Goal: Task Accomplishment & Management: Use online tool/utility

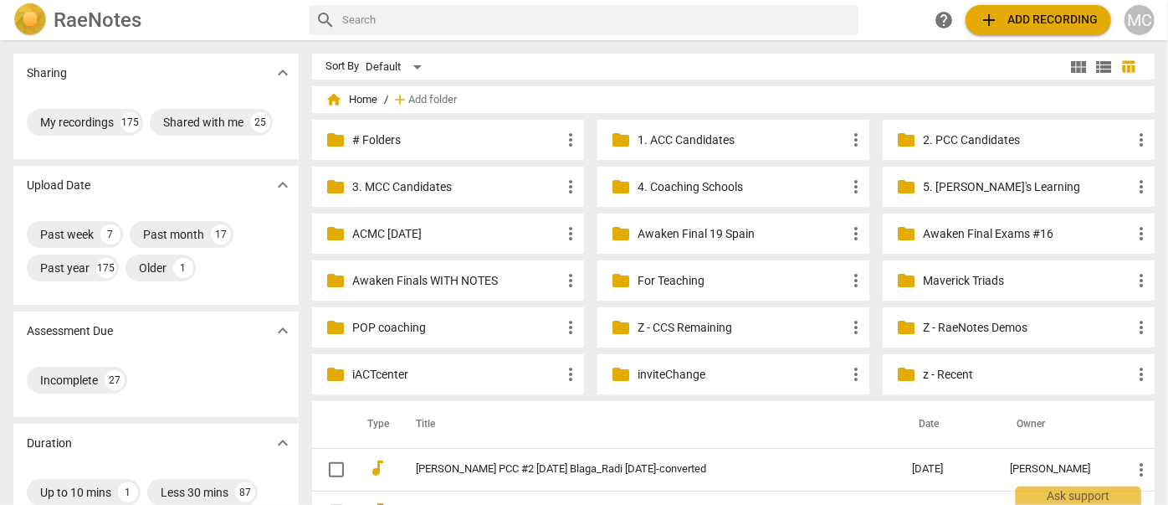
click at [442, 15] on input "text" at bounding box center [597, 20] width 510 height 27
type input "jane"
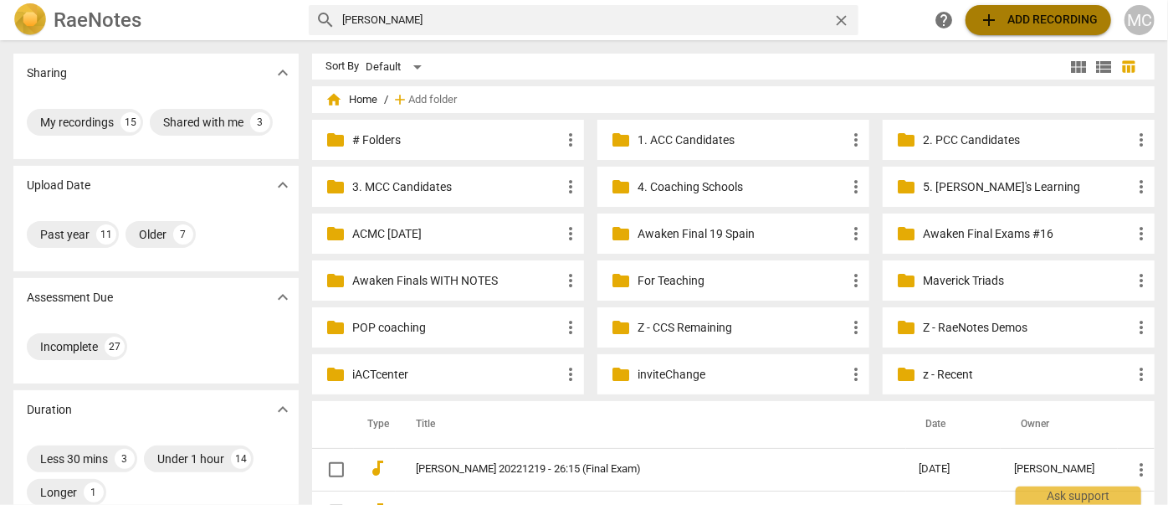
click at [1027, 21] on span "add Add recording" at bounding box center [1038, 20] width 119 height 20
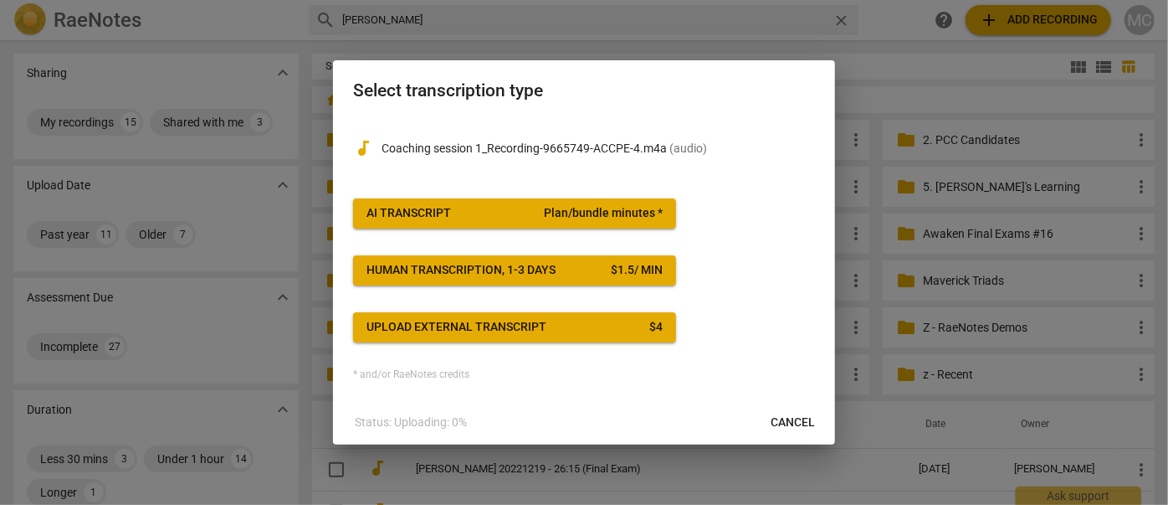
click at [475, 212] on span "AI Transcript Plan/bundle minutes *" at bounding box center [515, 213] width 296 height 17
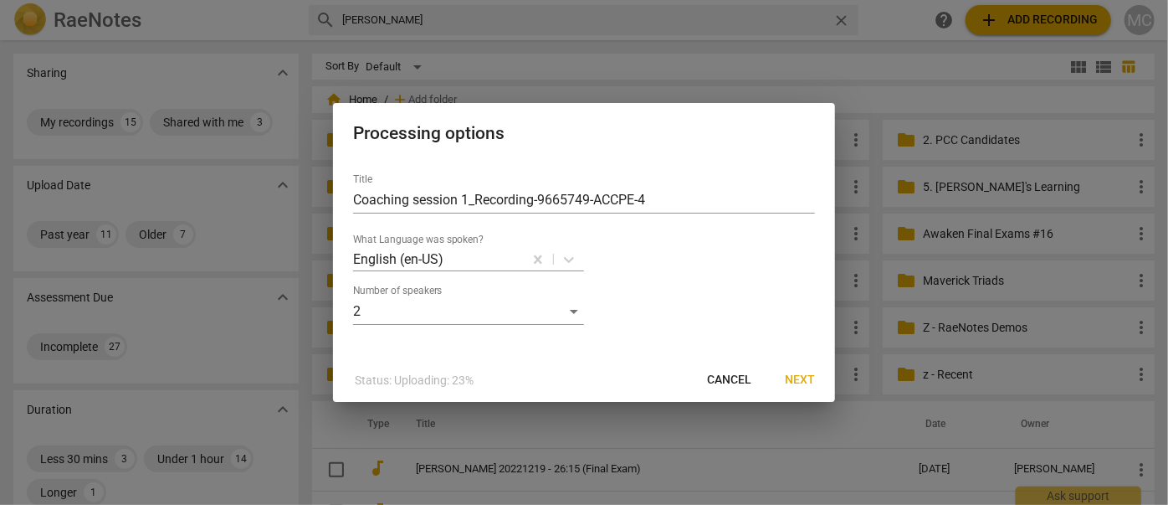
click at [798, 390] on button "Next" at bounding box center [800, 380] width 57 height 30
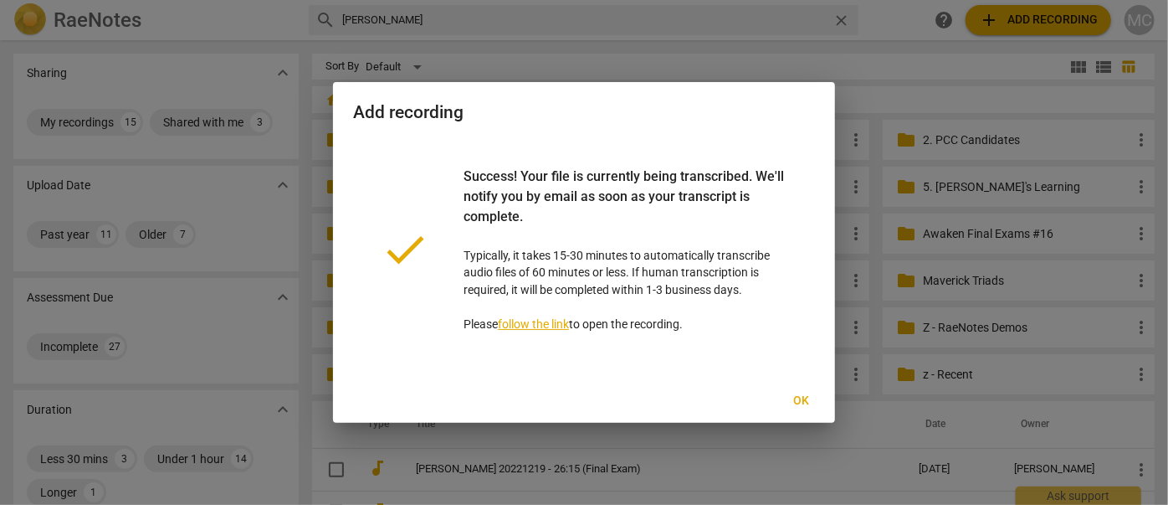
click at [804, 405] on span "Ok" at bounding box center [801, 400] width 27 height 17
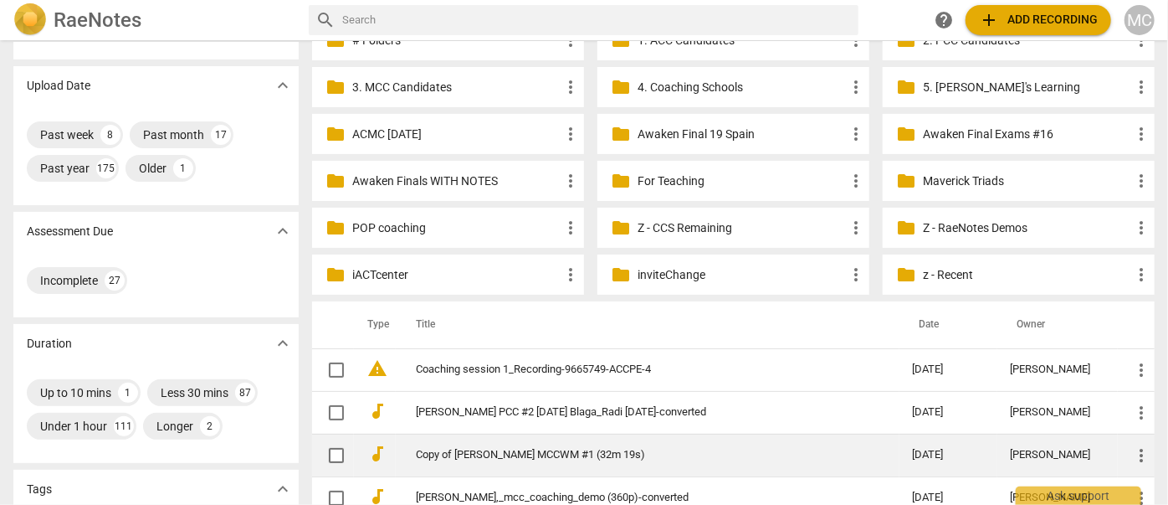
scroll to position [228, 0]
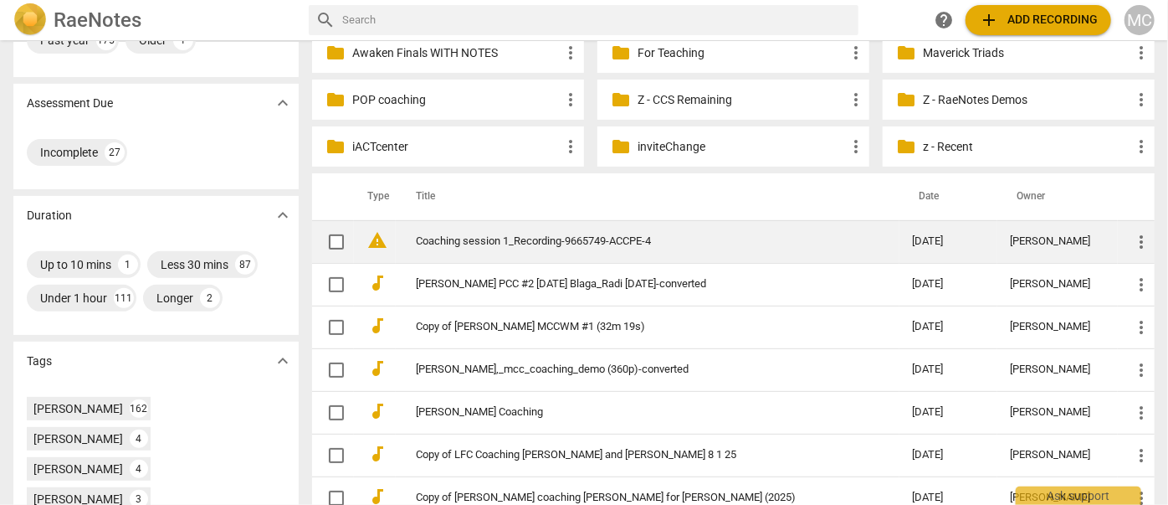
click at [502, 229] on td "Coaching session 1_Recording-9665749-ACCPE-4" at bounding box center [648, 241] width 504 height 43
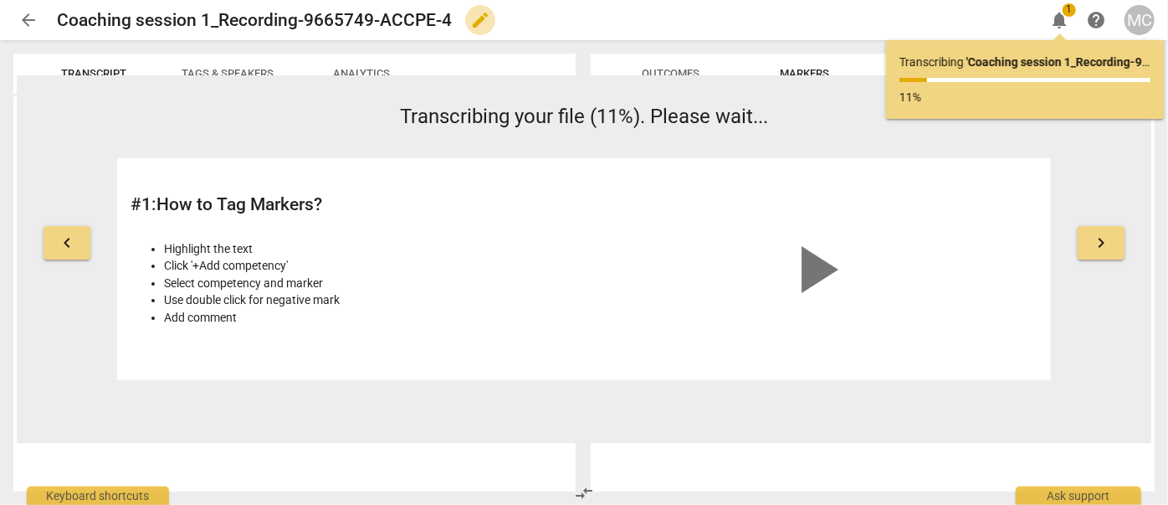
click at [482, 28] on span "edit" at bounding box center [480, 20] width 20 height 20
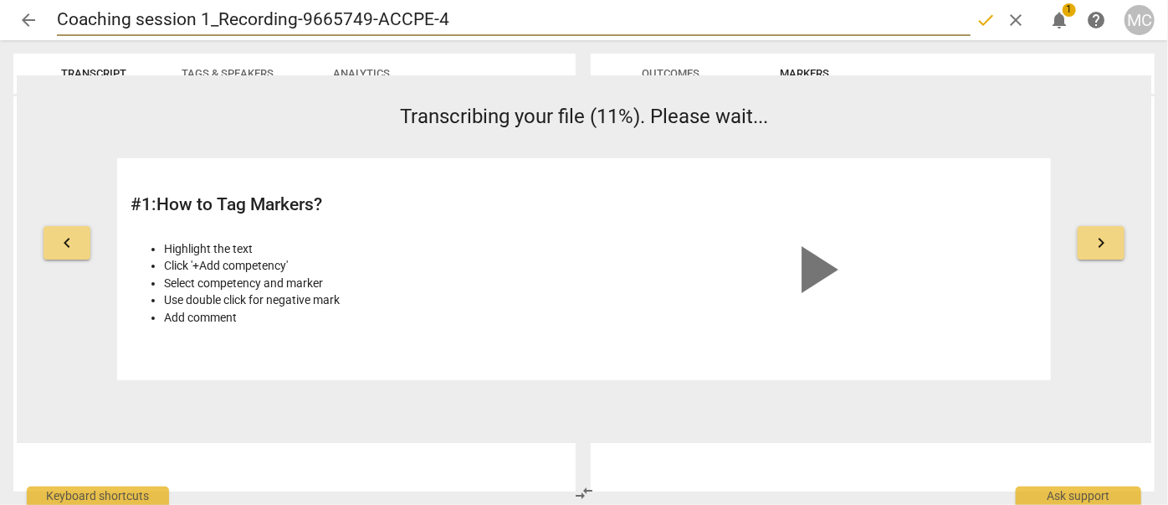
drag, startPoint x: 300, startPoint y: 21, endPoint x: -136, endPoint y: 13, distance: 436.0
click at [0, 0] on html "arrow_back Coaching session 1_Recording-9665749-ACCPE-4 done clear notification…" at bounding box center [584, 0] width 1168 height 0
type input "Jane Hughes ACC #1 - 9665749-ACCPE-4"
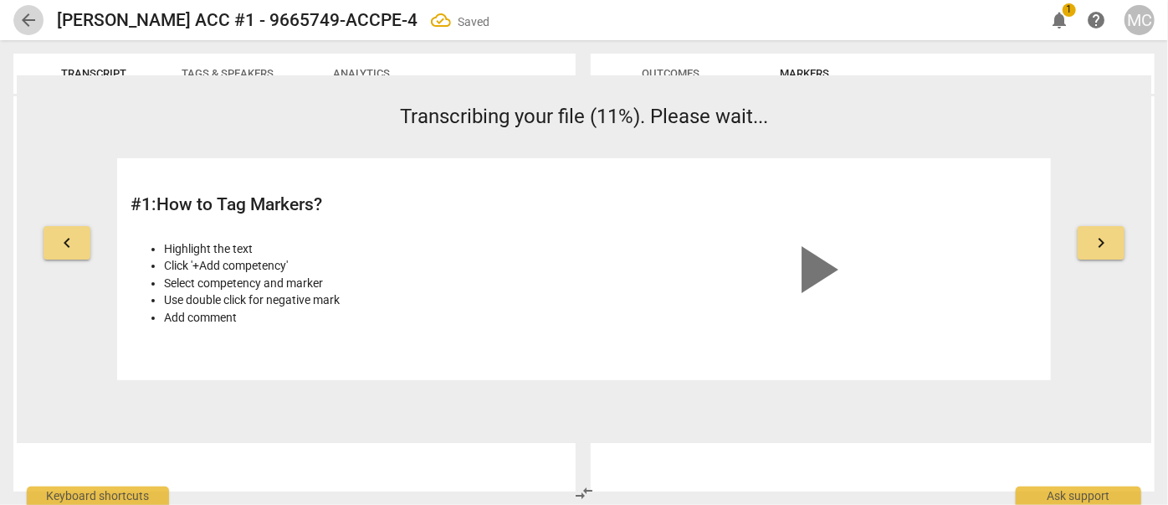
click at [29, 24] on span "arrow_back" at bounding box center [28, 20] width 20 height 20
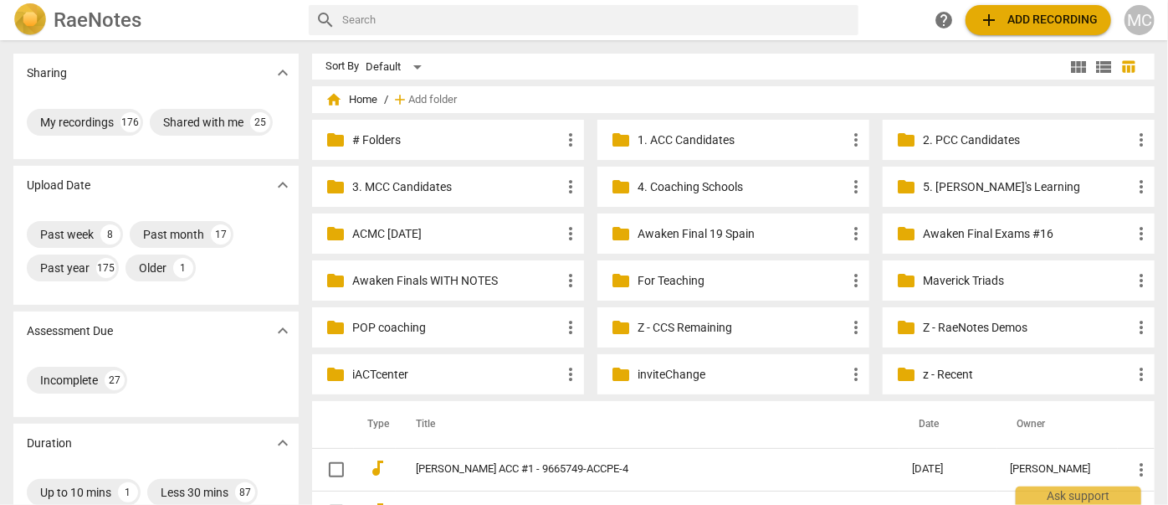
click at [1018, 17] on span "add Add recording" at bounding box center [1038, 20] width 119 height 20
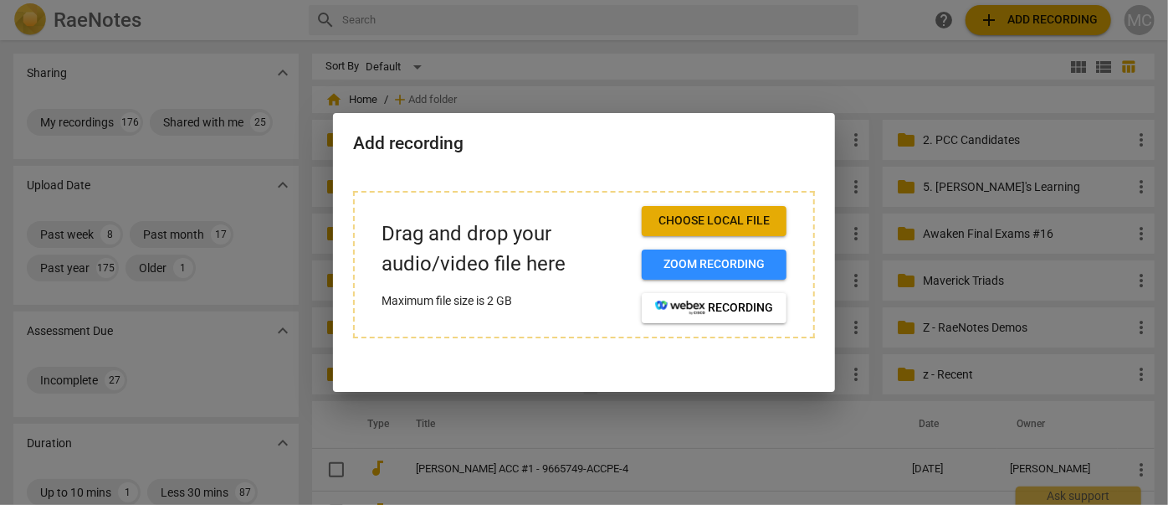
click at [705, 220] on span "Choose local file" at bounding box center [714, 221] width 118 height 17
click at [713, 226] on span "Choose local file" at bounding box center [714, 221] width 118 height 17
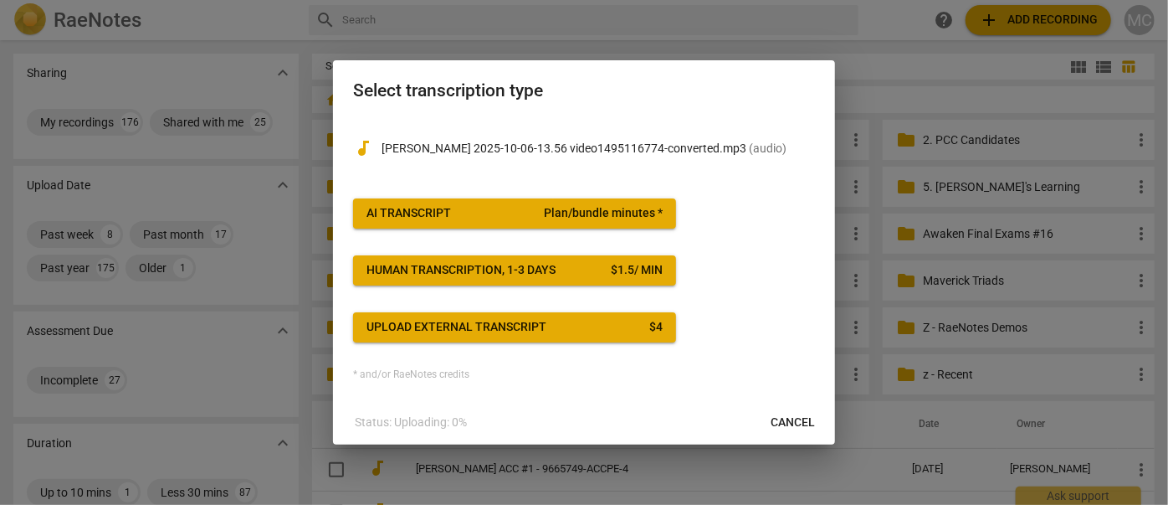
click at [479, 218] on span "AI Transcript Plan/bundle minutes *" at bounding box center [515, 213] width 296 height 17
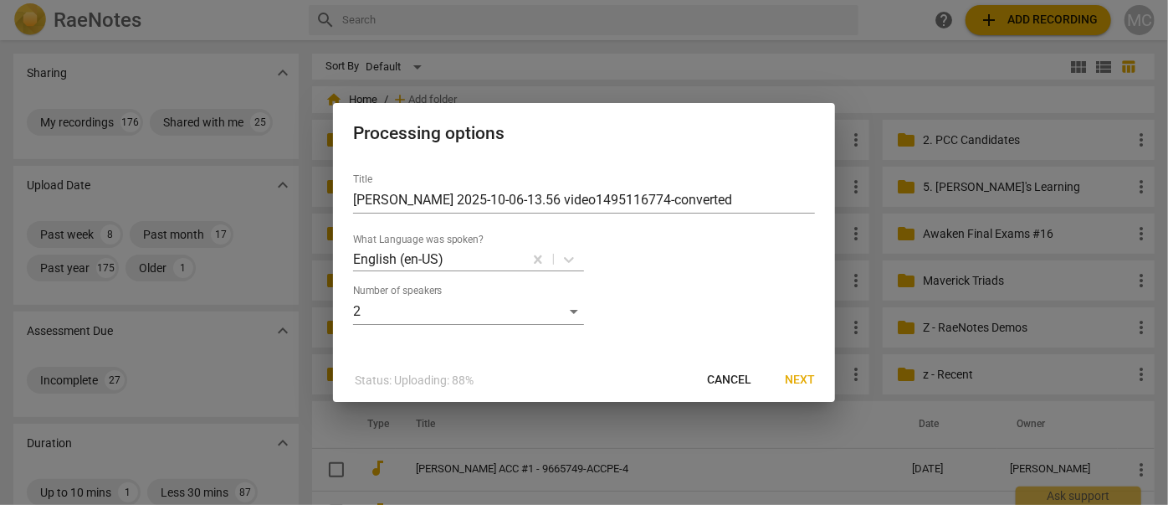
click at [792, 385] on span "Next" at bounding box center [800, 380] width 30 height 17
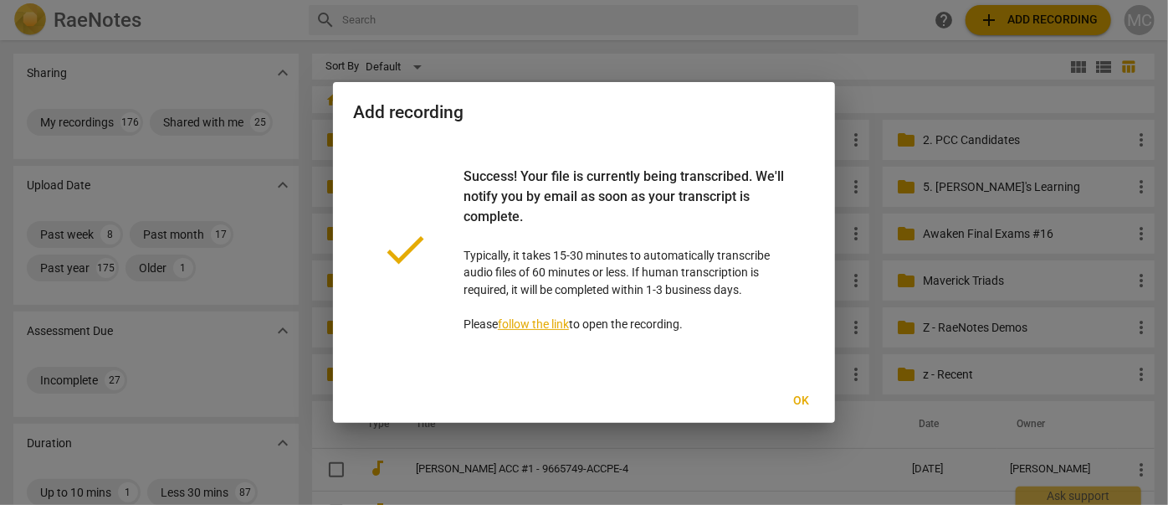
click at [802, 406] on span "Ok" at bounding box center [801, 400] width 27 height 17
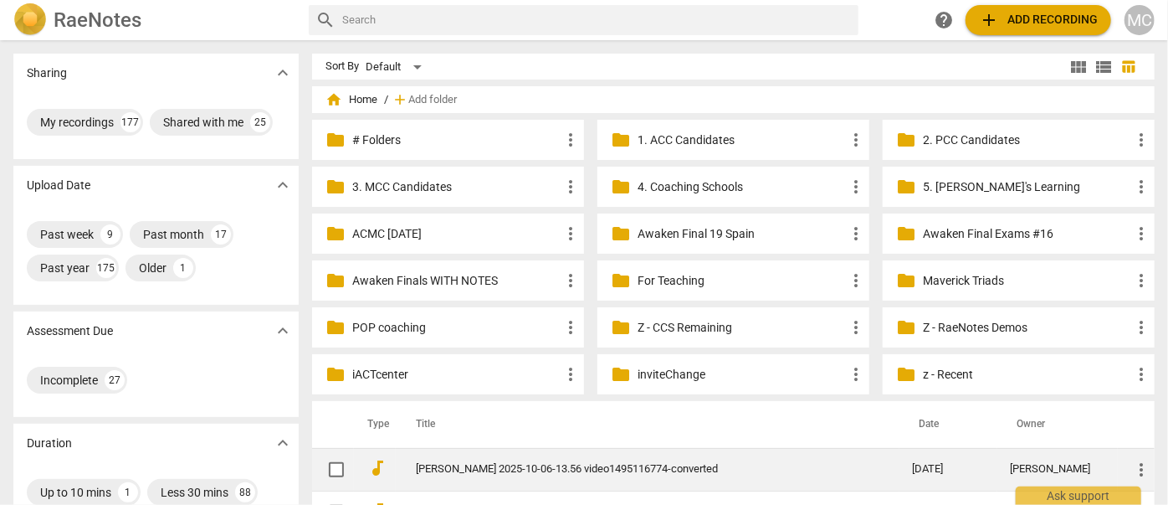
click at [500, 470] on link "[PERSON_NAME] 2025-10-06-13.56 video1495116774-converted" at bounding box center [634, 469] width 437 height 13
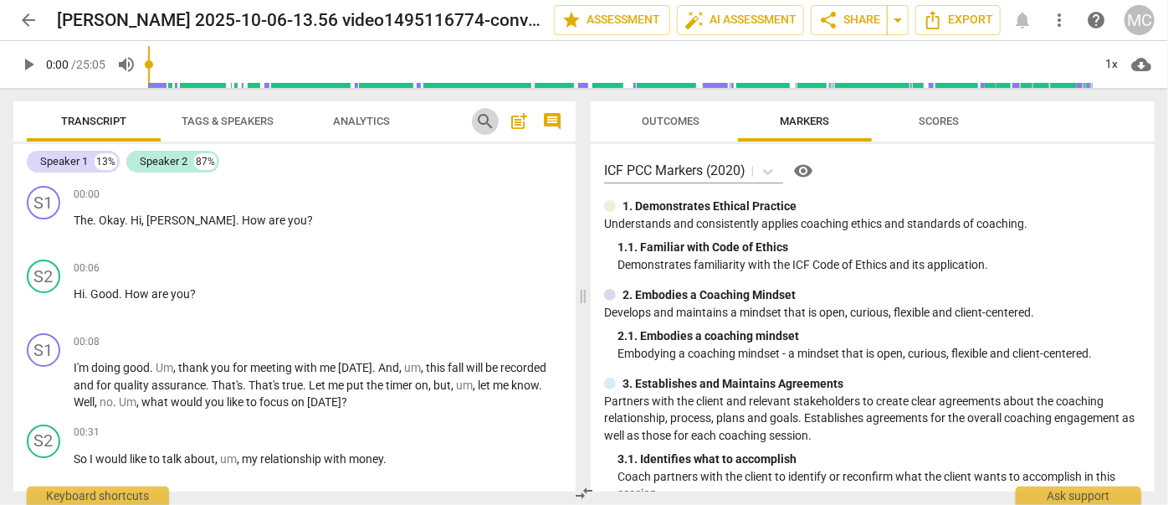
click at [489, 114] on span "search" at bounding box center [485, 121] width 20 height 20
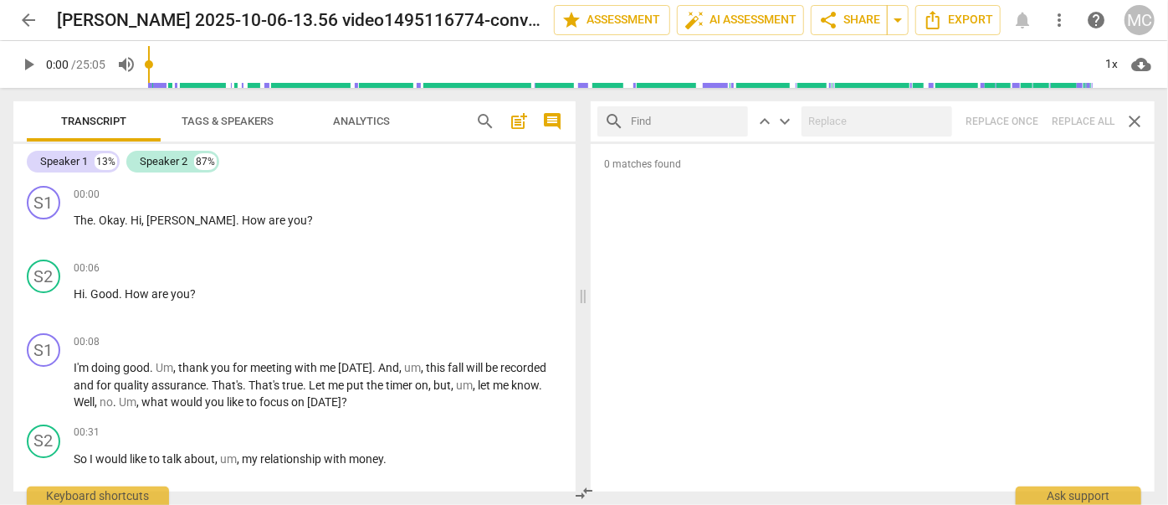
click at [1078, 120] on div "search keyboard_arrow_up keyboard_arrow_down Replace once Replace all close" at bounding box center [873, 121] width 564 height 40
click at [736, 119] on input "text" at bounding box center [686, 121] width 110 height 27
click at [670, 120] on input "text" at bounding box center [686, 121] width 110 height 27
type input ","
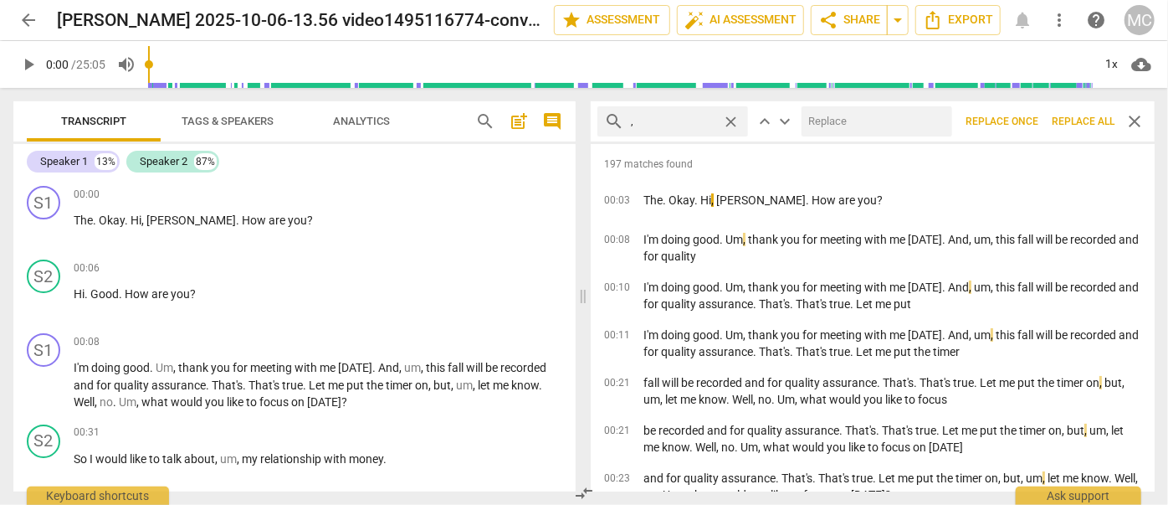
click at [1072, 126] on span "Replace all" at bounding box center [1083, 122] width 63 height 14
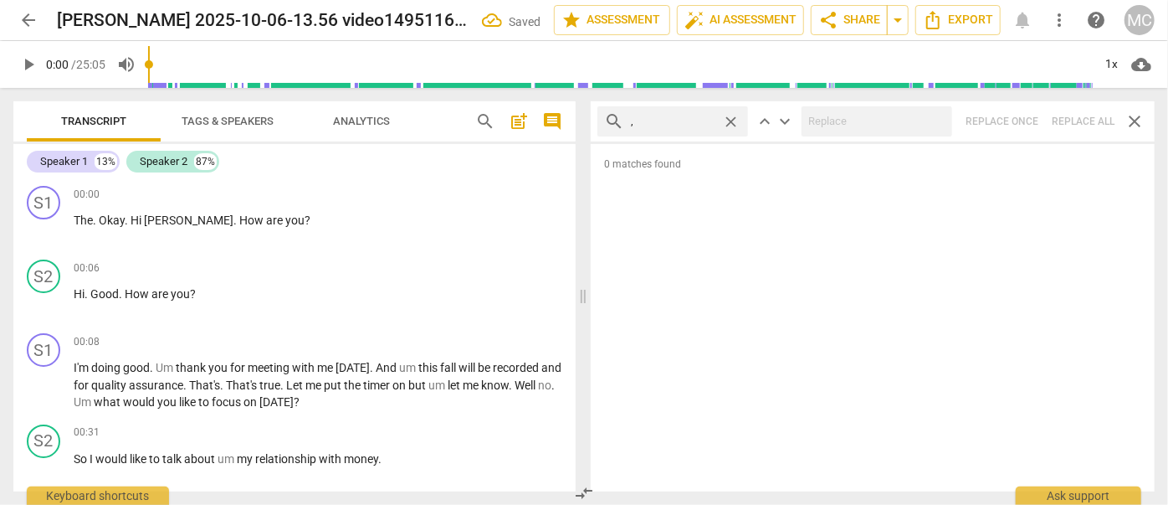
click at [732, 121] on span "close" at bounding box center [731, 122] width 18 height 18
click at [690, 120] on input "text" at bounding box center [686, 121] width 110 height 27
type input ". like"
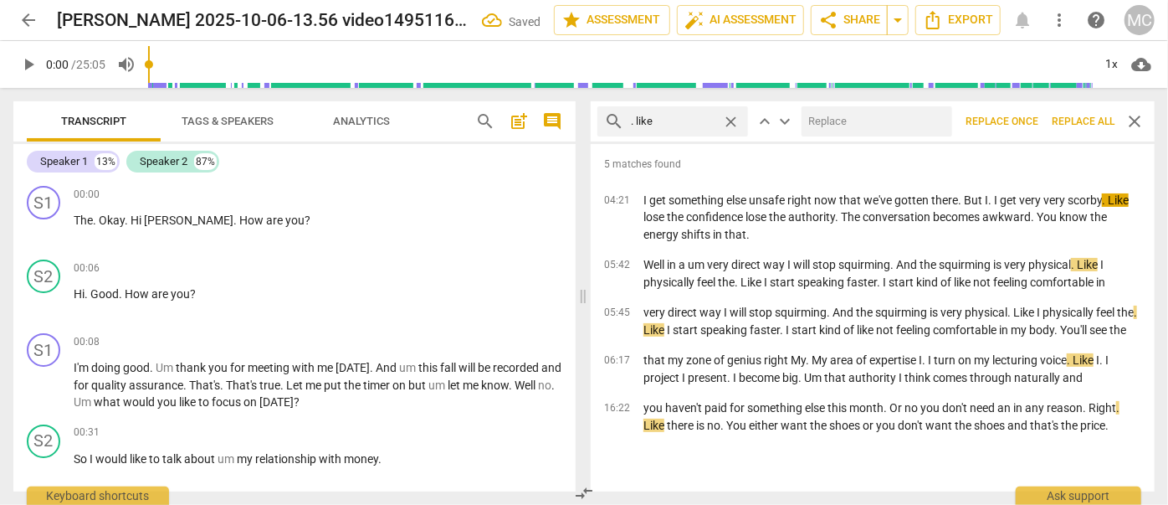
click at [862, 126] on input "text" at bounding box center [874, 121] width 144 height 27
type input "(like)"
click at [1087, 118] on span "Replace all" at bounding box center [1083, 122] width 63 height 14
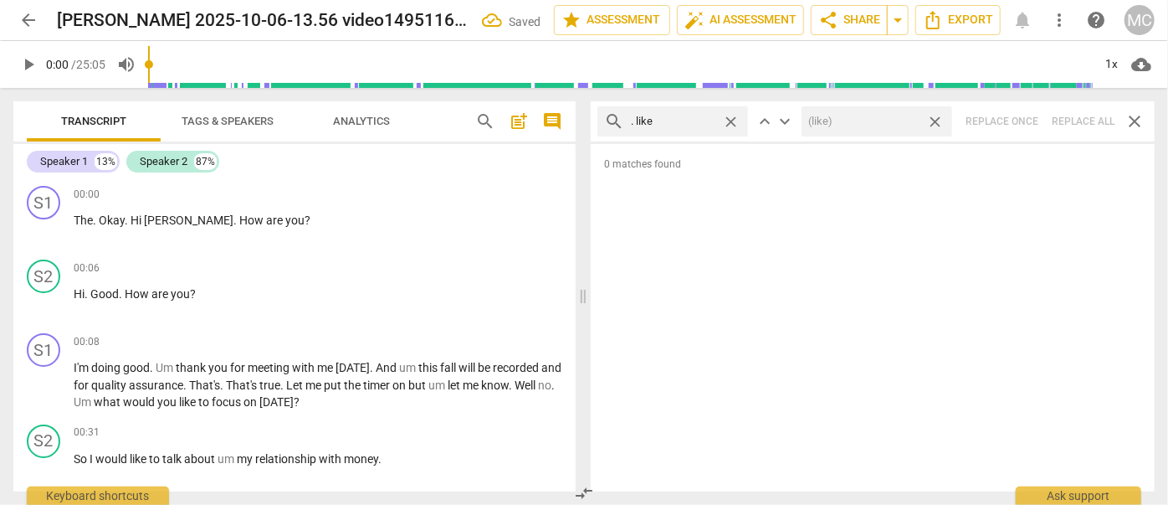
click at [935, 121] on span "close" at bounding box center [935, 122] width 18 height 18
click at [736, 117] on span "close" at bounding box center [731, 122] width 18 height 18
drag, startPoint x: 698, startPoint y: 119, endPoint x: 703, endPoint y: 105, distance: 15.1
click at [698, 119] on input "text" at bounding box center [686, 121] width 110 height 27
type input ". um"
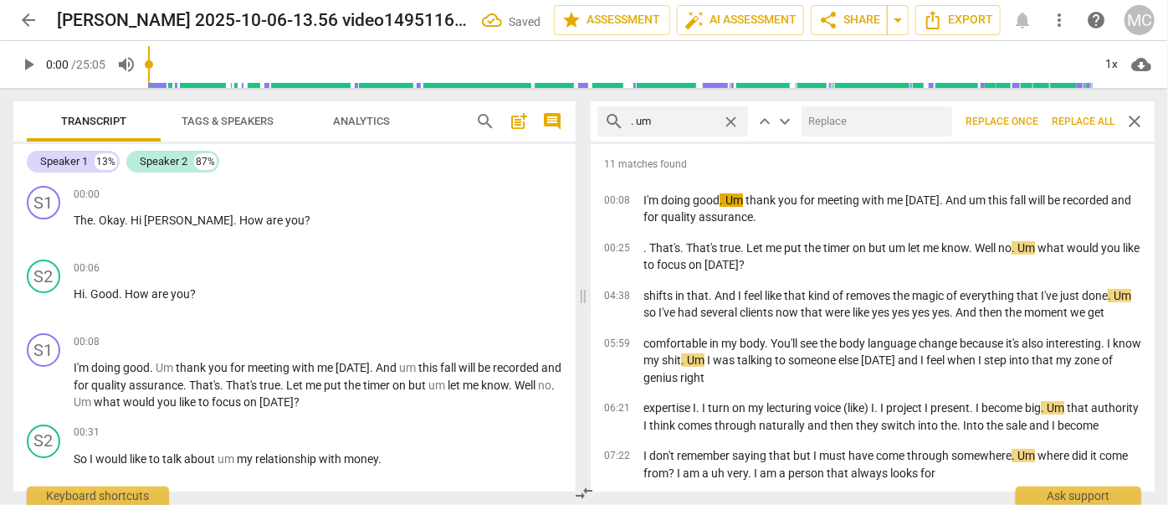
click at [821, 121] on input "text" at bounding box center [874, 121] width 144 height 27
type input "(umm)"
click at [1074, 124] on span "Replace all" at bounding box center [1083, 122] width 63 height 14
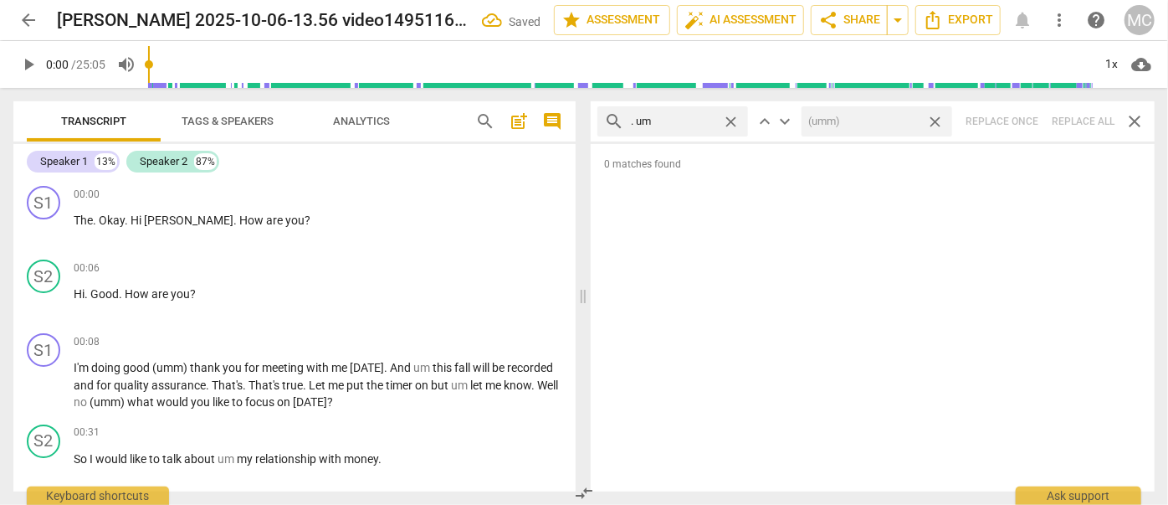
click at [937, 120] on span "close" at bounding box center [935, 122] width 18 height 18
drag, startPoint x: 732, startPoint y: 120, endPoint x: 720, endPoint y: 120, distance: 12.6
click at [732, 120] on span "close" at bounding box center [731, 122] width 18 height 18
click at [683, 118] on input "text" at bounding box center [686, 121] width 110 height 27
type input ". uh"
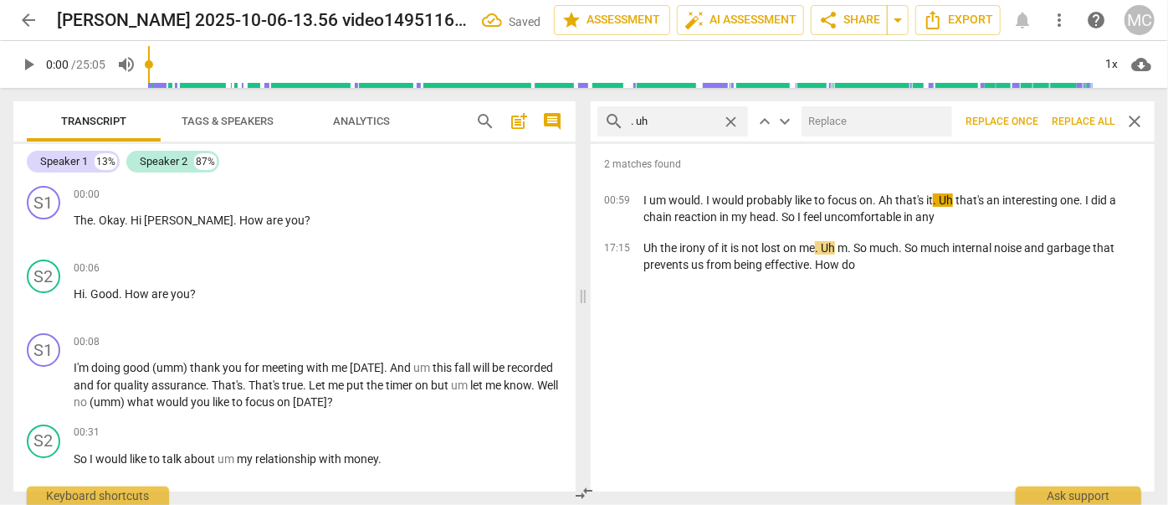
click at [845, 121] on input "text" at bounding box center [874, 121] width 144 height 27
type input "(uh)"
click at [1085, 120] on span "Replace all" at bounding box center [1083, 122] width 63 height 14
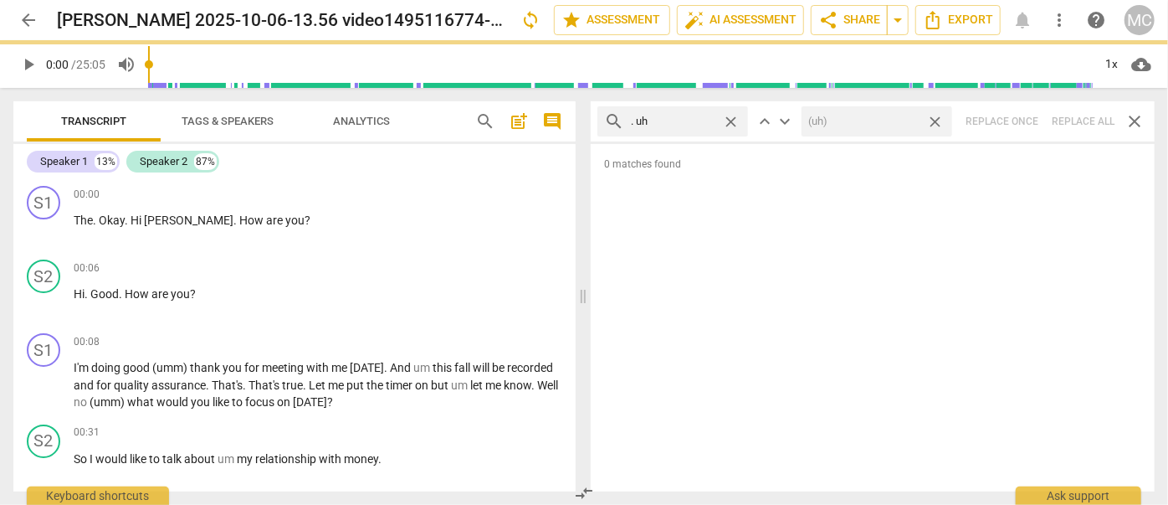
click at [937, 121] on span "close" at bounding box center [935, 122] width 18 height 18
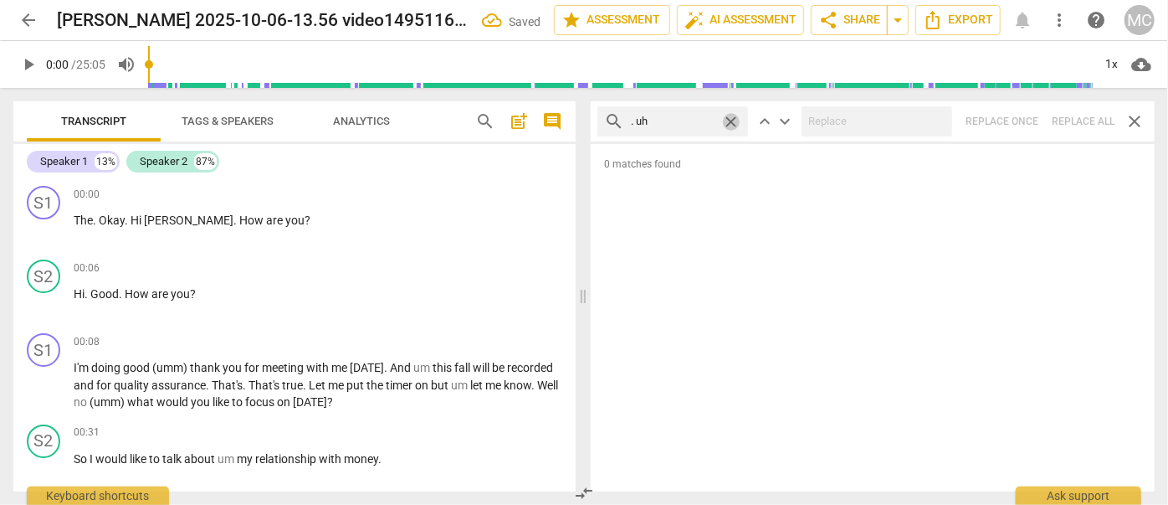
drag, startPoint x: 727, startPoint y: 117, endPoint x: 692, endPoint y: 123, distance: 35.6
click at [727, 117] on span "close" at bounding box center [731, 122] width 18 height 18
click at [676, 123] on input "text" at bounding box center [686, 121] width 110 height 27
type input "um"
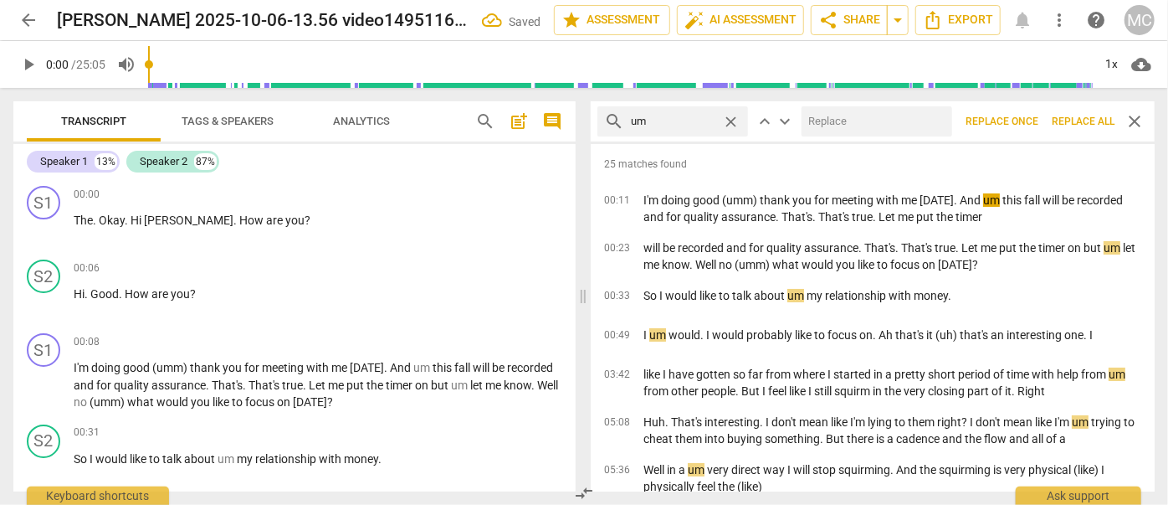
click at [872, 125] on input "text" at bounding box center [874, 121] width 144 height 27
type input "(umm)"
click at [1080, 123] on span "Replace all" at bounding box center [1083, 122] width 63 height 14
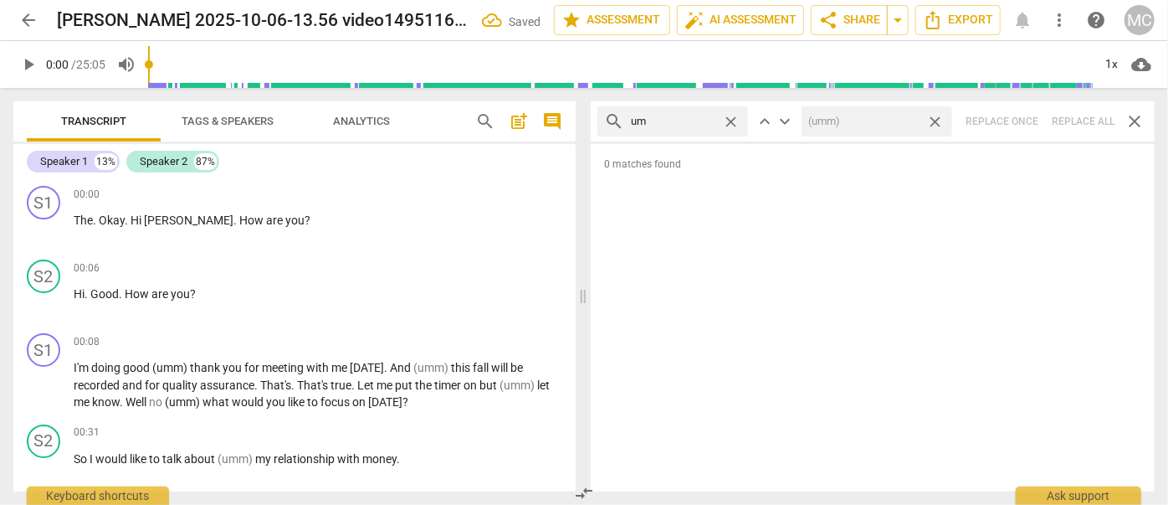
drag, startPoint x: 936, startPoint y: 118, endPoint x: 816, endPoint y: 120, distance: 120.5
click at [936, 118] on span "close" at bounding box center [935, 122] width 18 height 18
click at [733, 124] on span "close" at bounding box center [731, 122] width 18 height 18
click at [696, 124] on input "text" at bounding box center [686, 121] width 110 height 27
type input "uh"
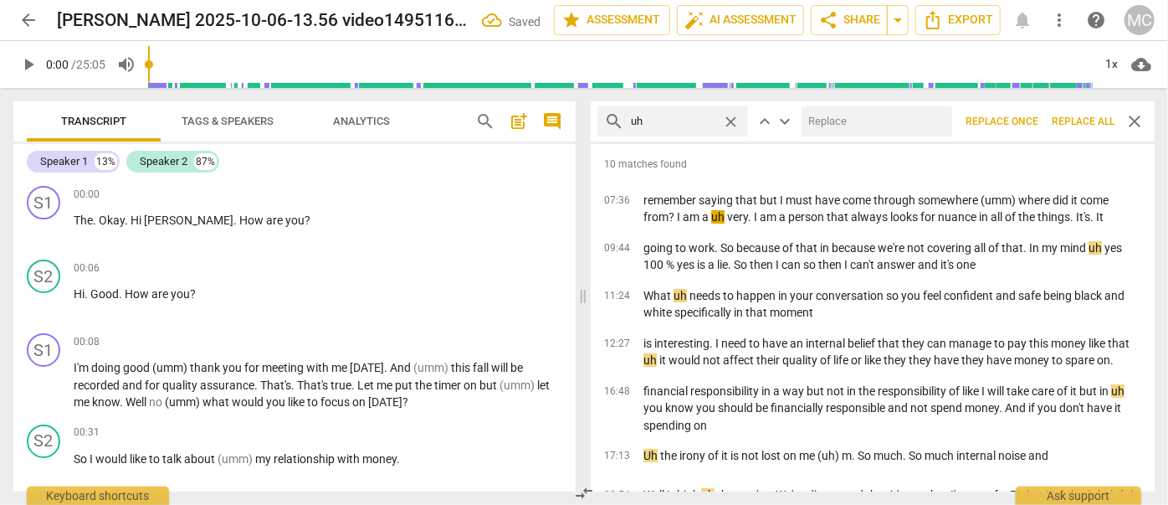
click at [853, 122] on input "text" at bounding box center [874, 121] width 144 height 27
type input "(uh)"
click at [1075, 120] on span "Replace all" at bounding box center [1083, 122] width 63 height 14
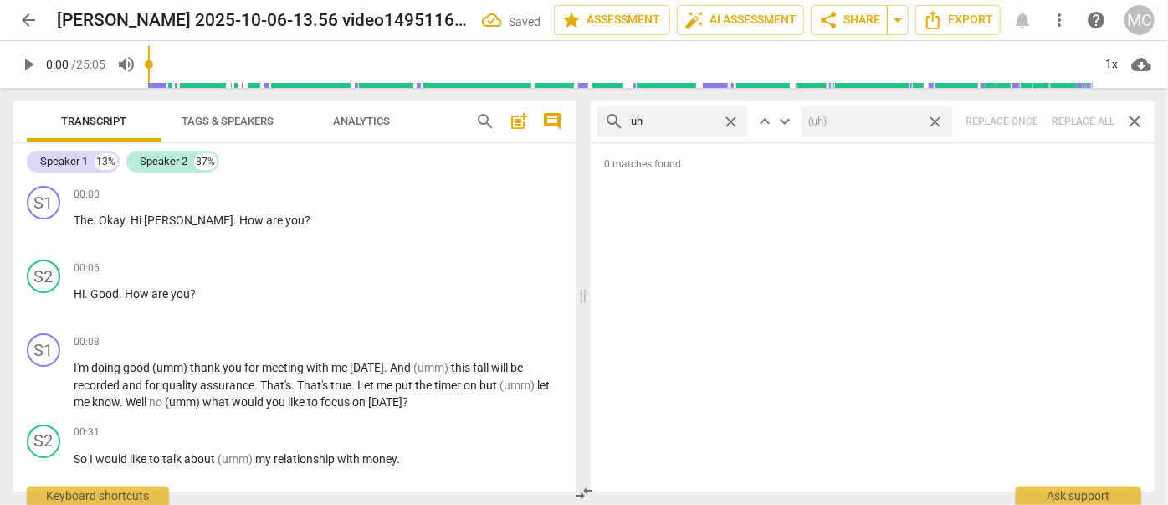
drag, startPoint x: 936, startPoint y: 124, endPoint x: 828, endPoint y: 122, distance: 108.8
click at [936, 124] on span "close" at bounding box center [935, 122] width 18 height 18
drag, startPoint x: 731, startPoint y: 123, endPoint x: 720, endPoint y: 123, distance: 10.9
click at [731, 123] on span "close" at bounding box center [731, 122] width 18 height 18
click at [686, 118] on input "text" at bounding box center [686, 121] width 110 height 27
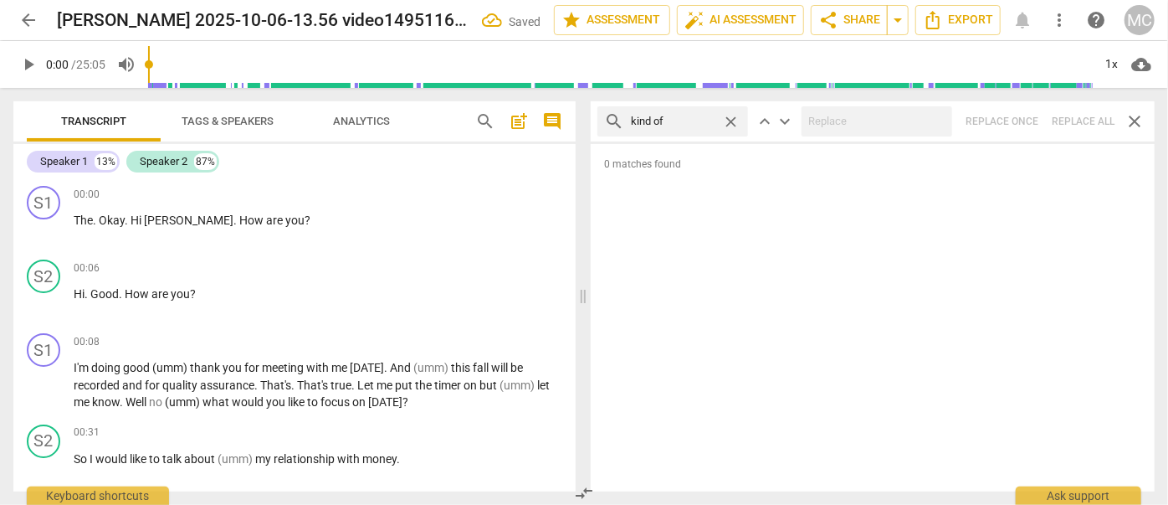
type input "kind of"
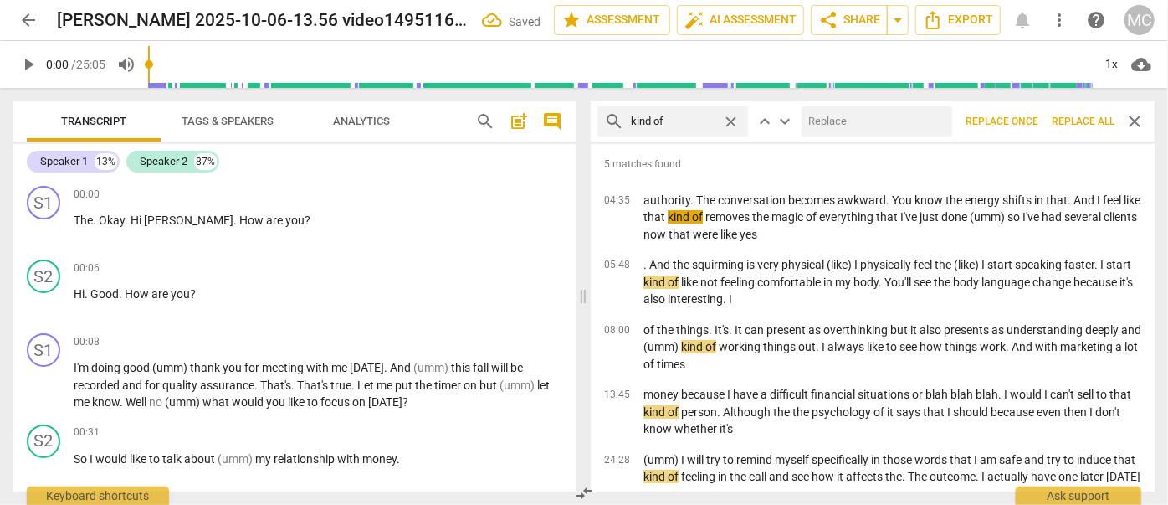
click at [847, 132] on input "text" at bounding box center [874, 121] width 144 height 27
type input "(kind of)"
click at [1085, 124] on span "Replace all" at bounding box center [1083, 122] width 63 height 14
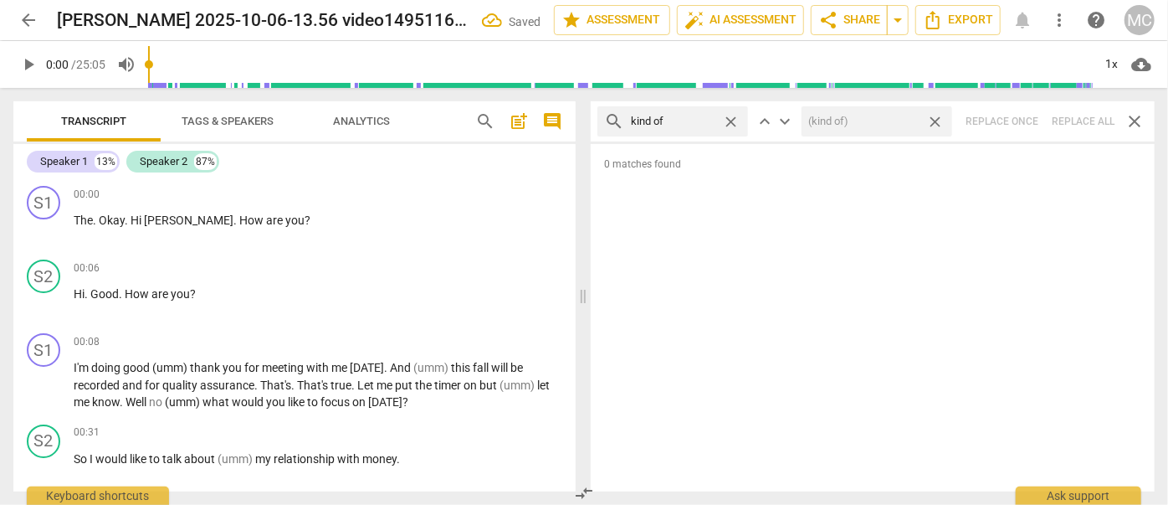
click at [937, 122] on span "close" at bounding box center [935, 122] width 18 height 18
click at [730, 120] on span "close" at bounding box center [731, 122] width 18 height 18
click at [691, 120] on input "text" at bounding box center [673, 121] width 85 height 27
type input "sort of"
click at [1091, 122] on div "search sort of close keyboard_arrow_up keyboard_arrow_down Replace once Replace…" at bounding box center [873, 121] width 564 height 40
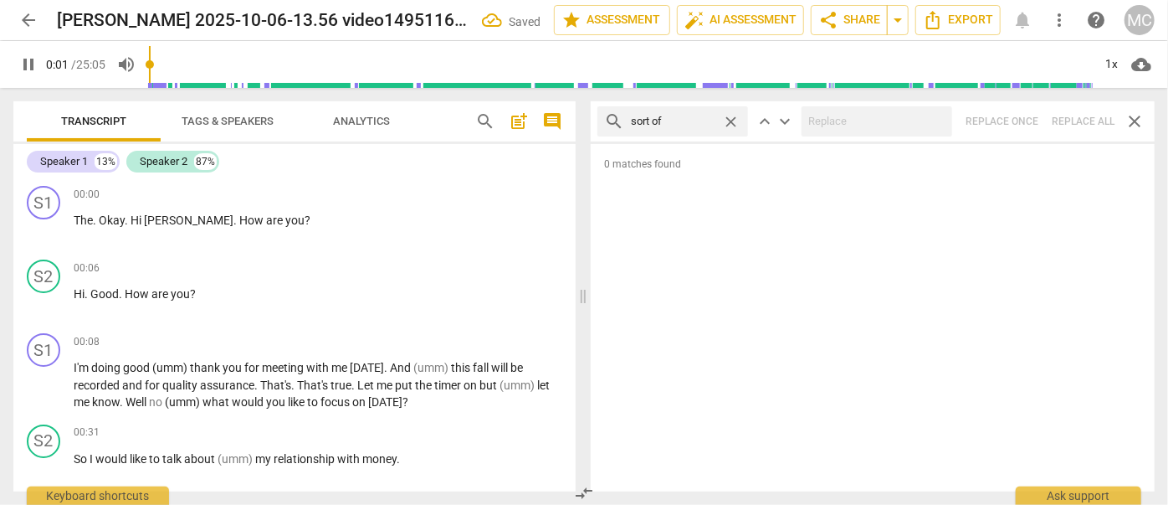
type input "2"
click at [735, 122] on span "close" at bounding box center [731, 122] width 18 height 18
click at [695, 122] on input "text" at bounding box center [686, 121] width 110 height 27
type input "2"
type input "and"
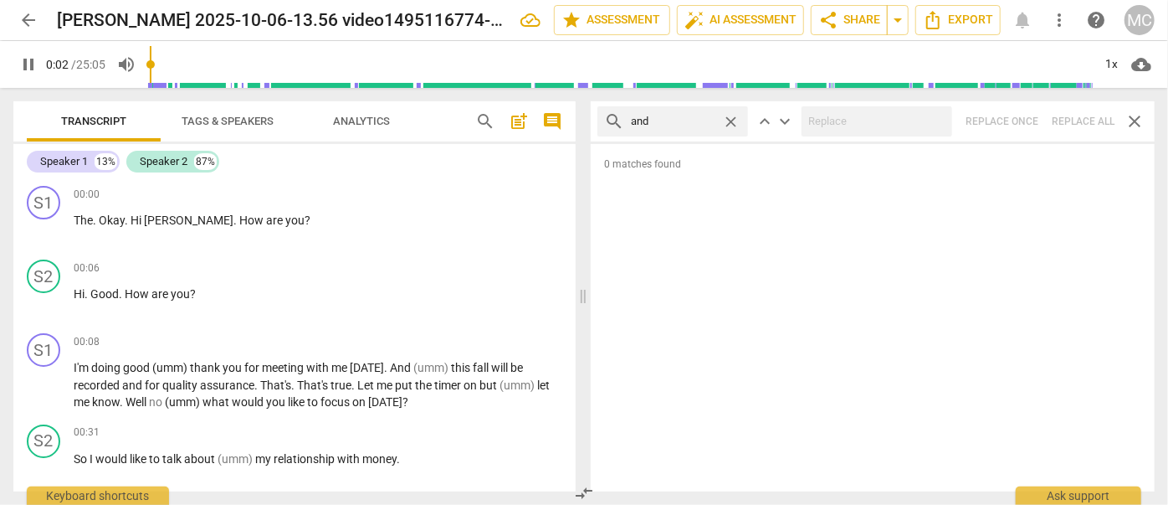
type input "3"
type input "and then"
type input "3"
type input "and then"
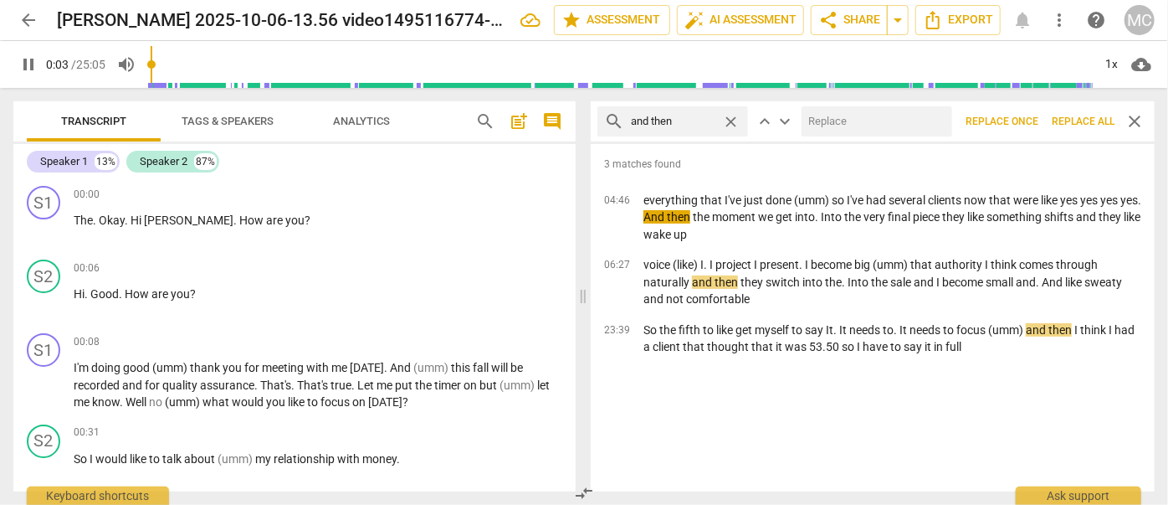
click at [832, 121] on input "text" at bounding box center [874, 121] width 144 height 27
type input "4"
type input "("
type input "5"
type input "(then"
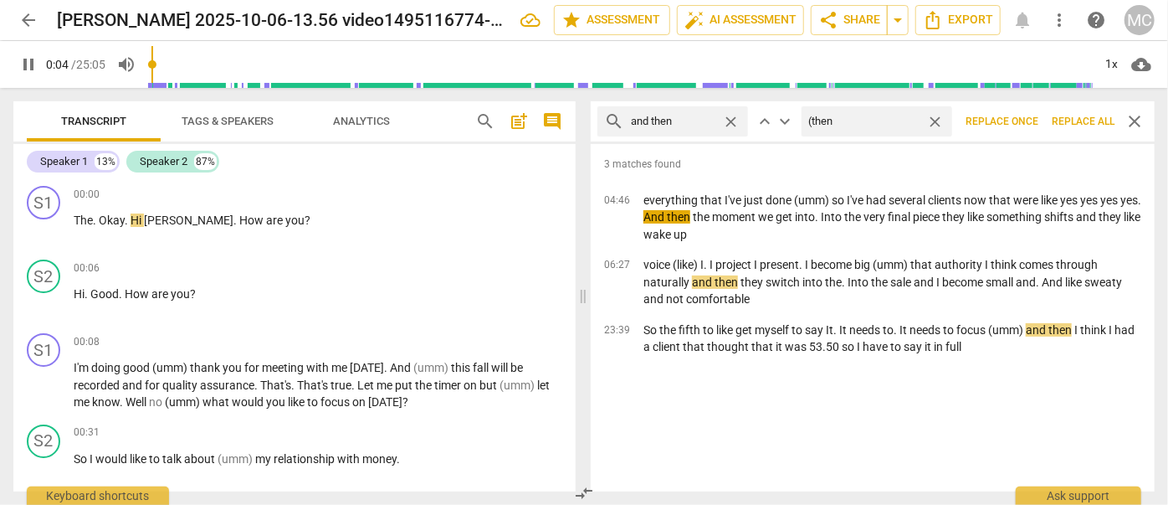
type input "5"
type input "("
type input "5"
type input "(Then"
type input "6"
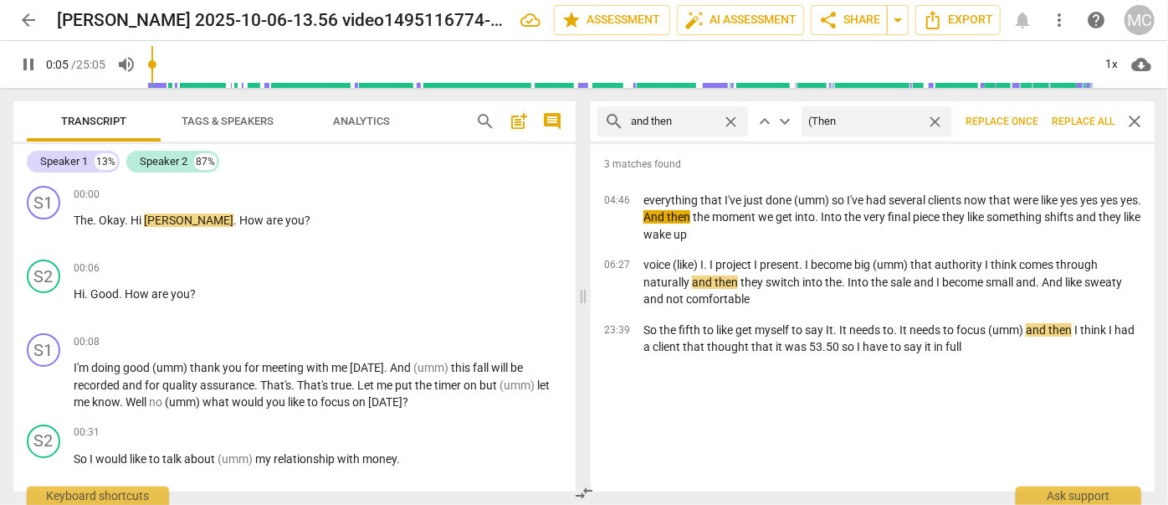
type input "(Then)"
type input "6"
type input "(Then)"
click at [1077, 124] on span "Replace all" at bounding box center [1083, 122] width 63 height 14
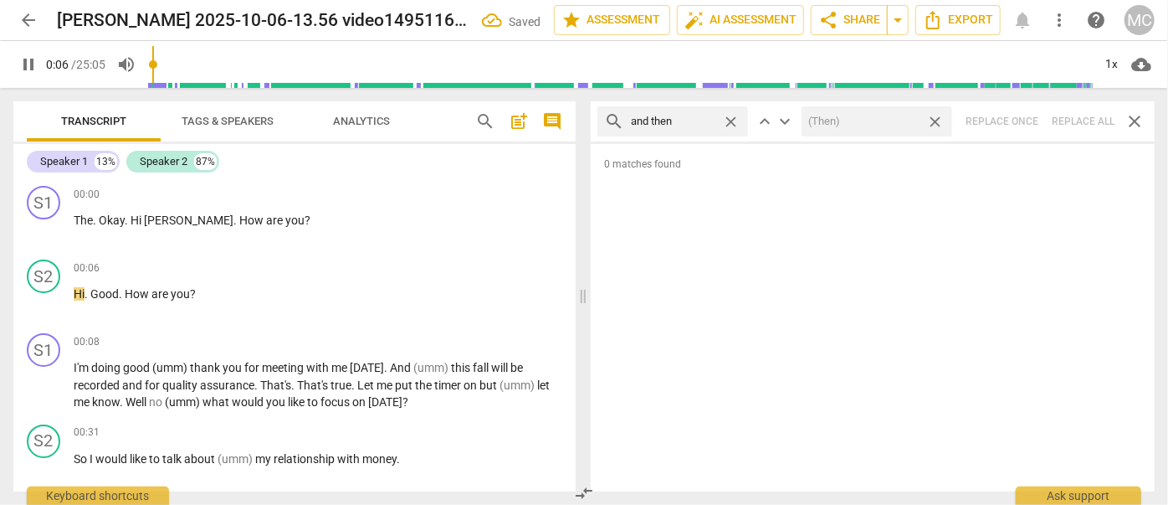
type input "7"
drag, startPoint x: 935, startPoint y: 120, endPoint x: 879, endPoint y: 112, distance: 55.9
click at [935, 120] on span "close" at bounding box center [935, 122] width 18 height 18
type input "7"
drag, startPoint x: 731, startPoint y: 120, endPoint x: 716, endPoint y: 120, distance: 14.2
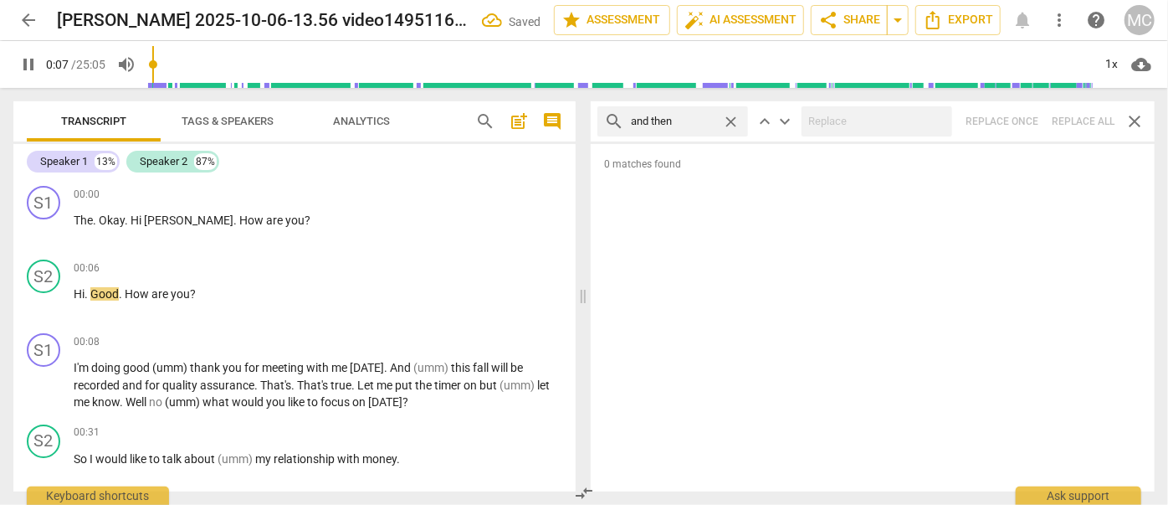
click at [730, 120] on span "close" at bounding box center [731, 122] width 18 height 18
click at [715, 119] on input "text" at bounding box center [686, 121] width 110 height 27
type input "8"
type input "li"
type input "8"
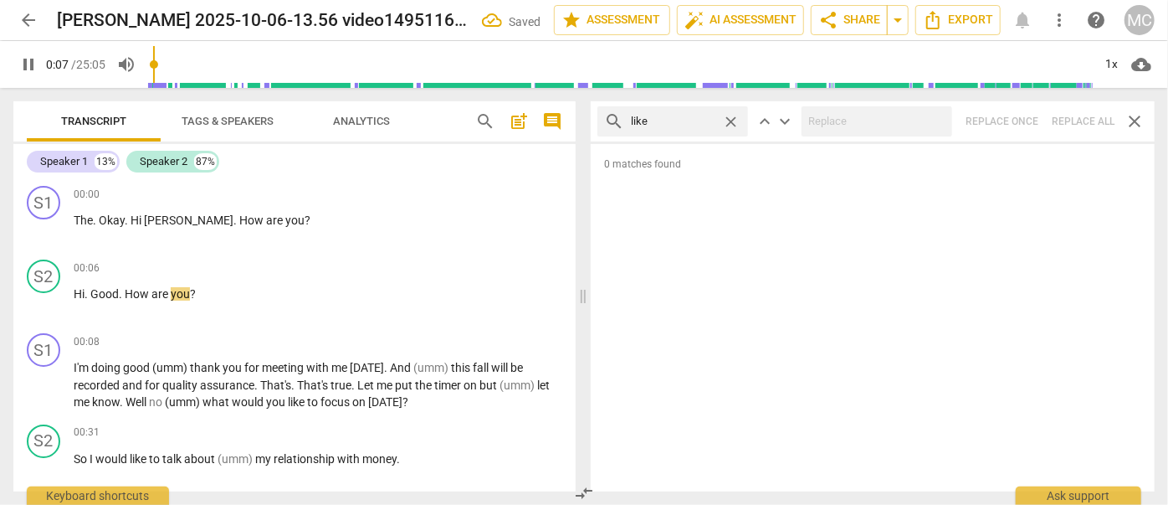
type input "like"
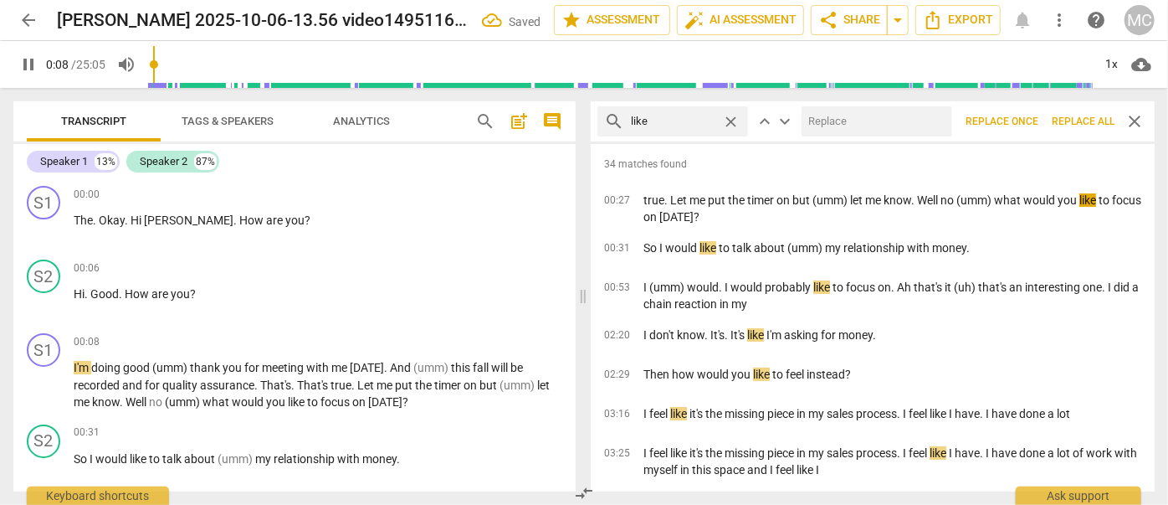
click at [826, 124] on input "text" at bounding box center [874, 121] width 144 height 27
type input "9"
type input "(li"
type input "9"
type input "(like)"
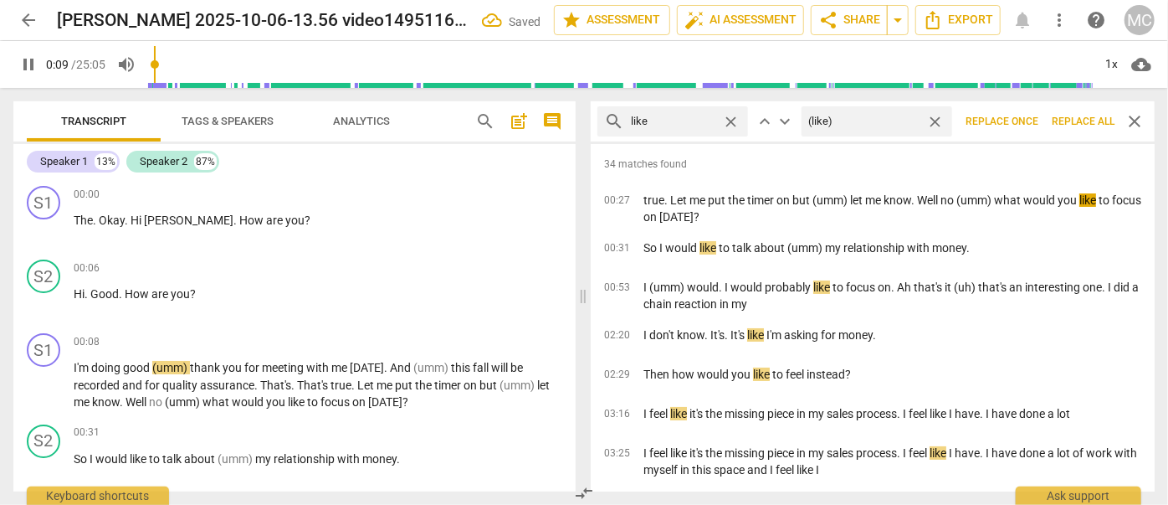
type input "10"
type input "(like)"
click at [1075, 124] on span "Replace all" at bounding box center [1083, 122] width 63 height 14
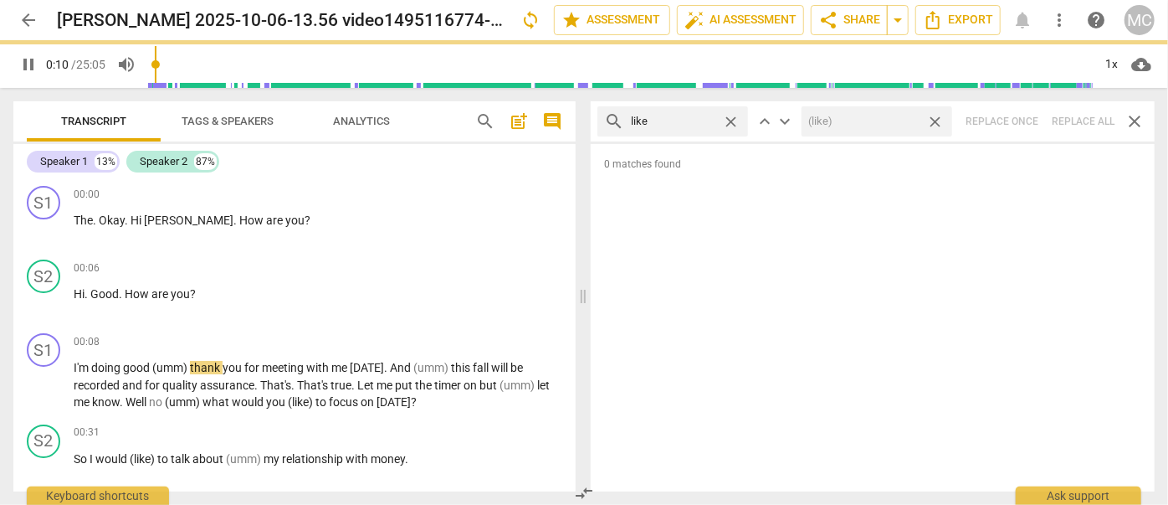
type input "10"
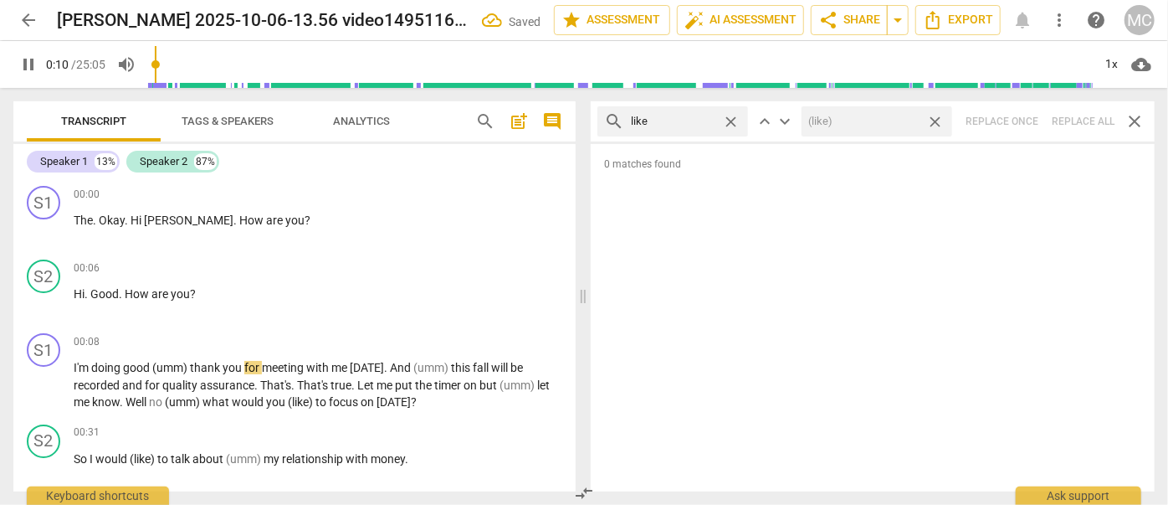
click at [939, 120] on span "close" at bounding box center [935, 122] width 18 height 18
type input "11"
click at [731, 120] on span "close" at bounding box center [731, 122] width 18 height 18
click at [704, 119] on input "text" at bounding box center [686, 121] width 110 height 27
type input "11"
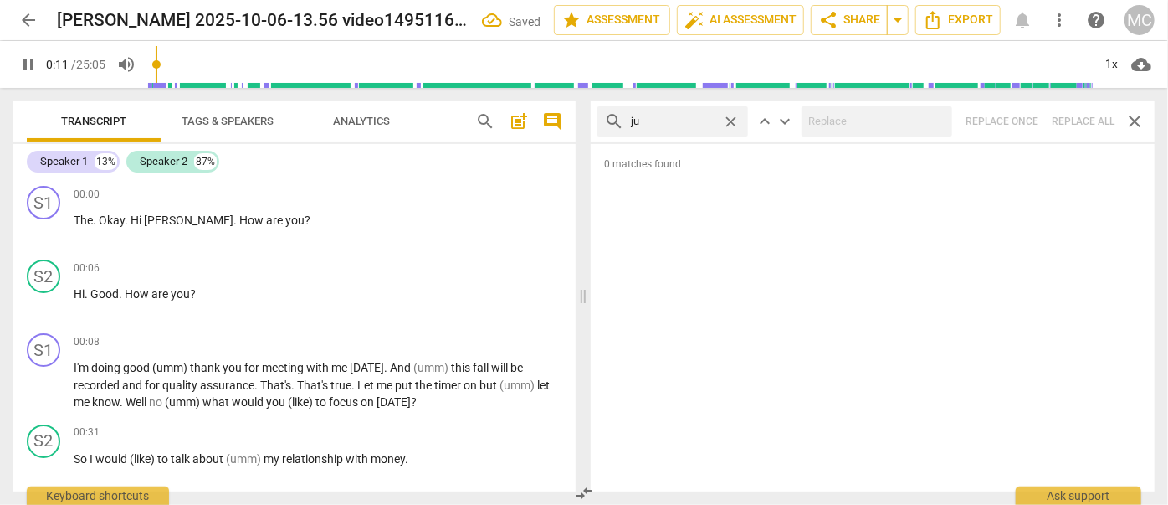
type input "jus"
type input "12"
type input "just"
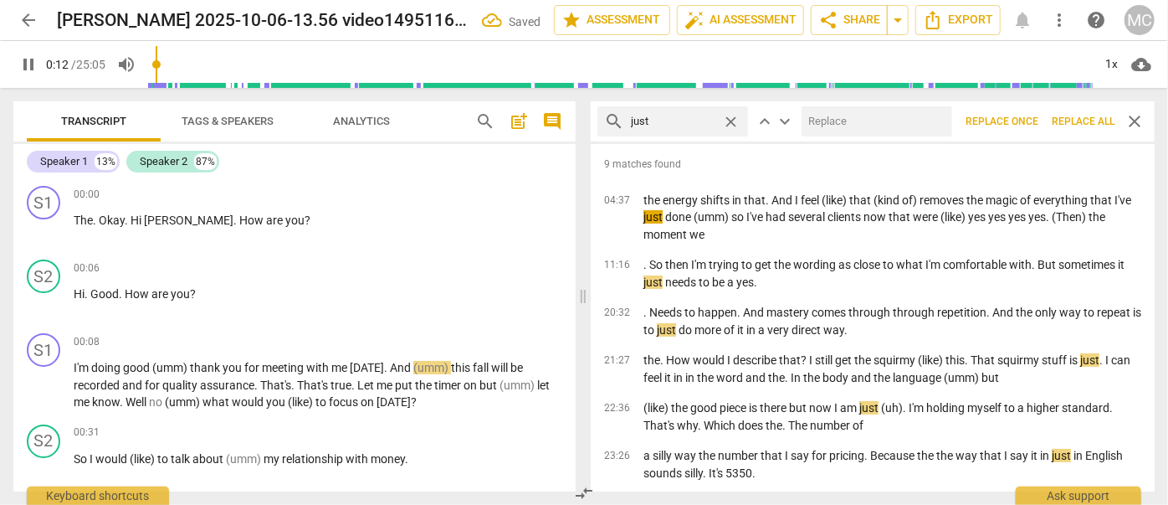
click at [832, 118] on input "text" at bounding box center [874, 121] width 144 height 27
type input "13"
type input "(ju"
type input "13"
type input "(jus"
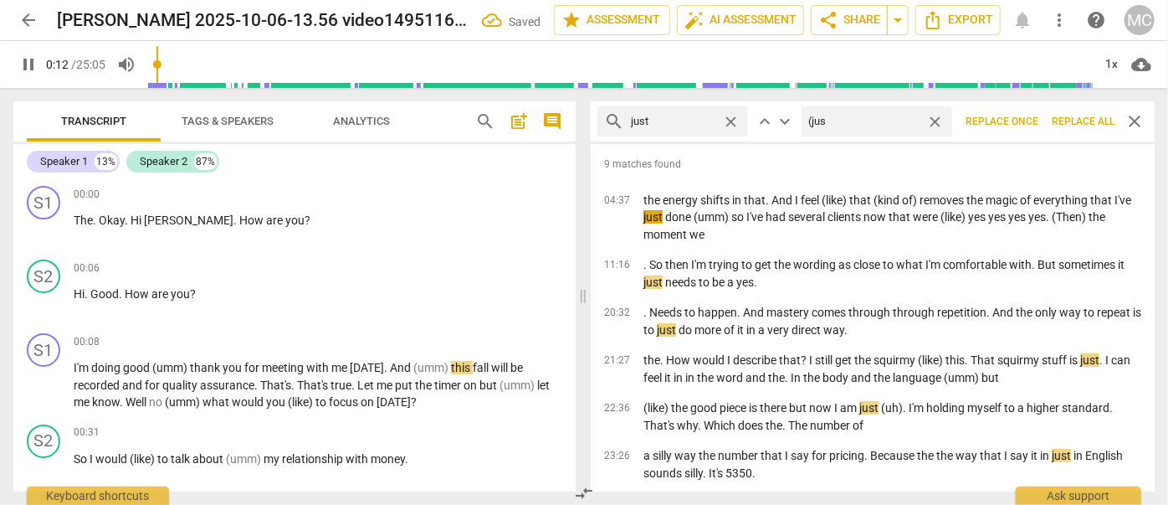
type input "13"
type input "(just)"
type input "14"
type input "(just)"
click at [1079, 124] on span "Replace all" at bounding box center [1083, 122] width 63 height 14
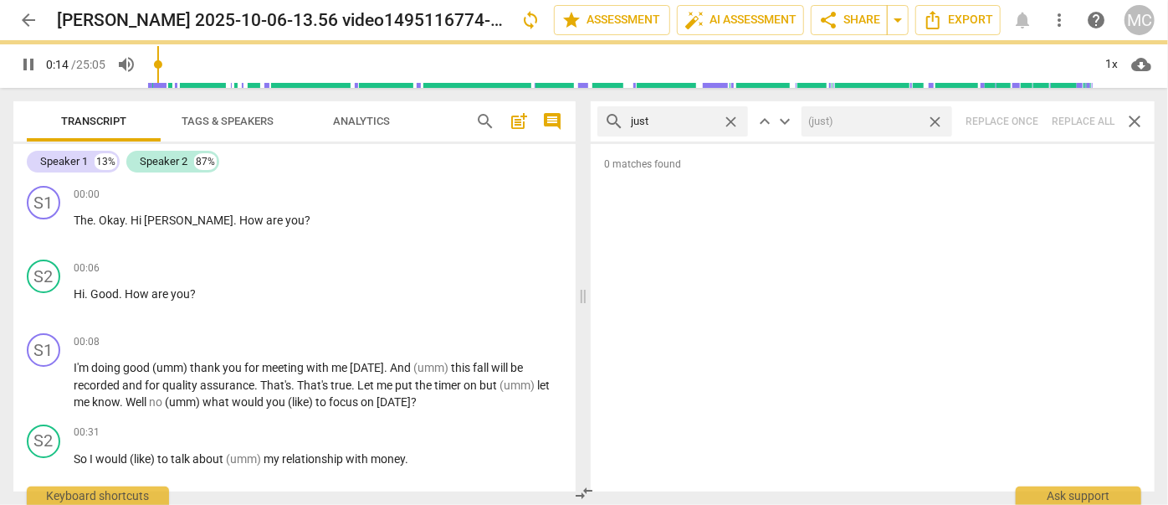
type input "14"
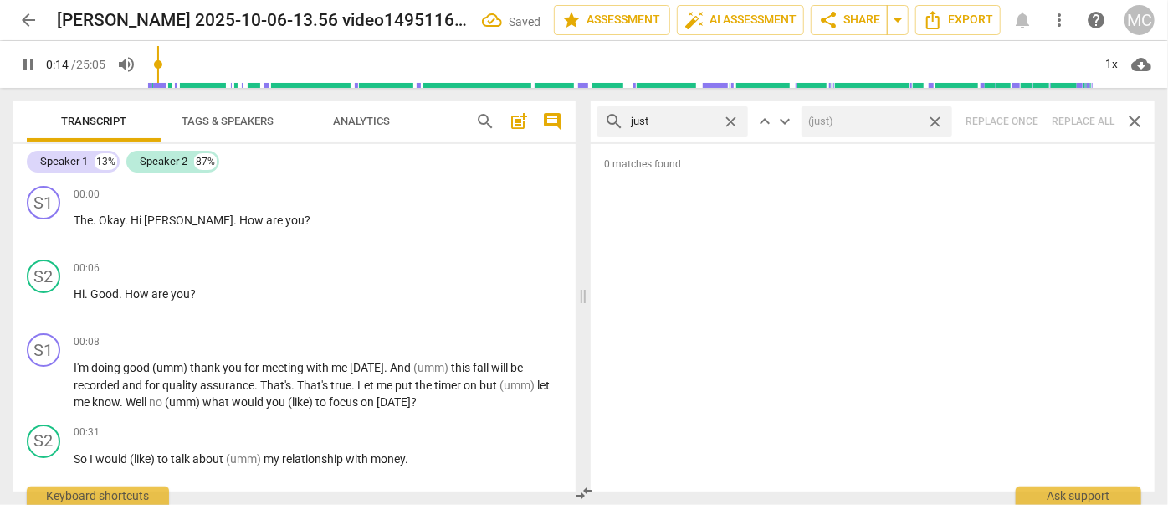
click at [937, 120] on span "close" at bounding box center [935, 122] width 18 height 18
type input "15"
click at [726, 117] on span "close" at bounding box center [731, 122] width 18 height 18
click at [678, 118] on input "text" at bounding box center [686, 121] width 110 height 27
type input "17"
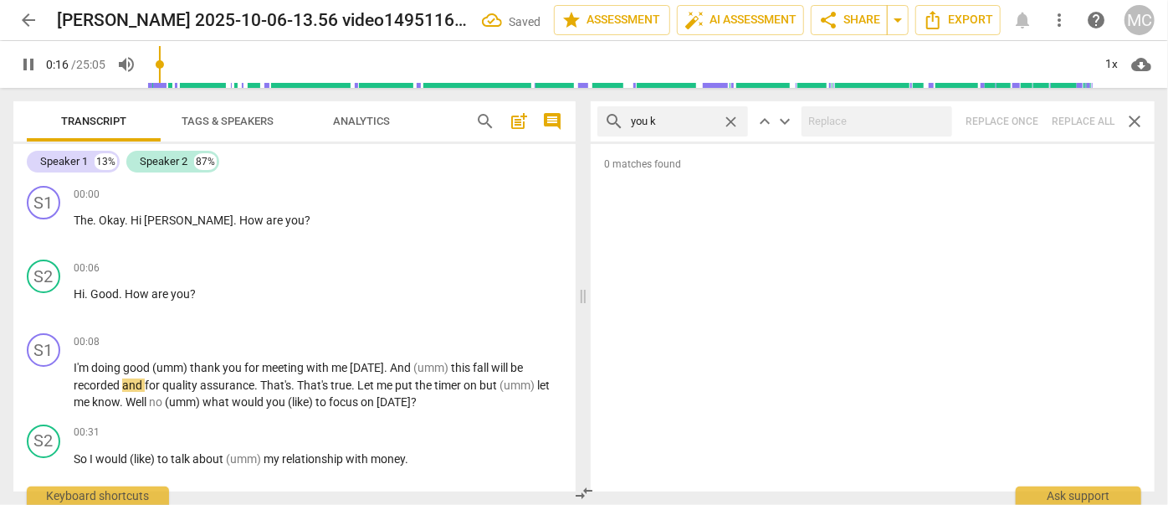
type input "you kn"
type input "17"
type input "you know"
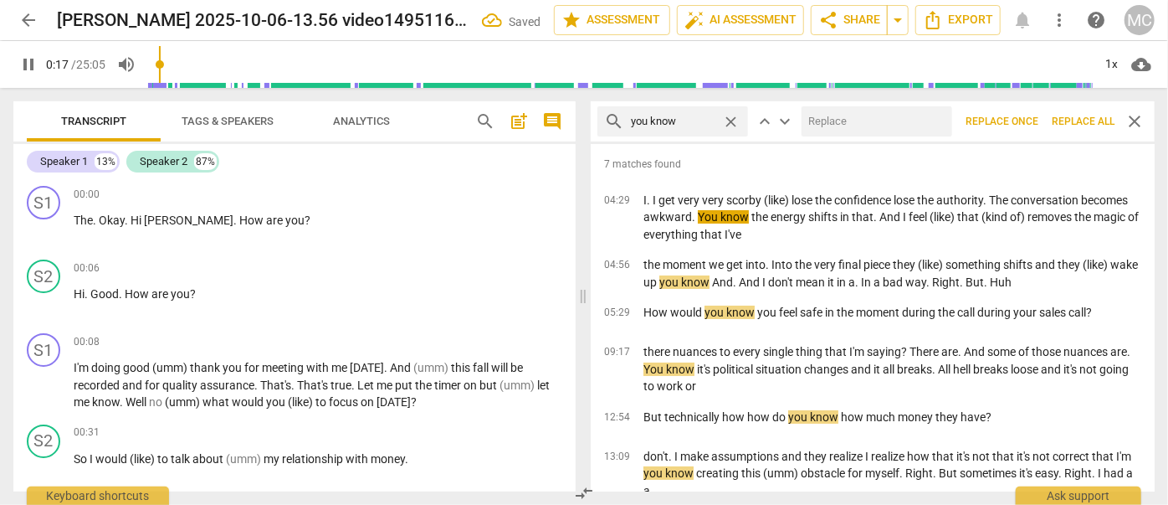
click at [829, 126] on input "text" at bounding box center [874, 121] width 144 height 27
type input "18"
type input "("
type input "18"
type input "(you"
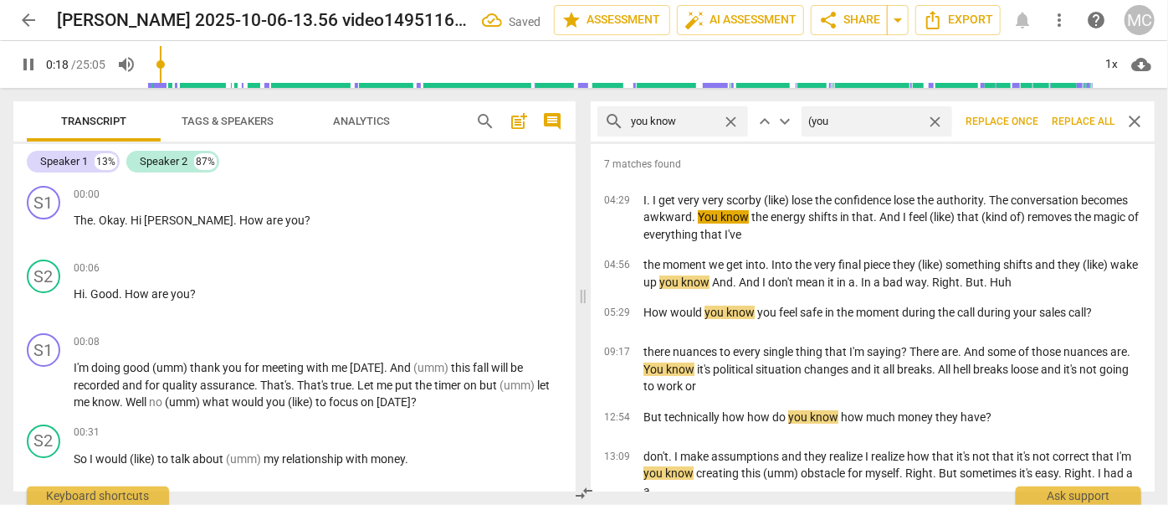
type input "18"
type input "(you know"
type input "19"
type input "(you know)"
type input "19"
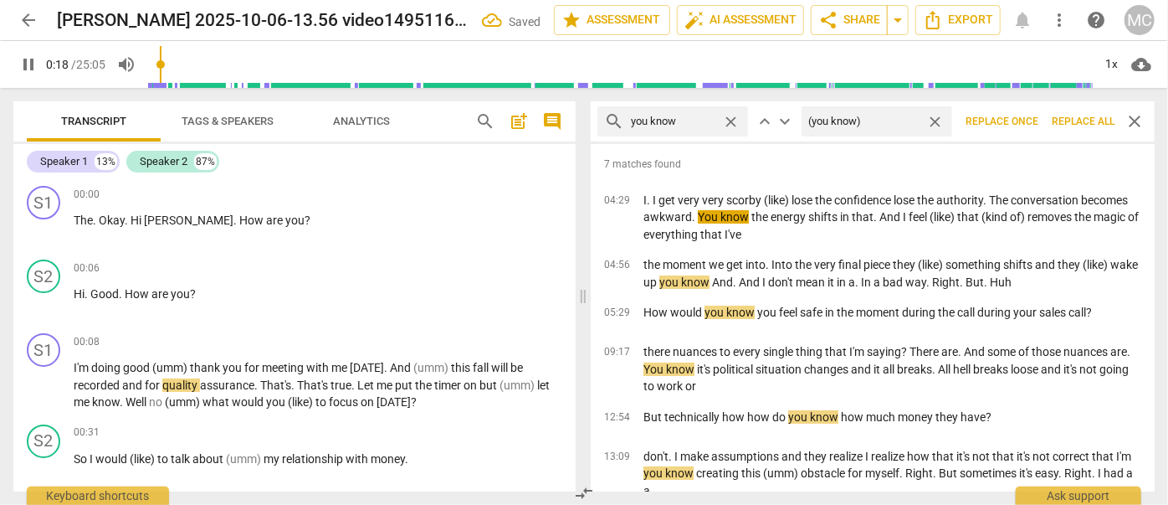
type input "(you know)"
click at [1079, 124] on span "Replace all" at bounding box center [1083, 122] width 63 height 14
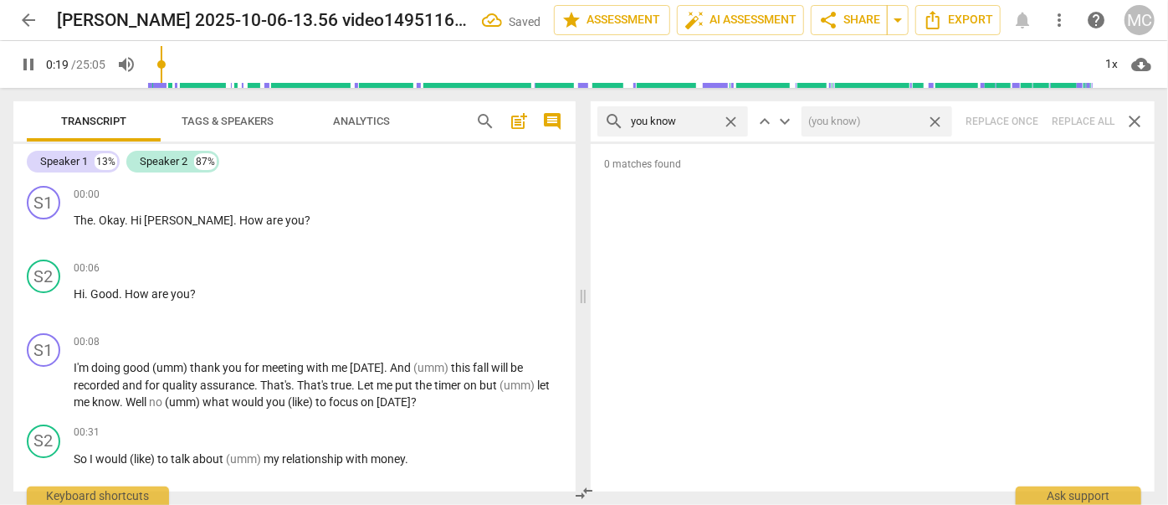
type input "20"
click at [931, 122] on span "close" at bounding box center [935, 122] width 18 height 18
type input "20"
drag, startPoint x: 729, startPoint y: 116, endPoint x: 685, endPoint y: 118, distance: 43.5
click at [728, 116] on span "close" at bounding box center [731, 122] width 18 height 18
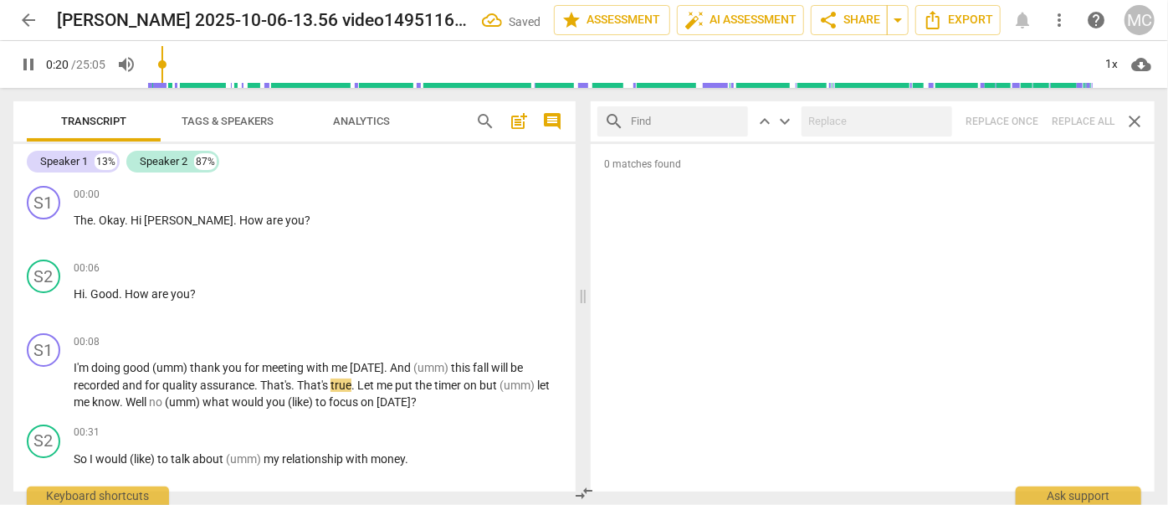
drag, startPoint x: 676, startPoint y: 120, endPoint x: 688, endPoint y: 101, distance: 21.8
click at [676, 120] on input "text" at bounding box center [686, 121] width 110 height 27
type input "21"
type input "I gu"
type input "22"
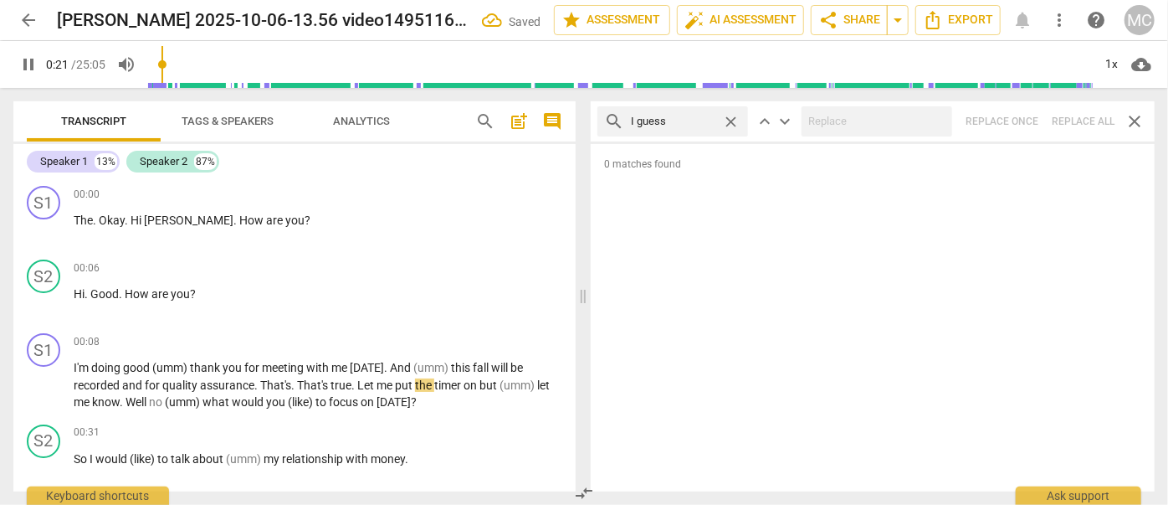
type input "I guess"
type input "23"
click at [1081, 117] on div "search I guess close keyboard_arrow_up keyboard_arrow_down Replace once Replace…" at bounding box center [873, 121] width 564 height 40
drag, startPoint x: 731, startPoint y: 120, endPoint x: 679, endPoint y: 117, distance: 52.0
click at [731, 120] on span "close" at bounding box center [731, 122] width 18 height 18
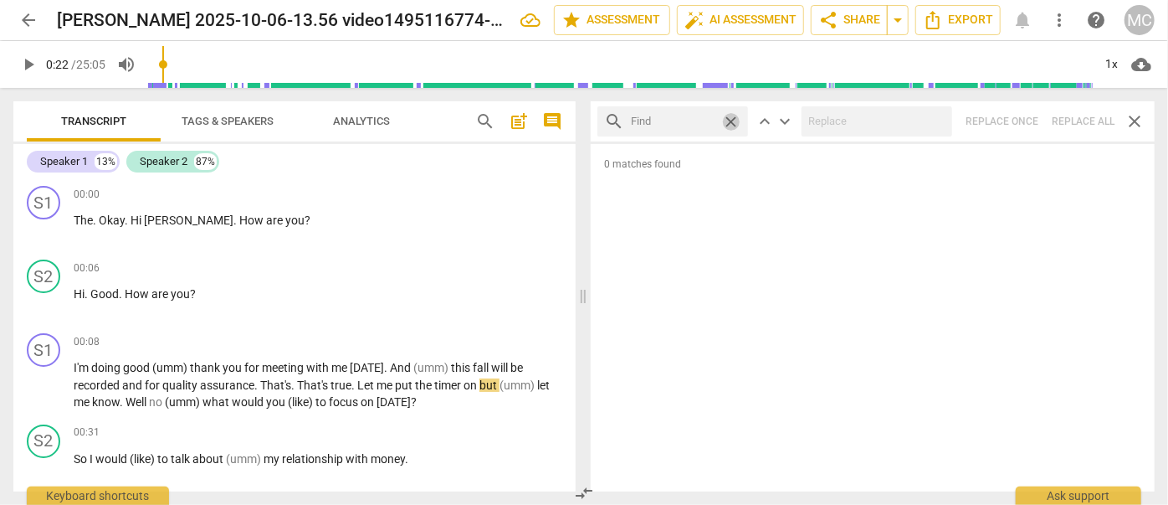
click at [676, 117] on input "text" at bounding box center [673, 121] width 85 height 27
type input "I mean"
click at [1068, 118] on div "search I mean close keyboard_arrow_up keyboard_arrow_down Replace once Replace …" at bounding box center [873, 121] width 564 height 40
type input "25"
click at [735, 120] on span "close" at bounding box center [731, 122] width 18 height 18
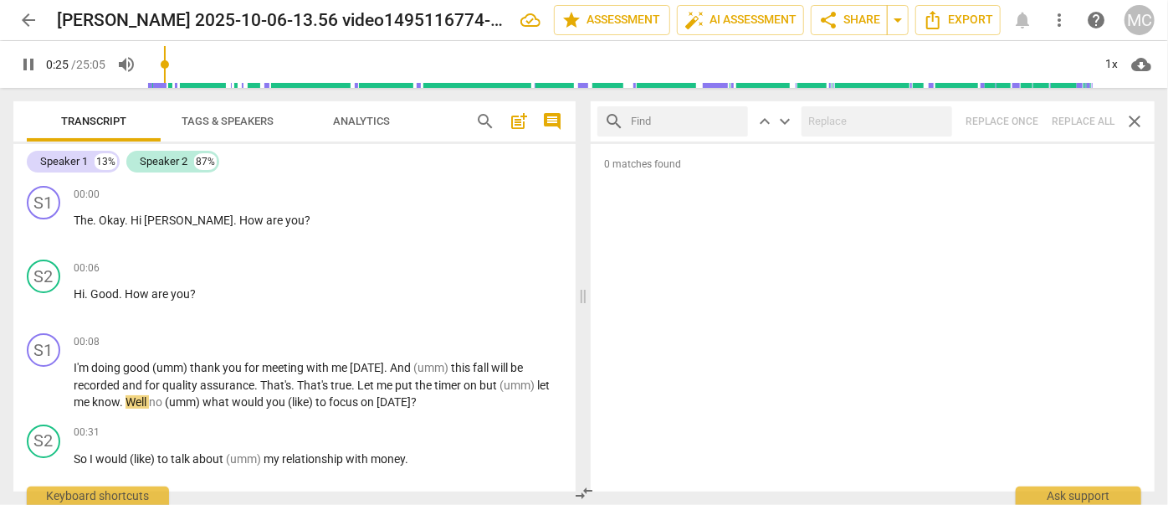
click at [698, 124] on input "text" at bounding box center [686, 121] width 110 height 27
type input "26"
type input "okay"
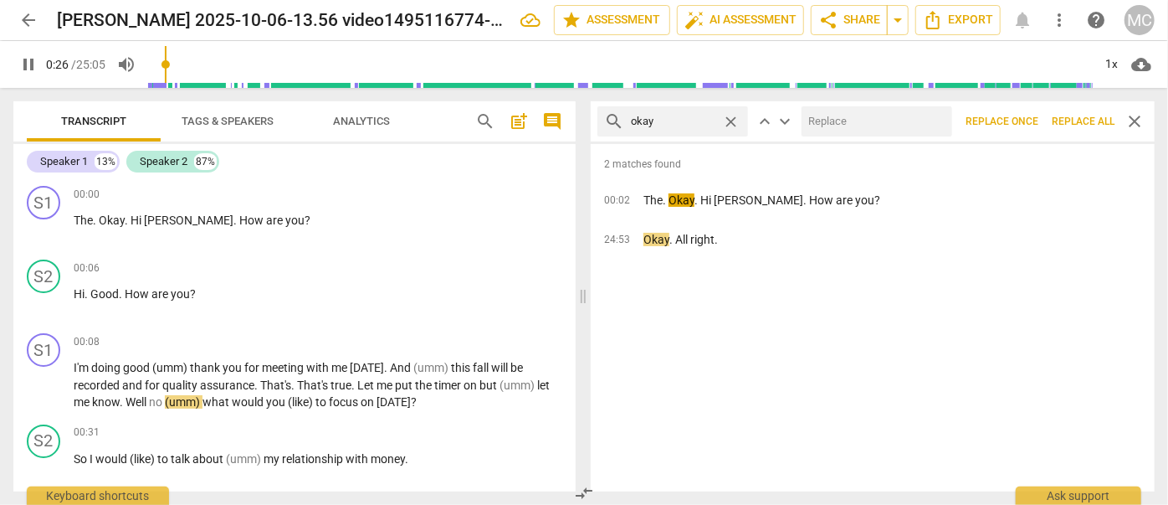
click at [885, 128] on input "text" at bounding box center [874, 121] width 144 height 27
type input "27"
type input "OK"
type input "27"
type input "OK"
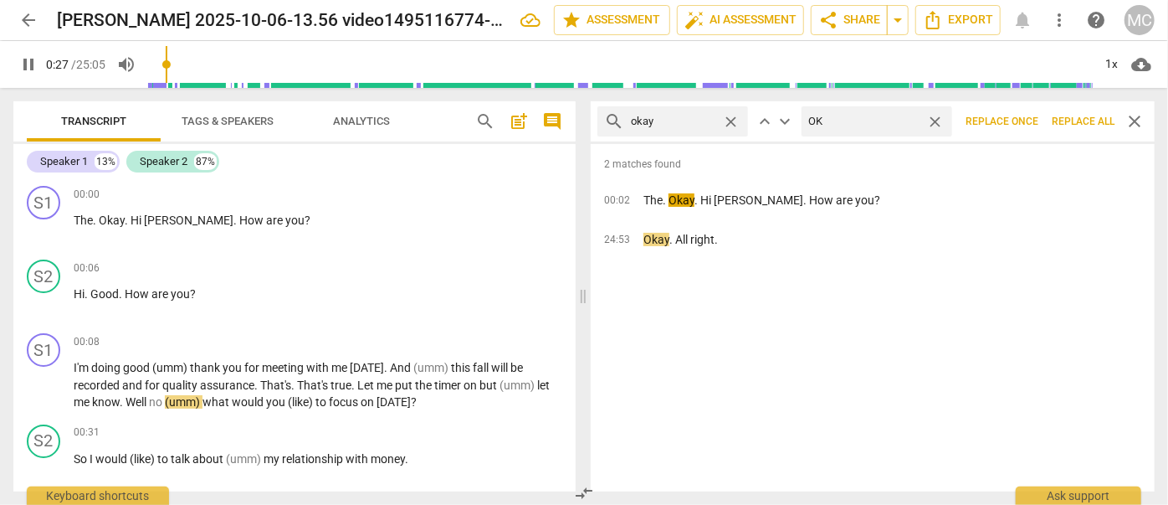
click at [1066, 111] on button "Replace all" at bounding box center [1083, 121] width 76 height 30
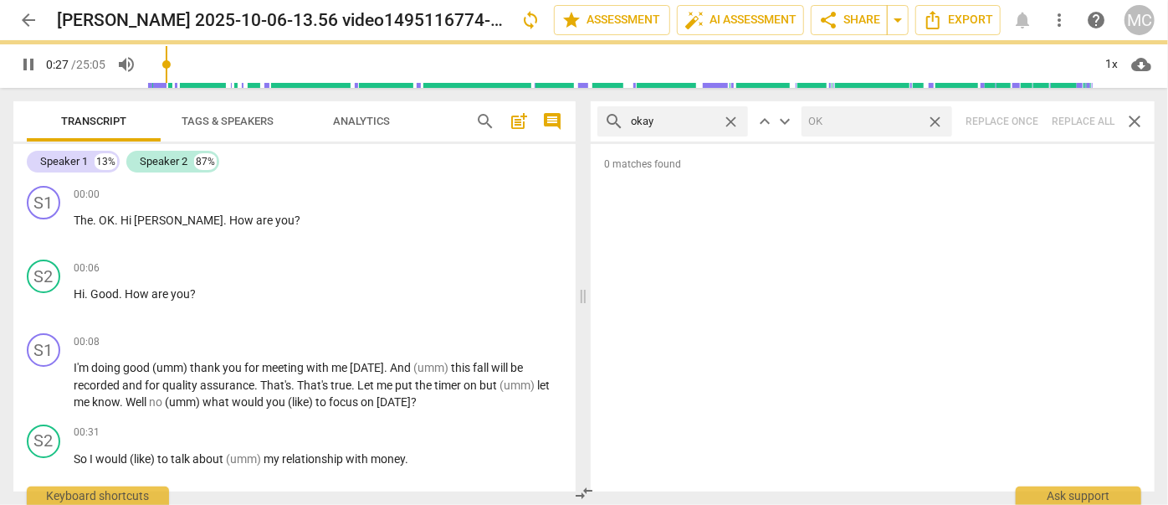
type input "28"
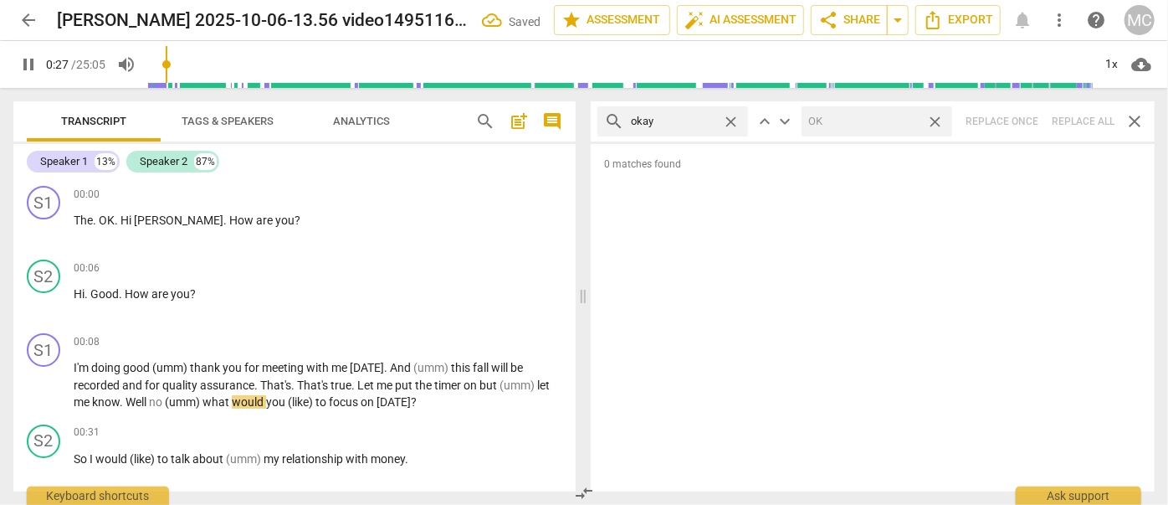
drag, startPoint x: 939, startPoint y: 120, endPoint x: 766, endPoint y: 133, distance: 172.8
click at [939, 120] on span "close" at bounding box center [935, 122] width 18 height 18
type input "29"
drag, startPoint x: 731, startPoint y: 119, endPoint x: 721, endPoint y: 119, distance: 9.2
click at [731, 119] on span "close" at bounding box center [731, 122] width 18 height 18
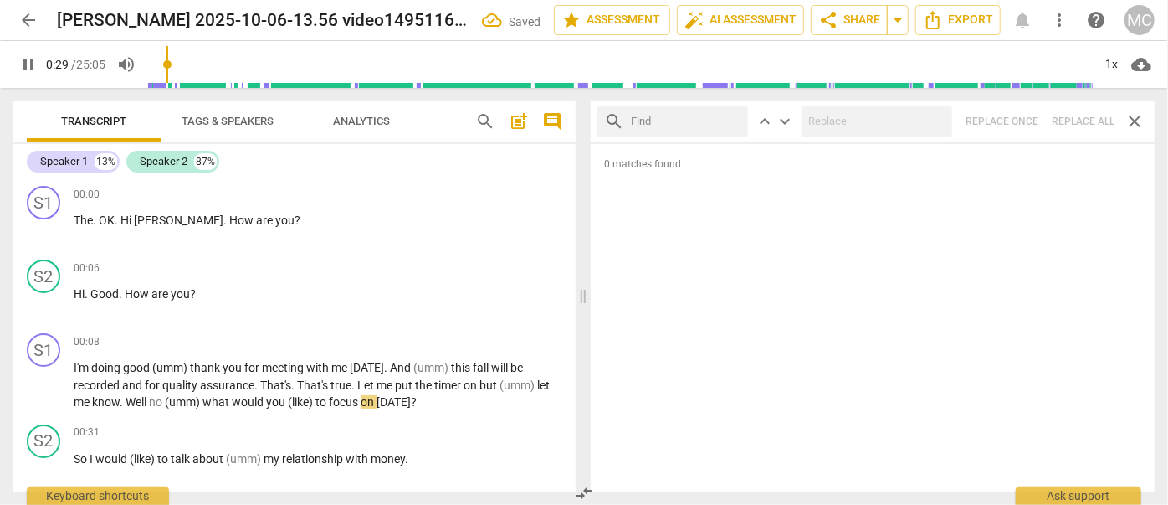
click at [710, 119] on input "text" at bounding box center [686, 121] width 110 height 27
type input "29"
type input "mayb"
type input "30"
type input "maybe"
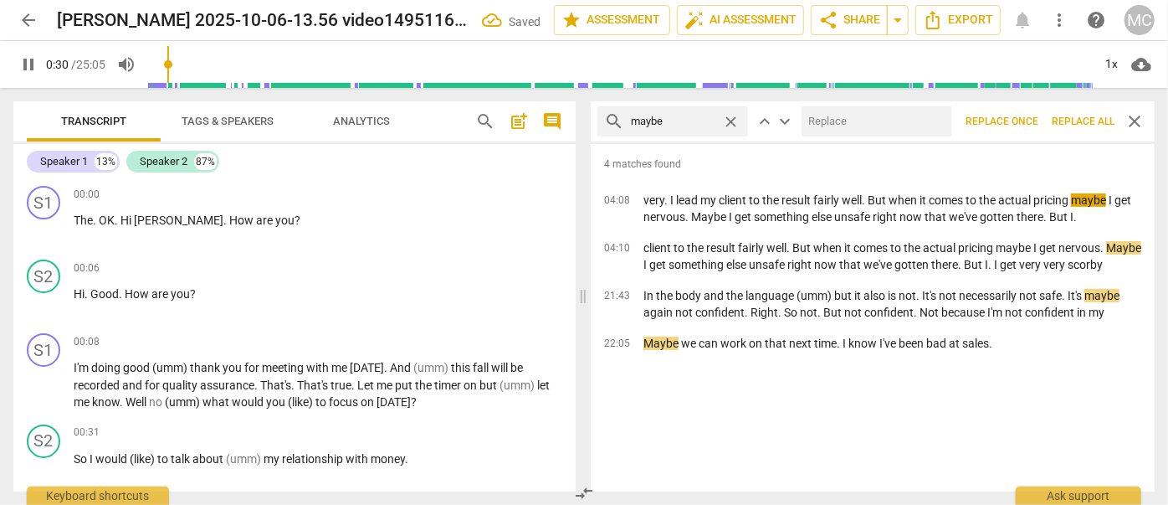
click at [851, 124] on input "text" at bounding box center [874, 121] width 144 height 27
type input "31"
type input "(may"
type input "31"
type input "(maybe)"
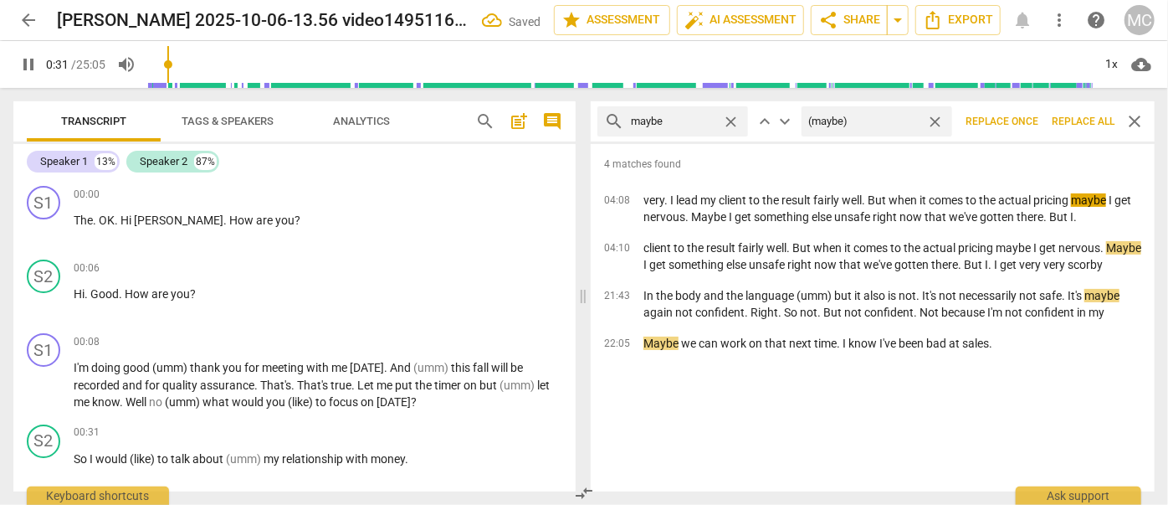
type input "31"
type input "(maybe"
type input "32"
type input "(m"
type input "32"
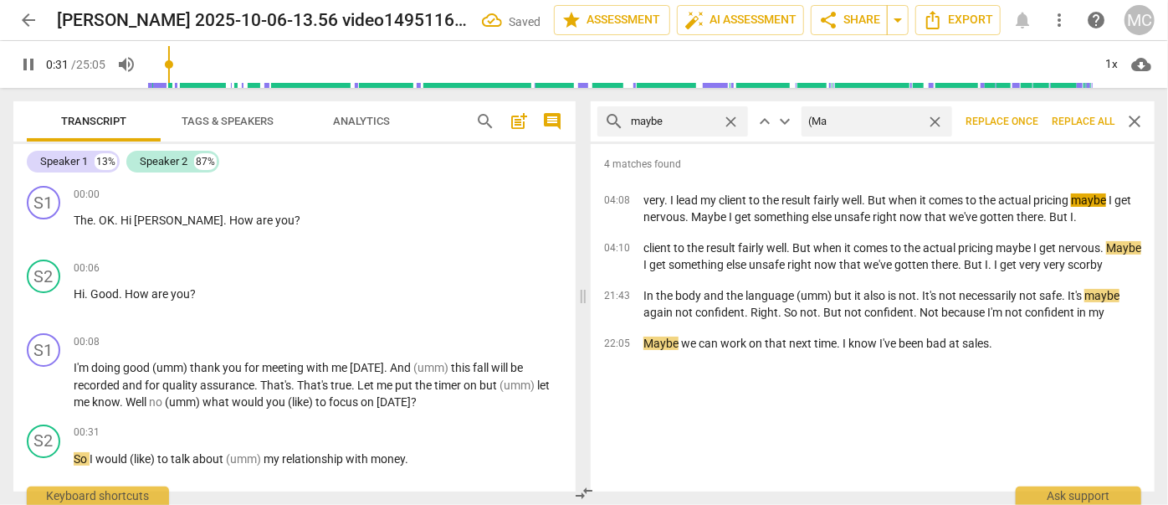
type input "(May"
type input "32"
type input "(Maybe)"
type input "33"
type input "(Maybe)"
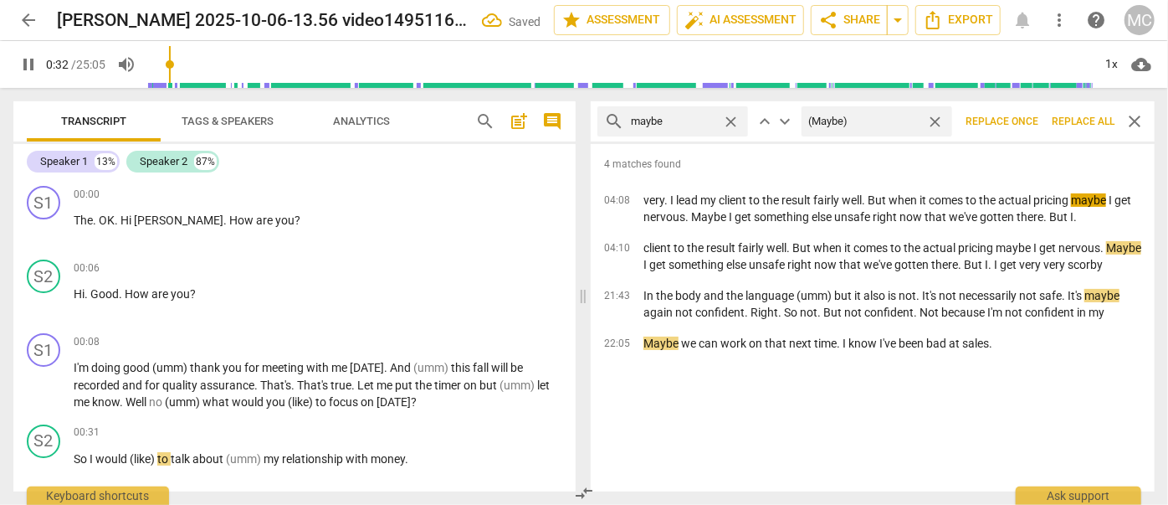
click at [1077, 116] on span "Replace all" at bounding box center [1083, 122] width 63 height 14
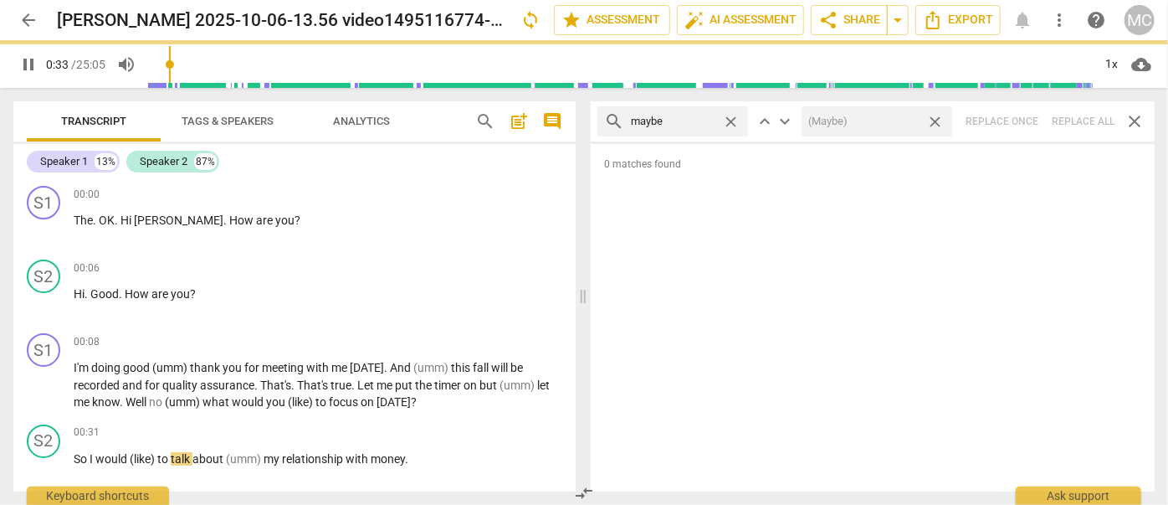
type input "34"
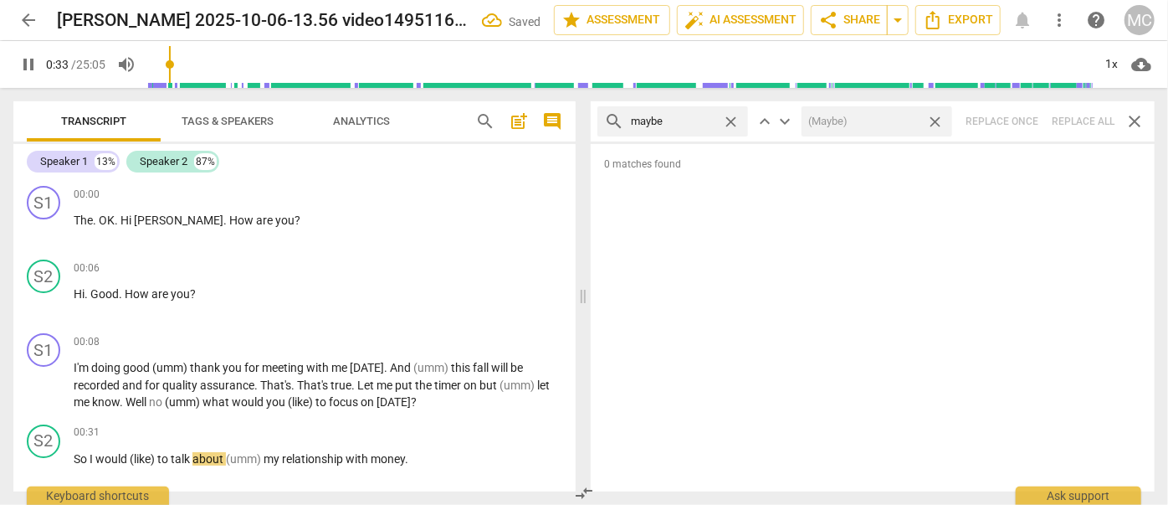
drag, startPoint x: 935, startPoint y: 122, endPoint x: 891, endPoint y: 128, distance: 43.9
click at [935, 122] on span "close" at bounding box center [935, 122] width 18 height 18
type input "34"
click at [741, 121] on div "close" at bounding box center [735, 122] width 26 height 18
click at [736, 120] on span "close" at bounding box center [731, 122] width 18 height 18
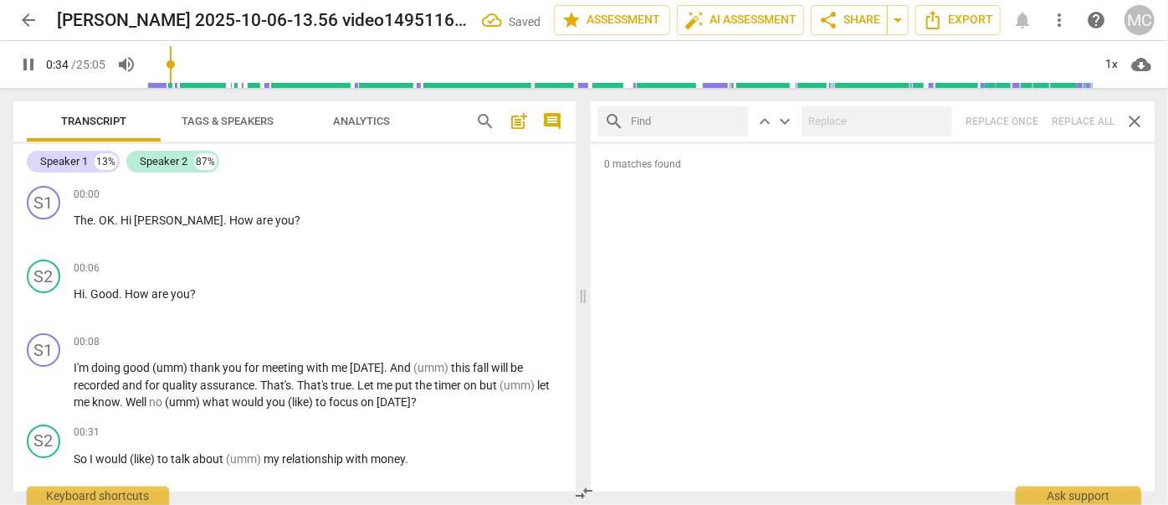
click at [700, 120] on input "text" at bounding box center [686, 121] width 110 height 27
type input "35"
type input "Pehr"
type input "35"
type input "Pehraps"
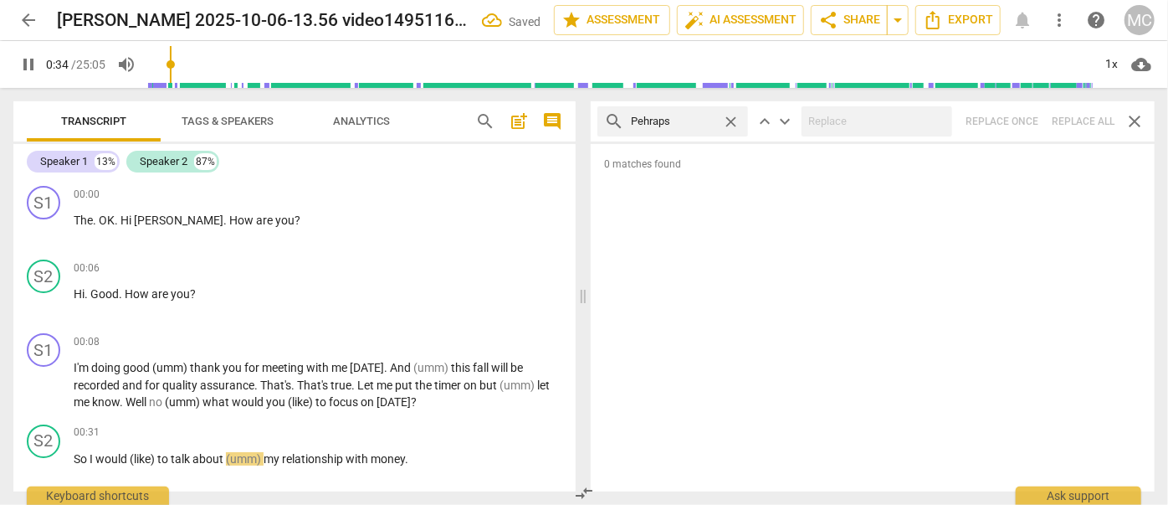
type input "35"
type input "Pehr"
type input "35"
type input "Perh"
type input "36"
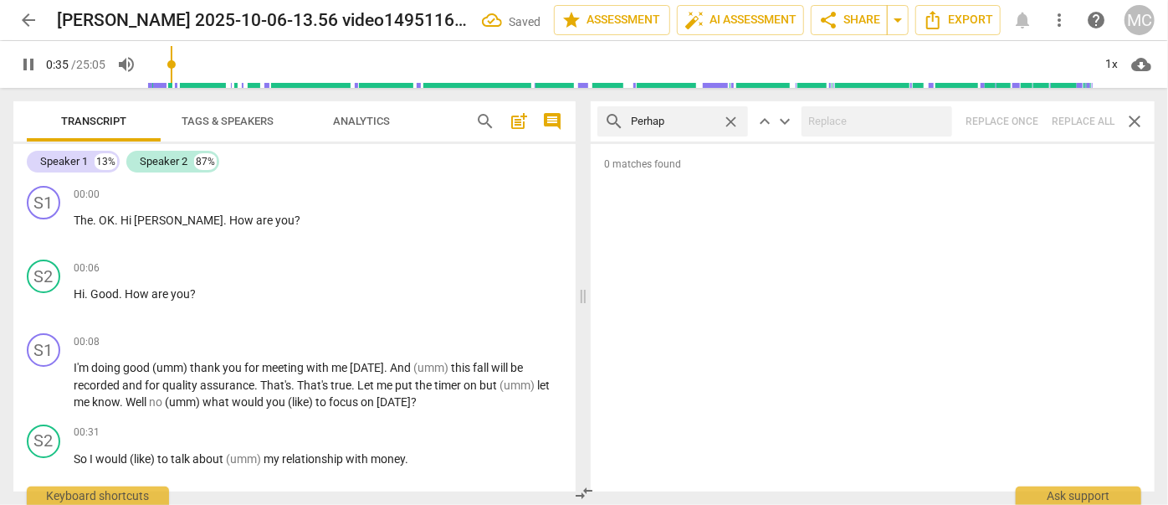
type input "Perhaps"
type input "36"
type input "Perhaps"
click at [1089, 120] on div "search Perhaps close keyboard_arrow_up keyboard_arrow_down Replace once Replace…" at bounding box center [873, 121] width 564 height 40
type input "40"
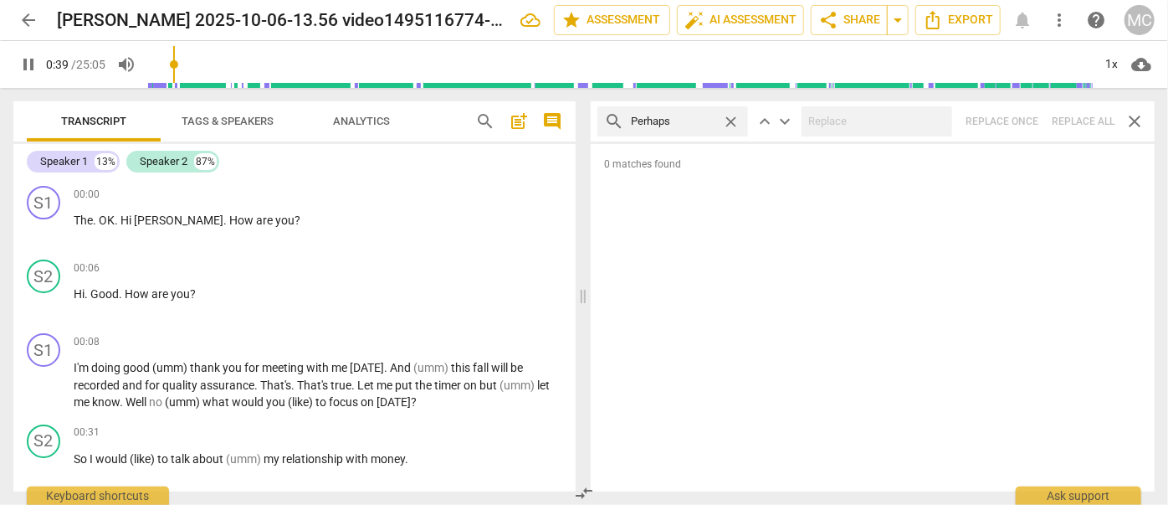
click at [734, 123] on span "close" at bounding box center [731, 122] width 18 height 18
click at [690, 123] on input "text" at bounding box center [686, 121] width 110 height 27
type input "41"
type input "almos"
type input "41"
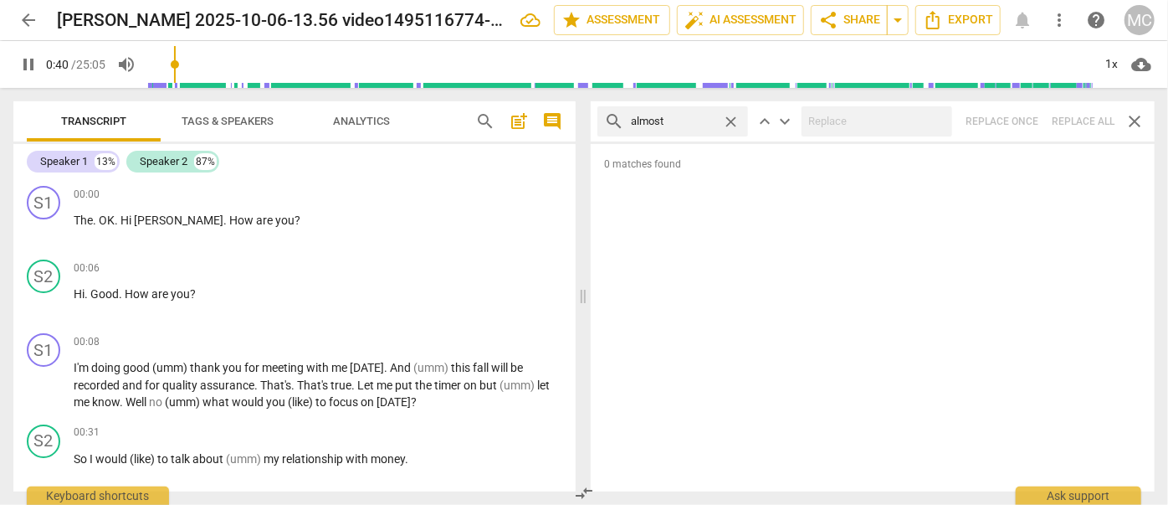
type input "almost"
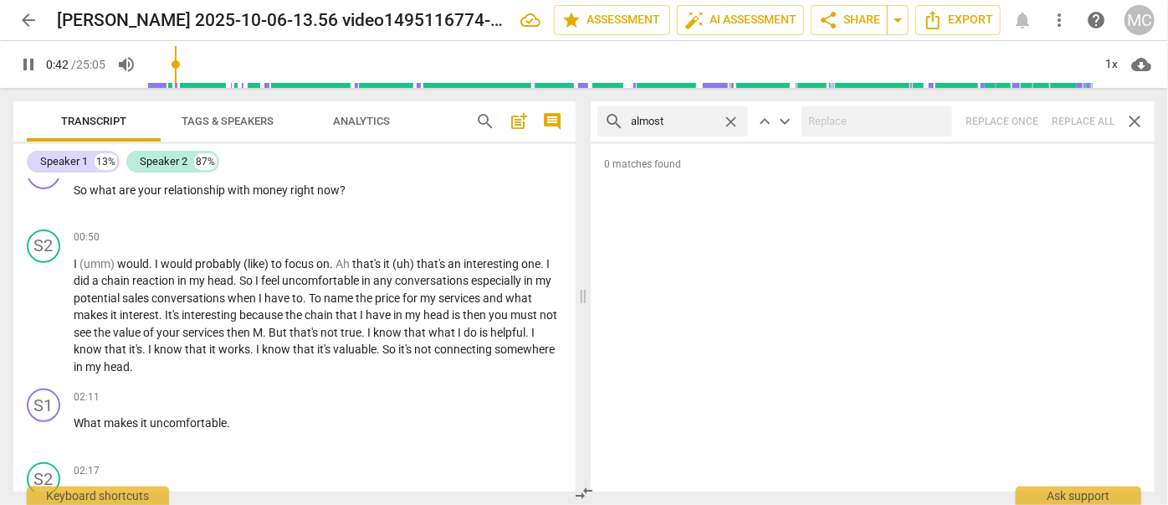
click at [1084, 124] on div "search almost close keyboard_arrow_up keyboard_arrow_down Replace once Replace …" at bounding box center [873, 121] width 564 height 40
type input "44"
click at [733, 116] on span "close" at bounding box center [731, 122] width 18 height 18
click at [687, 124] on input "text" at bounding box center [686, 121] width 110 height 27
type input "45"
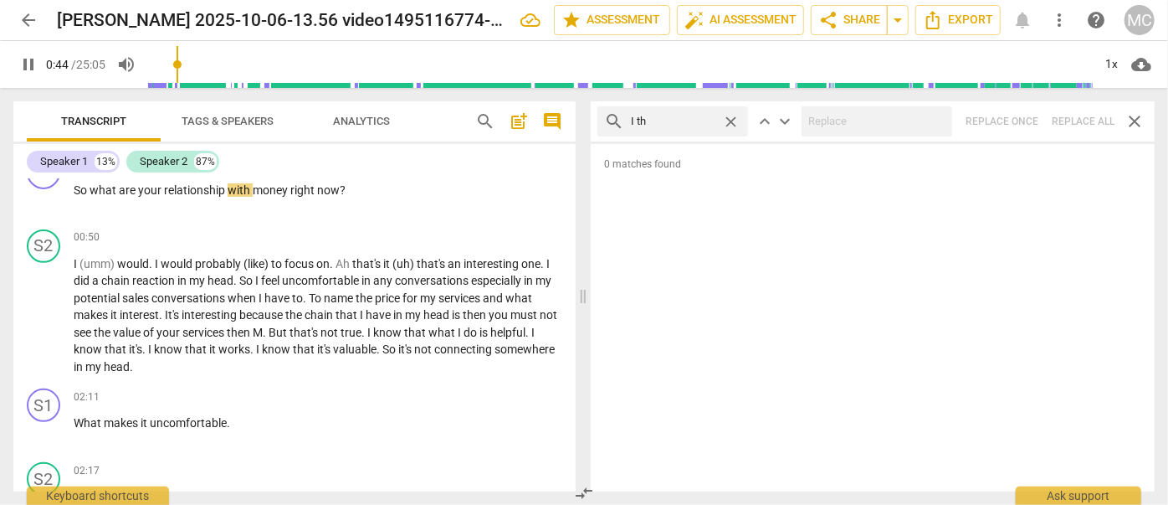
type input "I thi"
type input "45"
type input "I think"
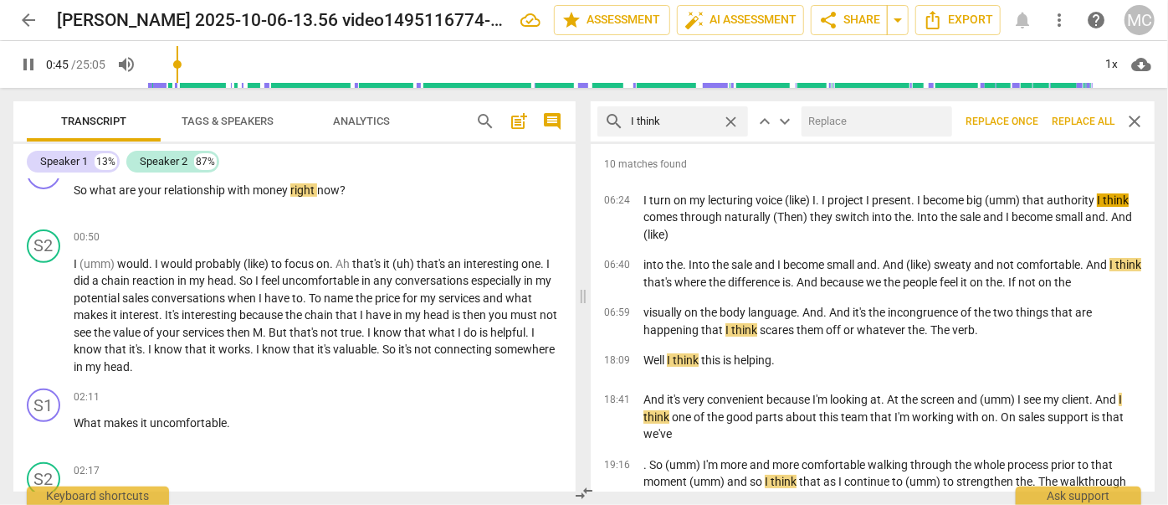
click at [849, 116] on input "text" at bounding box center [874, 121] width 144 height 27
type input "46"
type input "(I"
type input "46"
type input "(I thin"
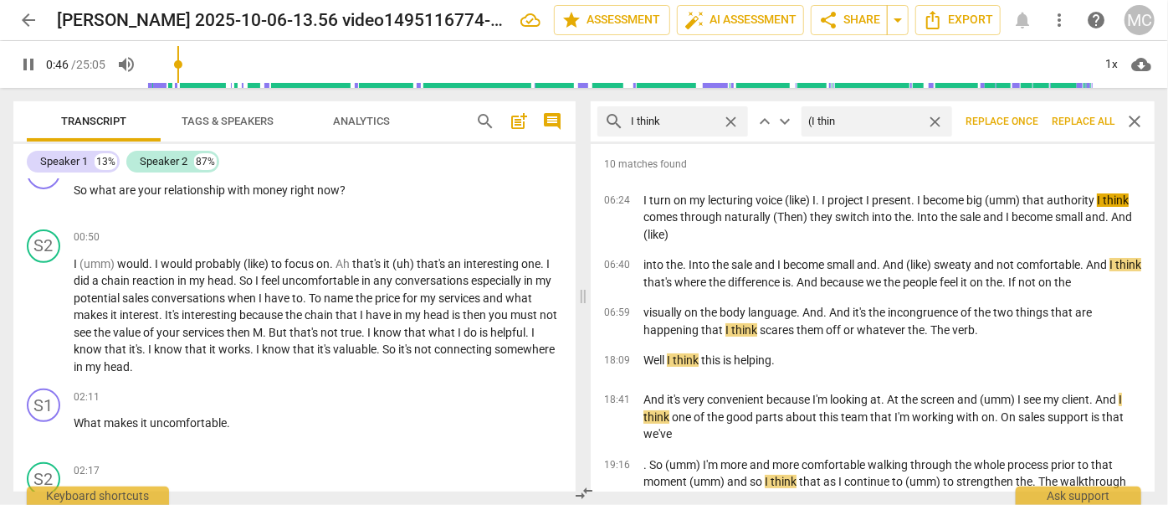
type input "47"
type input "(I think)"
type input "47"
type input "(I think)"
click at [1094, 120] on span "Replace all" at bounding box center [1083, 122] width 63 height 14
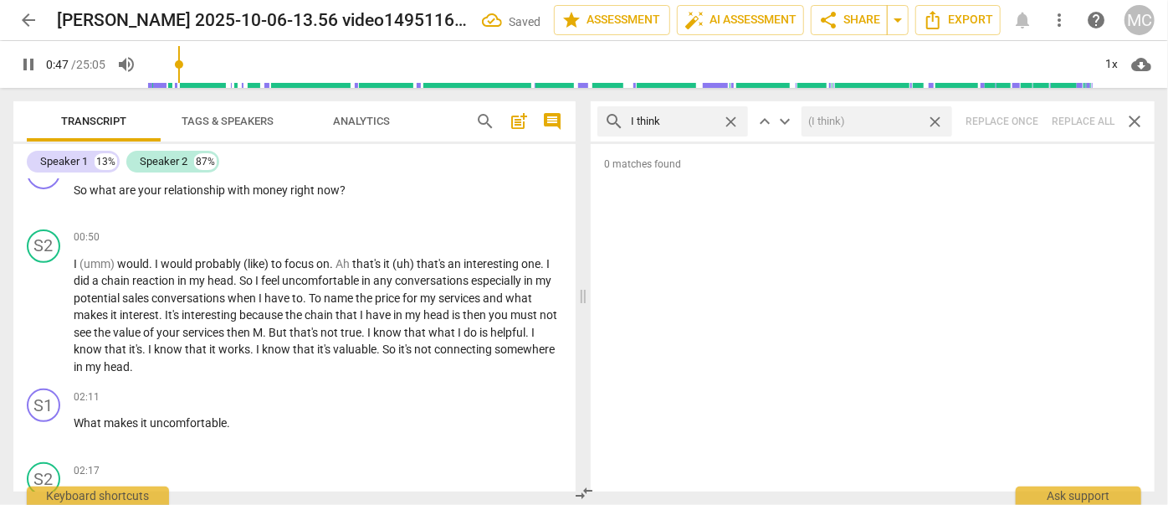
type input "48"
drag, startPoint x: 936, startPoint y: 124, endPoint x: 766, endPoint y: 131, distance: 170.8
click at [936, 124] on span "close" at bounding box center [935, 122] width 18 height 18
type input "48"
click at [730, 120] on span "close" at bounding box center [731, 122] width 18 height 18
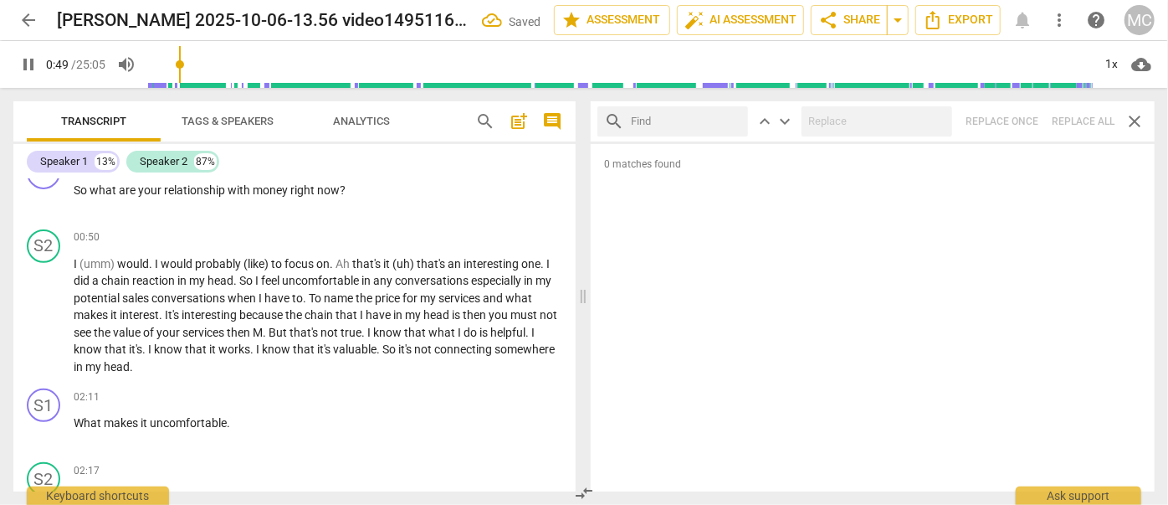
click at [693, 121] on input "text" at bounding box center [686, 121] width 110 height 27
type input "50"
type input "basi"
type input "50"
type input "basicall"
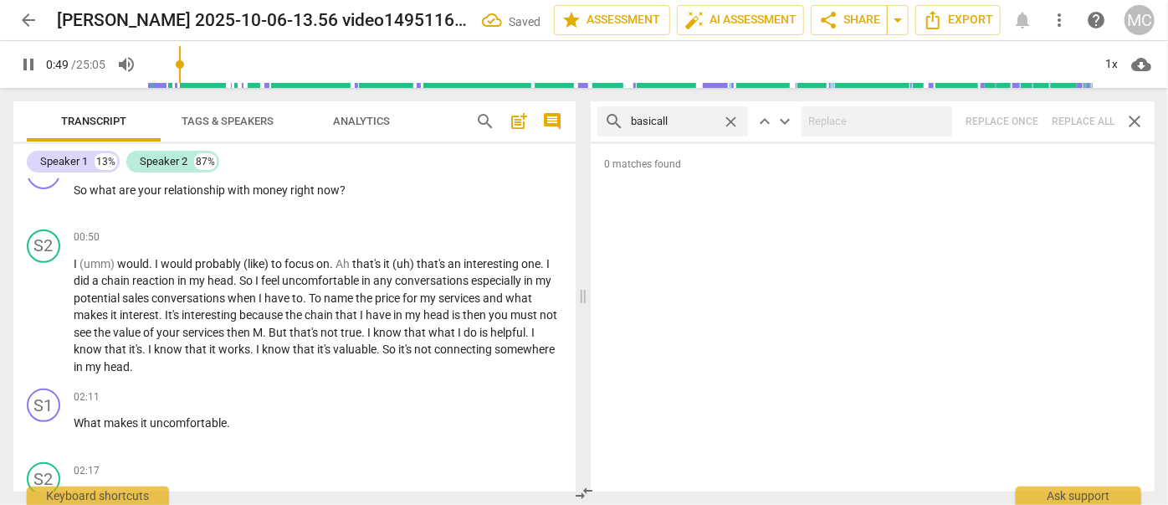
type input "50"
type input "basically"
click at [1073, 110] on div "search basically close keyboard_arrow_up keyboard_arrow_down Replace once Repla…" at bounding box center [873, 121] width 564 height 40
type input "54"
click at [729, 120] on span "close" at bounding box center [731, 122] width 18 height 18
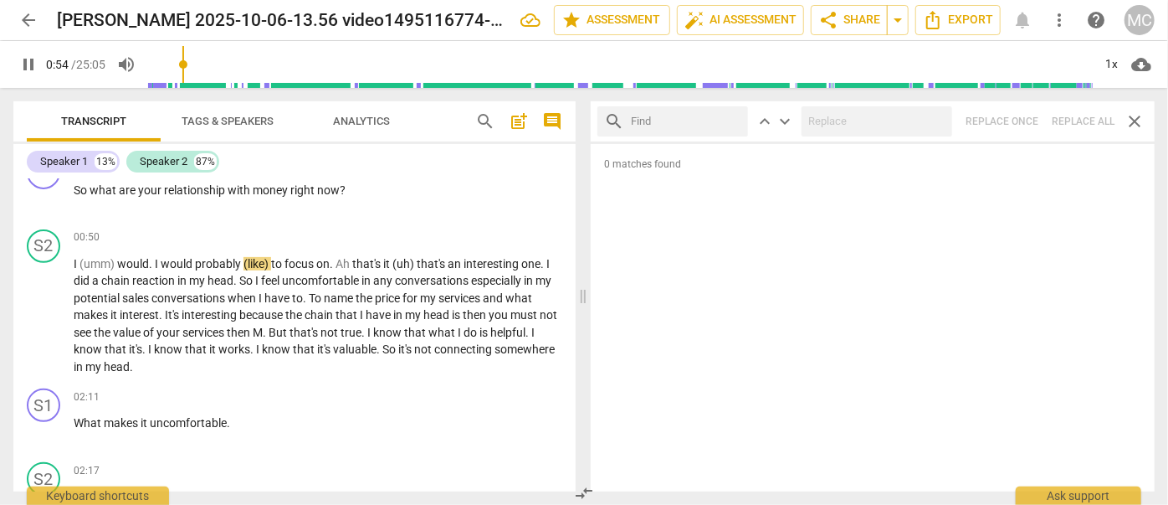
click at [686, 117] on input "text" at bounding box center [686, 121] width 110 height 27
type input "55"
type input "go"
type input "55"
type input "gonna"
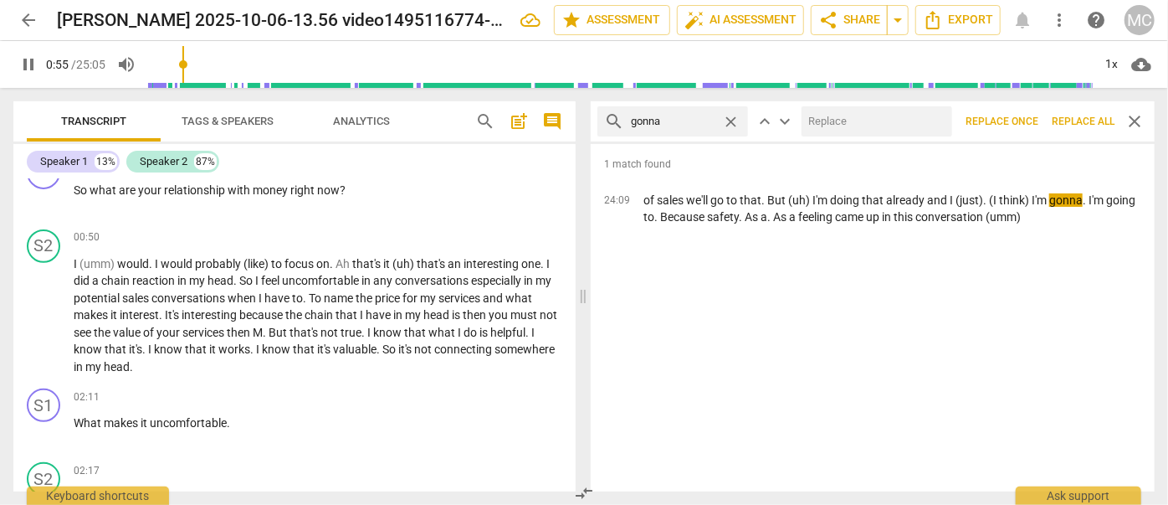
click at [860, 118] on input "text" at bounding box center [874, 121] width 144 height 27
type input "56"
type input "going"
type input "56"
type input "going to"
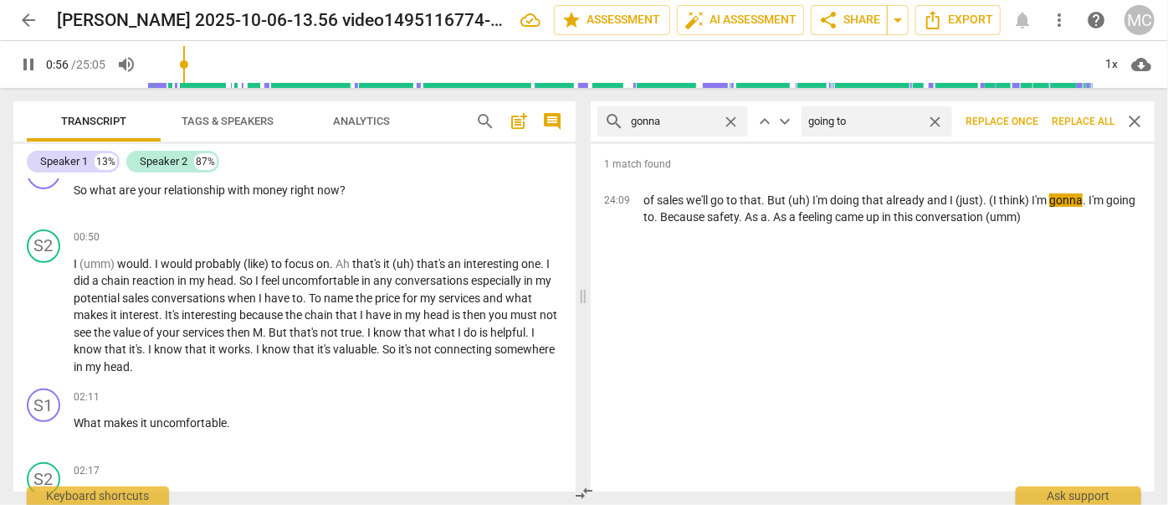
type input "56"
type input "going to"
click at [1074, 113] on button "Replace all" at bounding box center [1083, 121] width 76 height 30
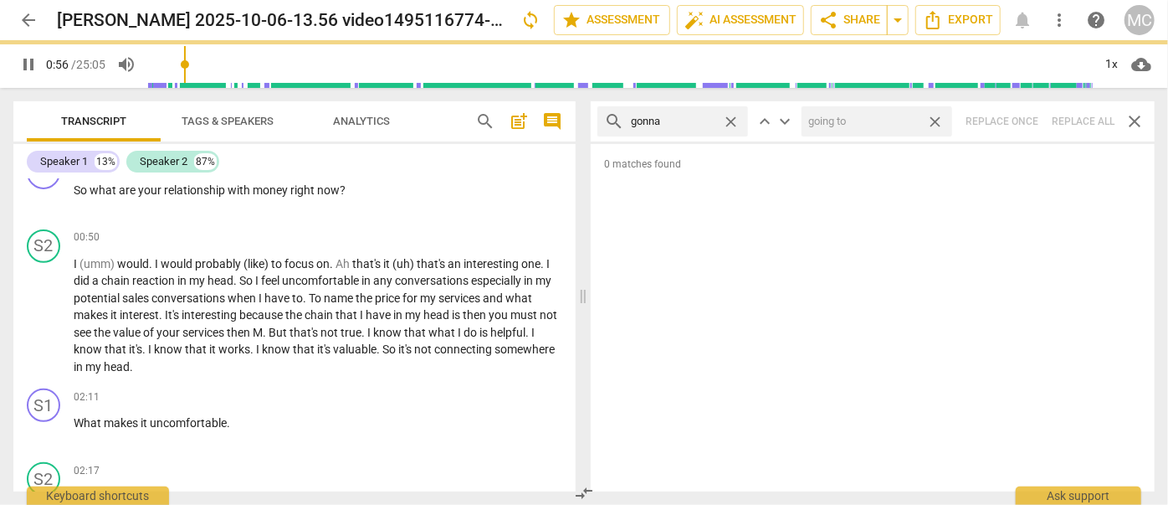
type input "57"
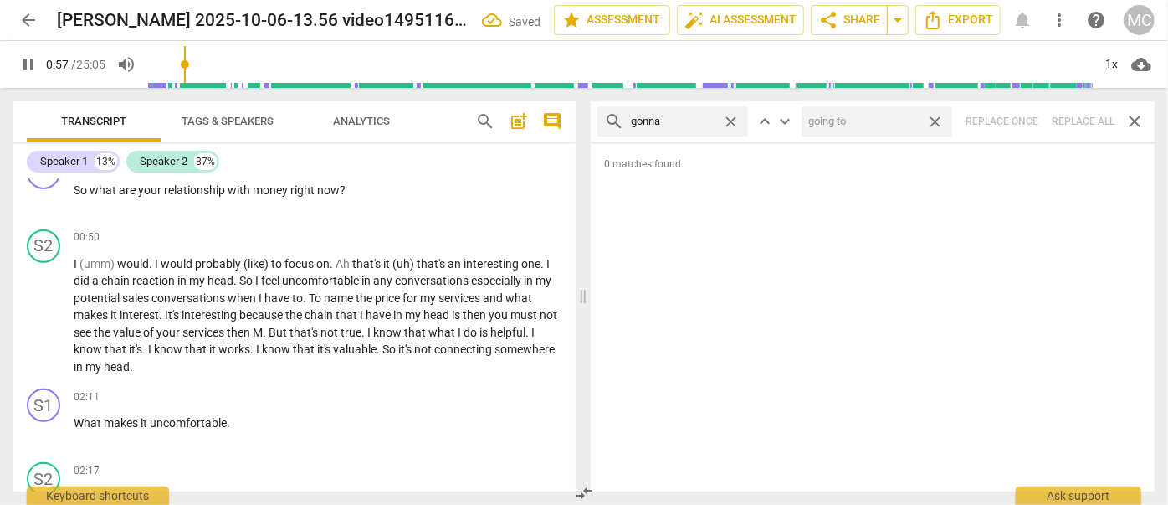
click at [937, 121] on span "close" at bounding box center [935, 122] width 18 height 18
drag, startPoint x: 737, startPoint y: 121, endPoint x: 704, endPoint y: 122, distance: 33.5
click at [738, 121] on span "close" at bounding box center [731, 122] width 18 height 18
type input "58"
click at [679, 122] on input "text" at bounding box center [686, 121] width 110 height 27
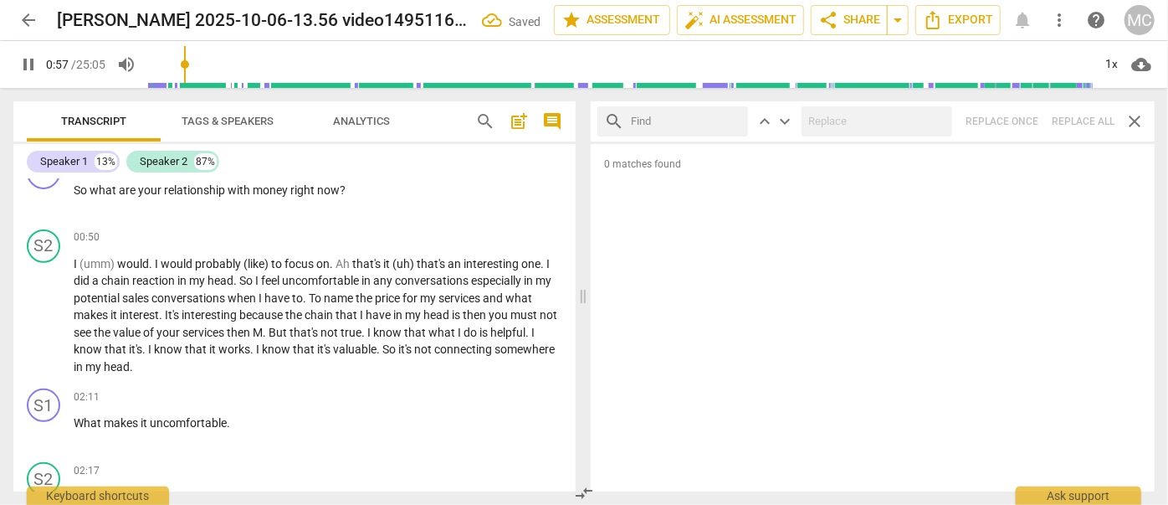
type input "58"
type input "wann"
type input "58"
type input "wanna"
type input "59"
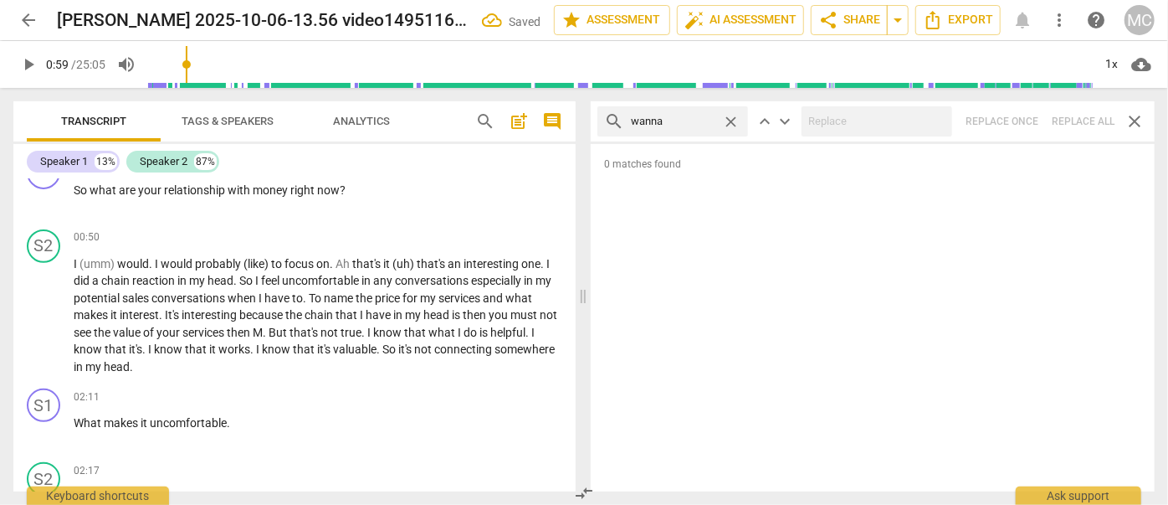
click at [1082, 116] on div "search wanna close keyboard_arrow_up keyboard_arrow_down Replace once Replace a…" at bounding box center [873, 121] width 564 height 40
click at [730, 120] on span "close" at bounding box center [731, 122] width 18 height 18
click at [698, 120] on input "text" at bounding box center [686, 121] width 110 height 27
type input "gotcha"
type input "60"
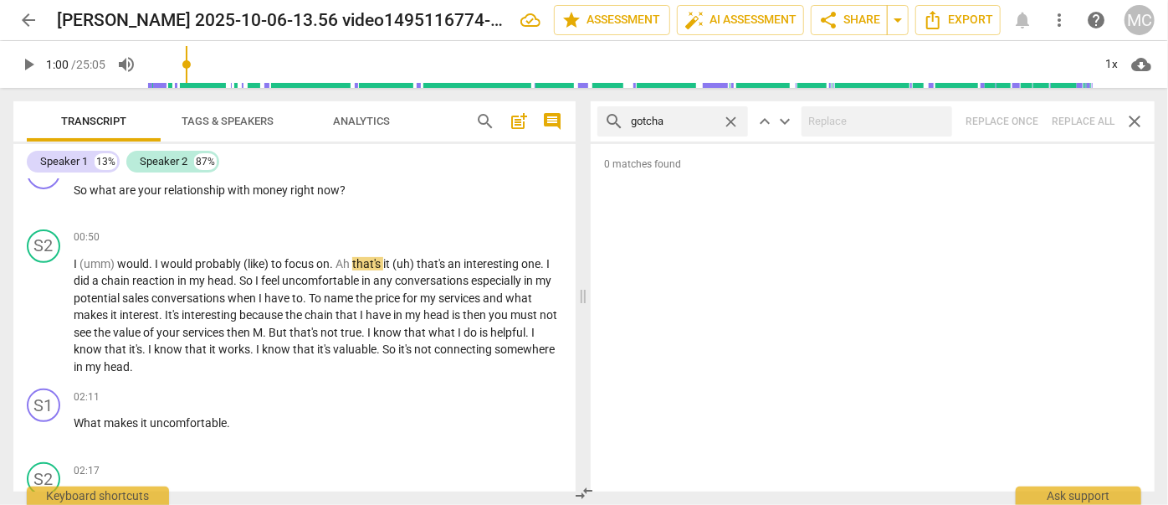
click at [1086, 124] on div "search gotcha close keyboard_arrow_up keyboard_arrow_down Replace once Replace …" at bounding box center [873, 121] width 564 height 40
click at [731, 117] on span "close" at bounding box center [731, 122] width 18 height 18
click at [712, 120] on input "text" at bounding box center [686, 121] width 110 height 27
type input "gotta"
click at [1079, 127] on div "search gotta close keyboard_arrow_up keyboard_arrow_down Replace once Replace a…" at bounding box center [873, 121] width 564 height 40
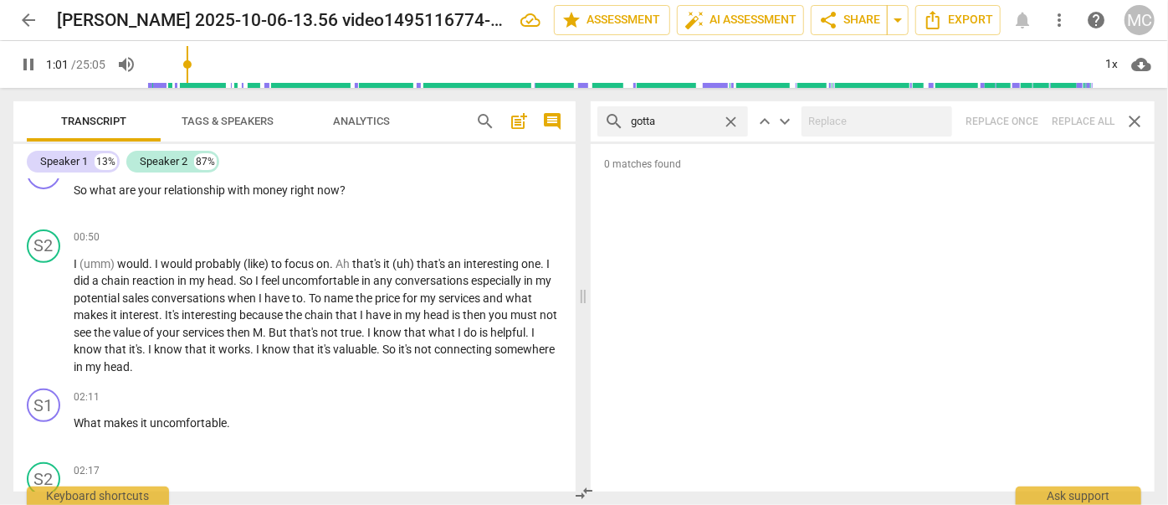
type input "62"
click at [738, 122] on span "close" at bounding box center [731, 122] width 18 height 18
click at [714, 125] on input "text" at bounding box center [686, 121] width 110 height 27
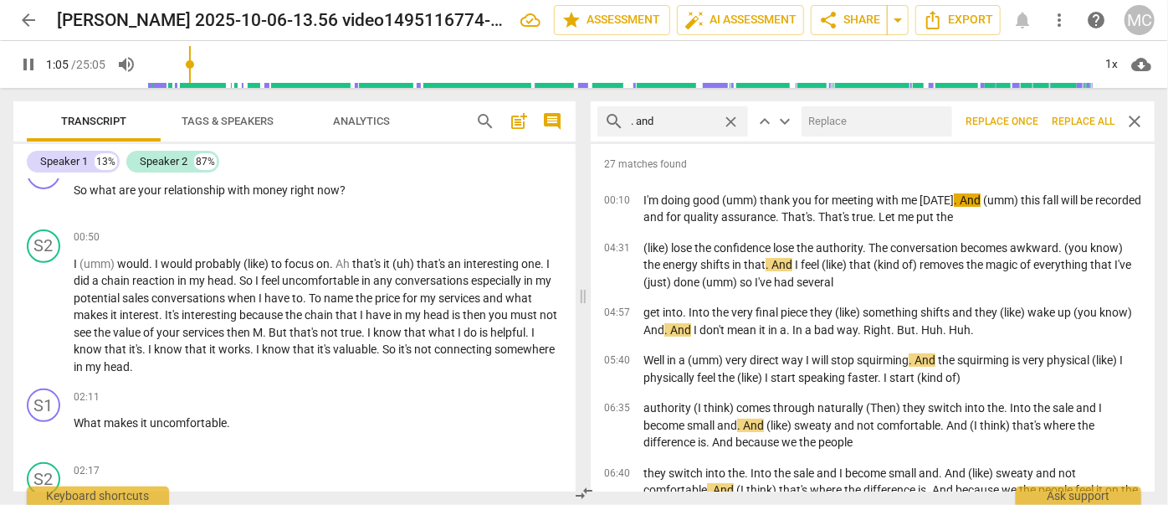
click at [838, 116] on input "text" at bounding box center [874, 121] width 144 height 27
click at [1082, 122] on span "Replace all" at bounding box center [1083, 122] width 63 height 14
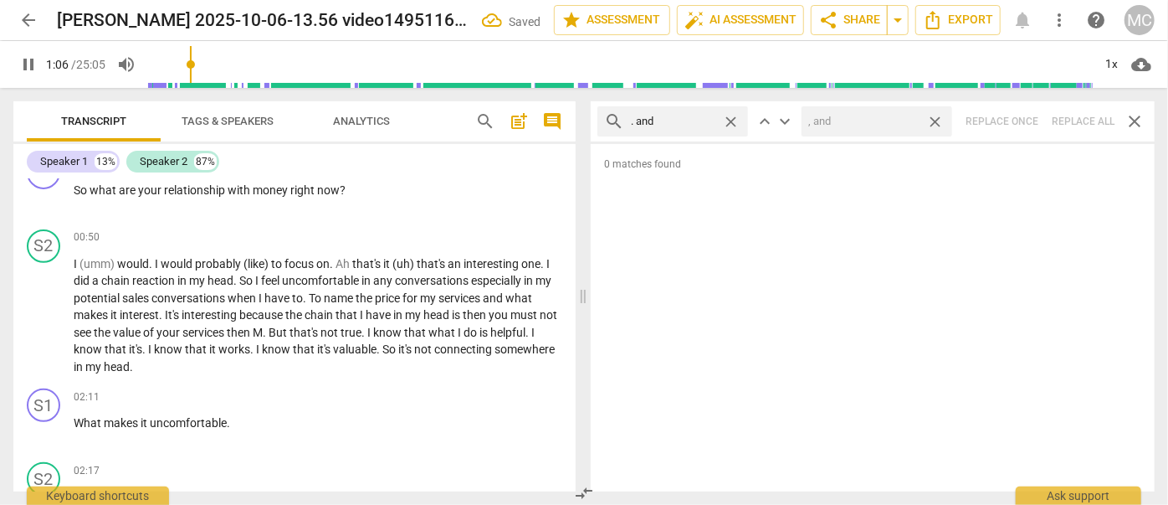
drag, startPoint x: 935, startPoint y: 119, endPoint x: 738, endPoint y: 119, distance: 196.6
click at [935, 119] on span "close" at bounding box center [935, 122] width 18 height 18
click at [734, 119] on span "close" at bounding box center [731, 122] width 18 height 18
click at [678, 113] on input "text" at bounding box center [686, 121] width 110 height 27
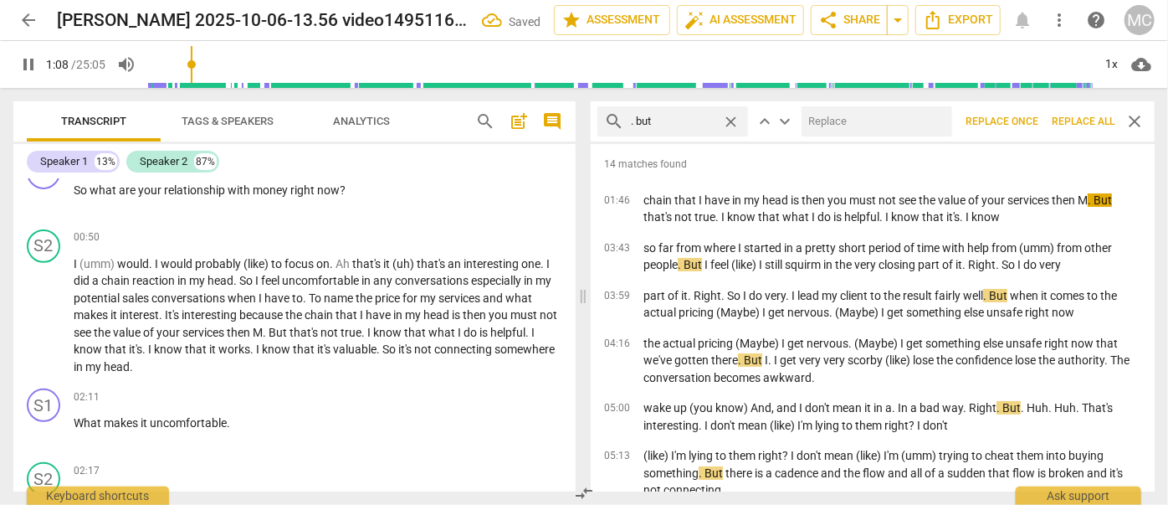
click at [858, 122] on input "text" at bounding box center [874, 121] width 144 height 27
click at [1074, 120] on span "Replace all" at bounding box center [1083, 122] width 63 height 14
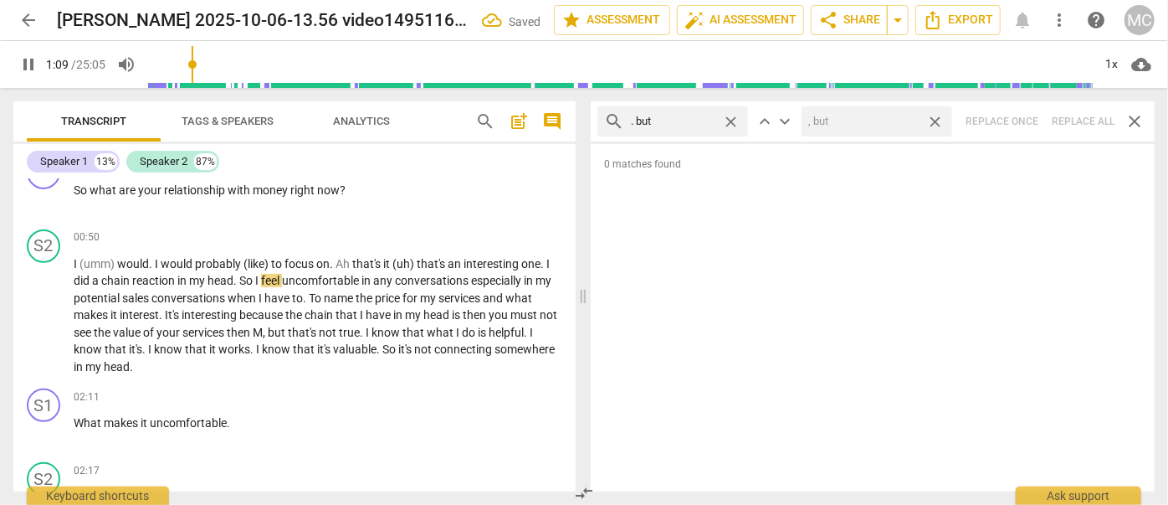
drag, startPoint x: 934, startPoint y: 120, endPoint x: 920, endPoint y: 120, distance: 14.2
click at [934, 120] on span "close" at bounding box center [935, 122] width 18 height 18
click at [730, 115] on span "close" at bounding box center [731, 122] width 18 height 18
click at [678, 117] on input "text" at bounding box center [686, 121] width 110 height 27
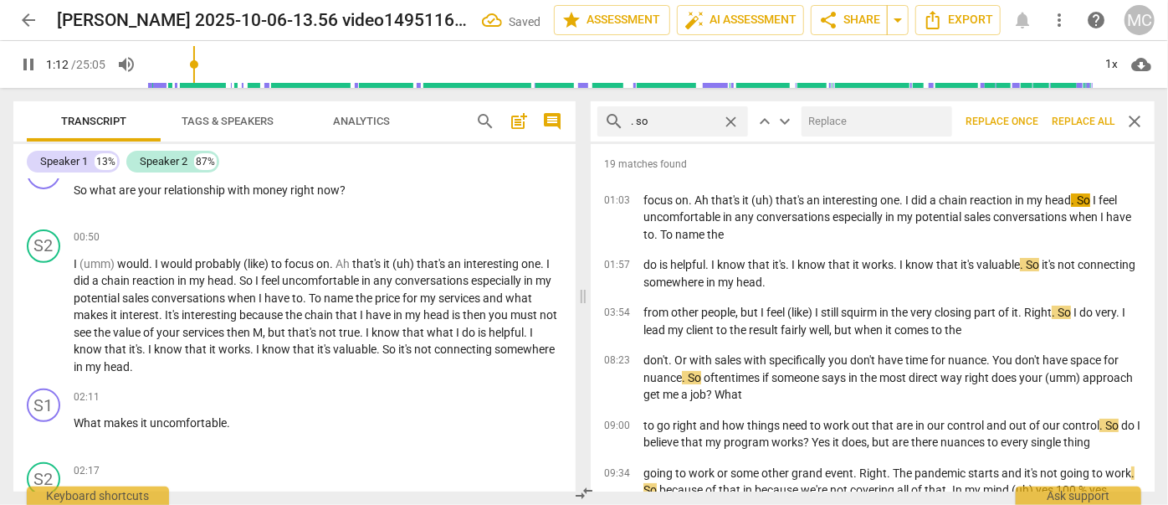
click at [864, 131] on input "text" at bounding box center [874, 121] width 144 height 27
click at [1079, 124] on span "Replace all" at bounding box center [1083, 122] width 63 height 14
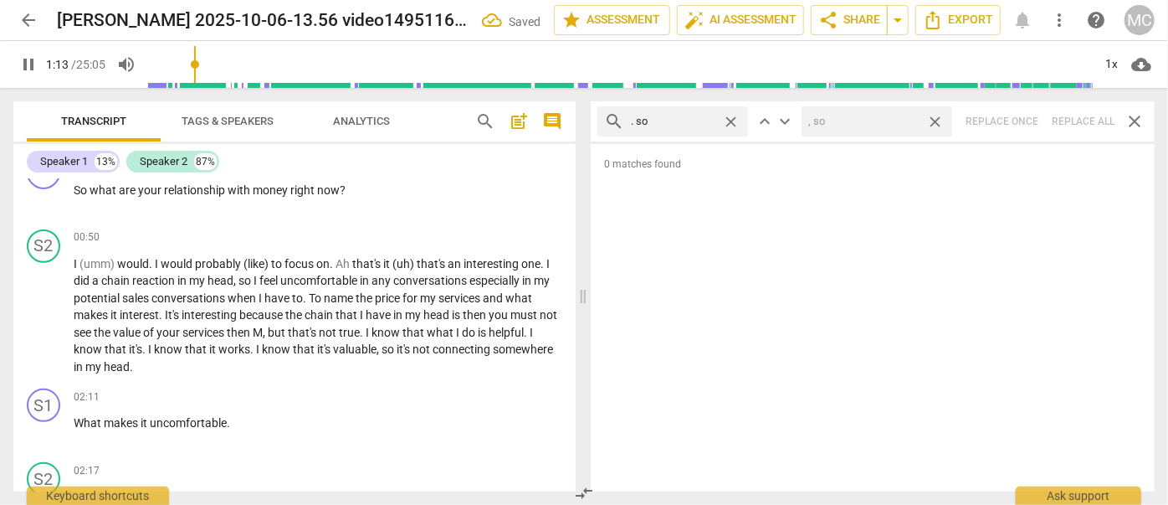
click at [932, 121] on span "close" at bounding box center [935, 122] width 18 height 18
click at [732, 120] on span "close" at bounding box center [731, 122] width 18 height 18
drag, startPoint x: 684, startPoint y: 121, endPoint x: 693, endPoint y: 104, distance: 19.5
click at [684, 122] on input "text" at bounding box center [686, 121] width 110 height 27
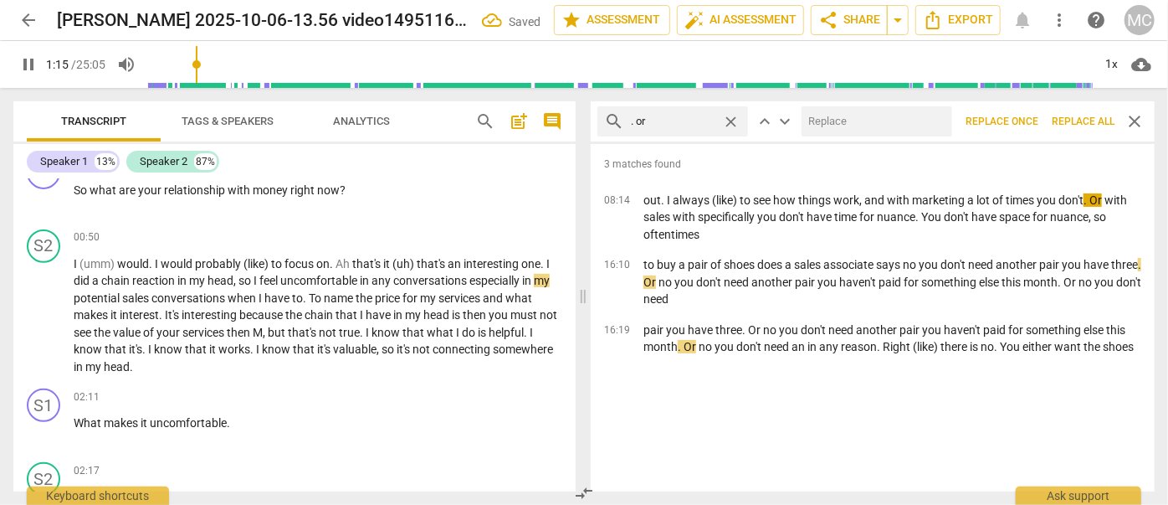
click at [828, 124] on input "text" at bounding box center [874, 121] width 144 height 27
click at [1079, 131] on button "Replace all" at bounding box center [1083, 121] width 76 height 30
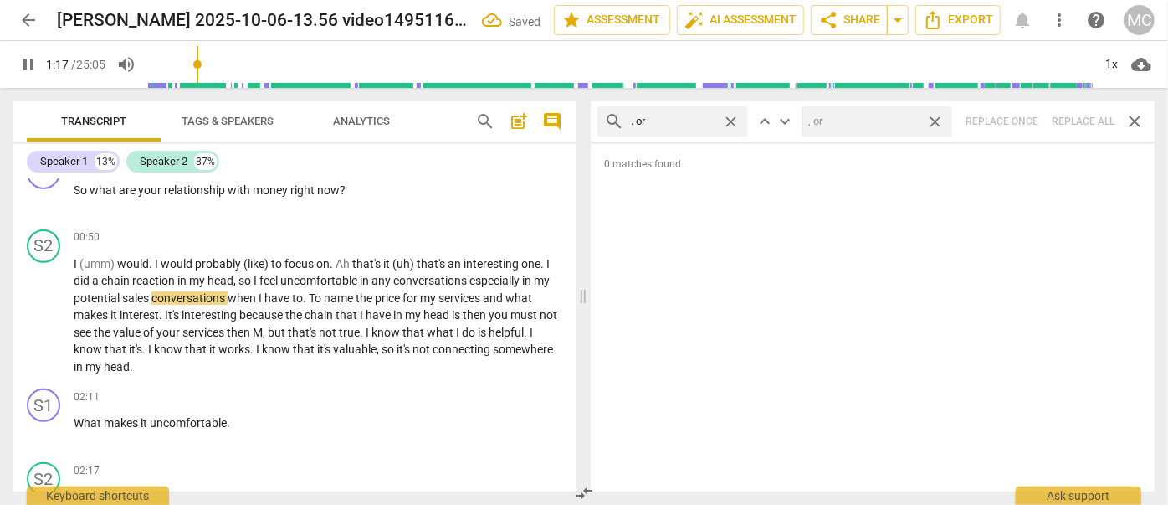
drag, startPoint x: 936, startPoint y: 119, endPoint x: 772, endPoint y: 117, distance: 164.9
click at [936, 119] on span "close" at bounding box center [935, 122] width 18 height 18
click at [736, 117] on span "close" at bounding box center [731, 122] width 18 height 18
click at [693, 118] on input "text" at bounding box center [686, 121] width 110 height 27
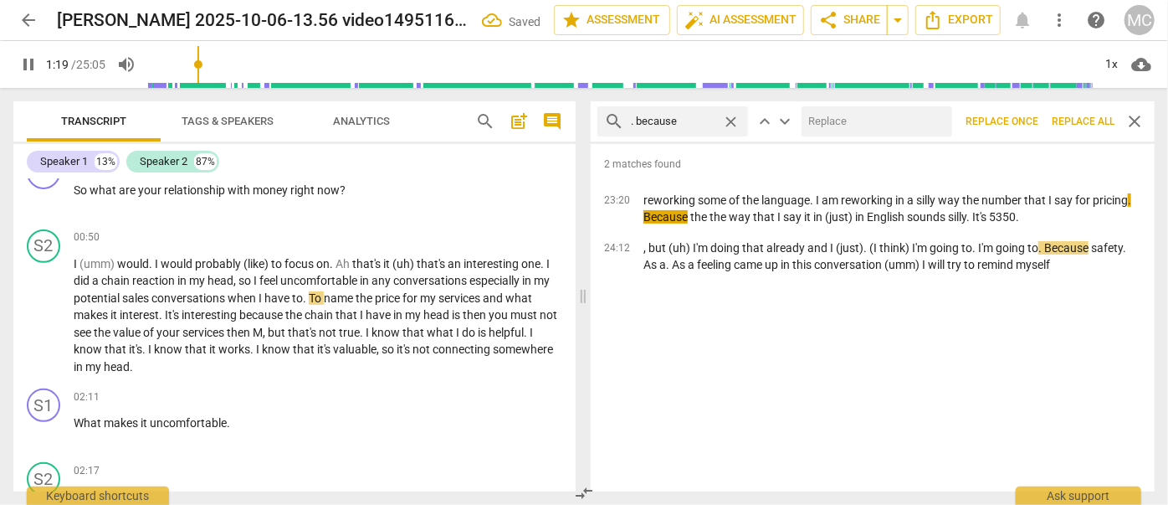
click at [860, 121] on input "text" at bounding box center [874, 121] width 144 height 27
click at [1069, 124] on span "Replace all" at bounding box center [1083, 122] width 63 height 14
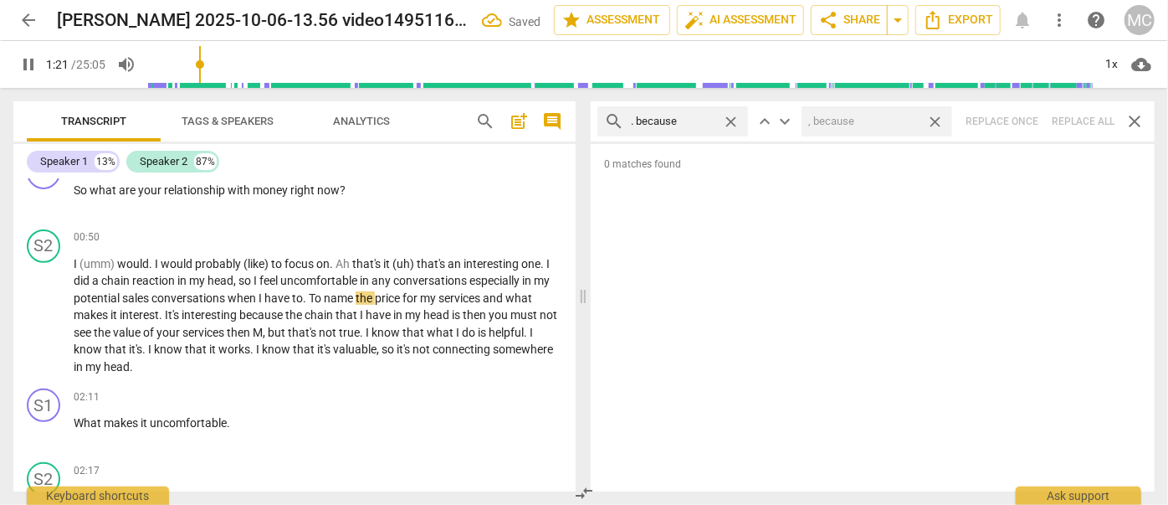
click at [942, 122] on span "close" at bounding box center [935, 122] width 18 height 18
click at [725, 120] on span "close" at bounding box center [731, 122] width 18 height 18
click at [688, 122] on input "text" at bounding box center [686, 121] width 110 height 27
click at [1082, 115] on div "search ? and close keyboard_arrow_up keyboard_arrow_down Replace once Replace a…" at bounding box center [873, 121] width 564 height 40
click at [731, 120] on span "close" at bounding box center [731, 122] width 18 height 18
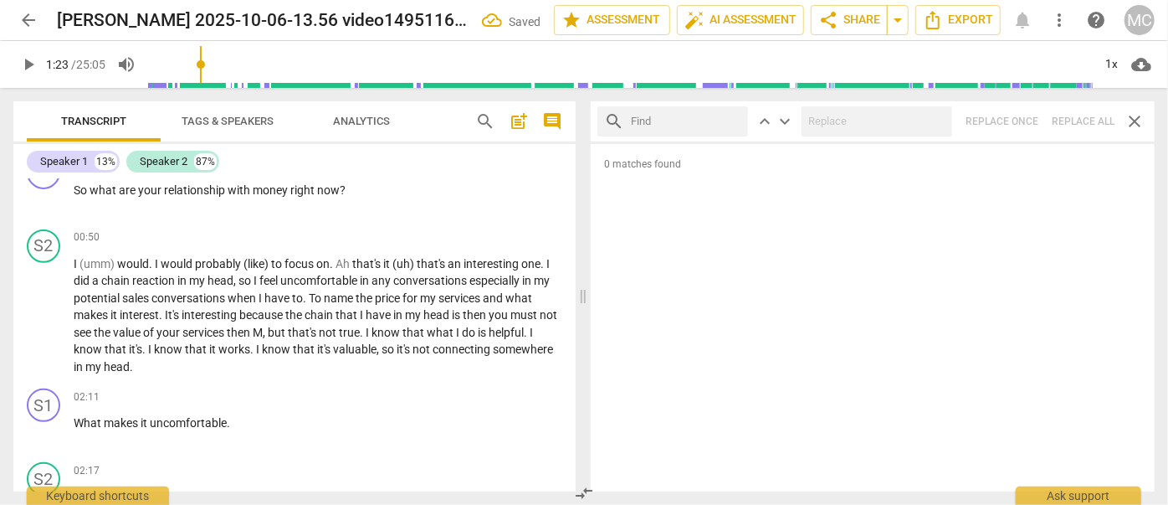
click at [695, 122] on input "text" at bounding box center [686, 121] width 110 height 27
click at [1073, 121] on div "search ? but close keyboard_arrow_up keyboard_arrow_down Replace once Replace a…" at bounding box center [873, 121] width 564 height 40
click at [734, 122] on span "close" at bounding box center [731, 122] width 18 height 18
click at [681, 124] on input "text" at bounding box center [686, 121] width 110 height 27
click at [1078, 127] on div "search ? So close keyboard_arrow_up keyboard_arrow_down Replace once Replace al…" at bounding box center [873, 121] width 564 height 40
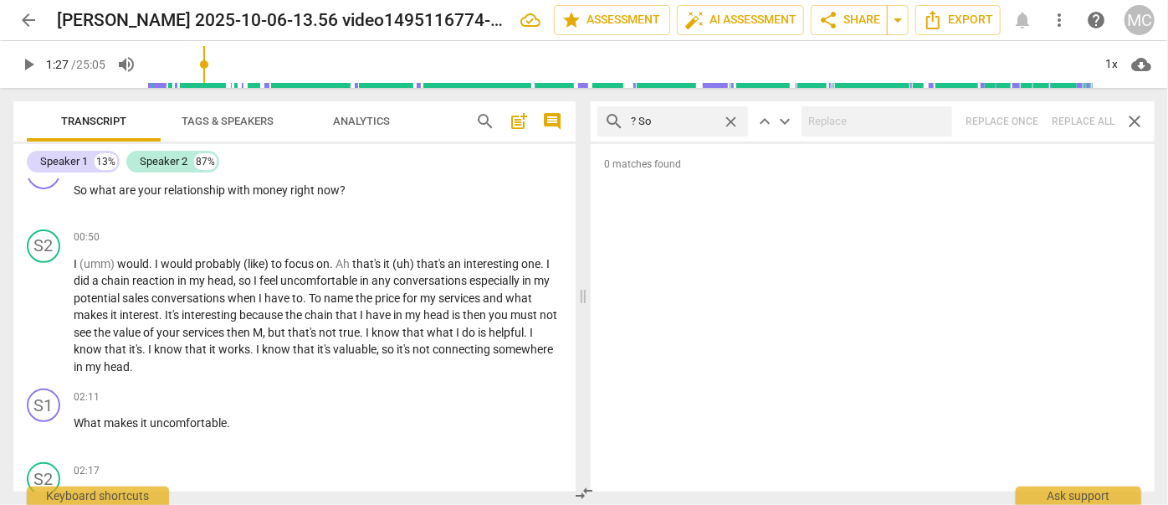
drag, startPoint x: 732, startPoint y: 121, endPoint x: 715, endPoint y: 121, distance: 17.6
click at [732, 121] on span "close" at bounding box center [731, 122] width 18 height 18
click at [684, 124] on input "text" at bounding box center [686, 121] width 110 height 27
click at [1082, 123] on div "search ? Or close keyboard_arrow_up keyboard_arrow_down Replace once Replace al…" at bounding box center [873, 121] width 564 height 40
click at [733, 120] on span "close" at bounding box center [731, 122] width 18 height 18
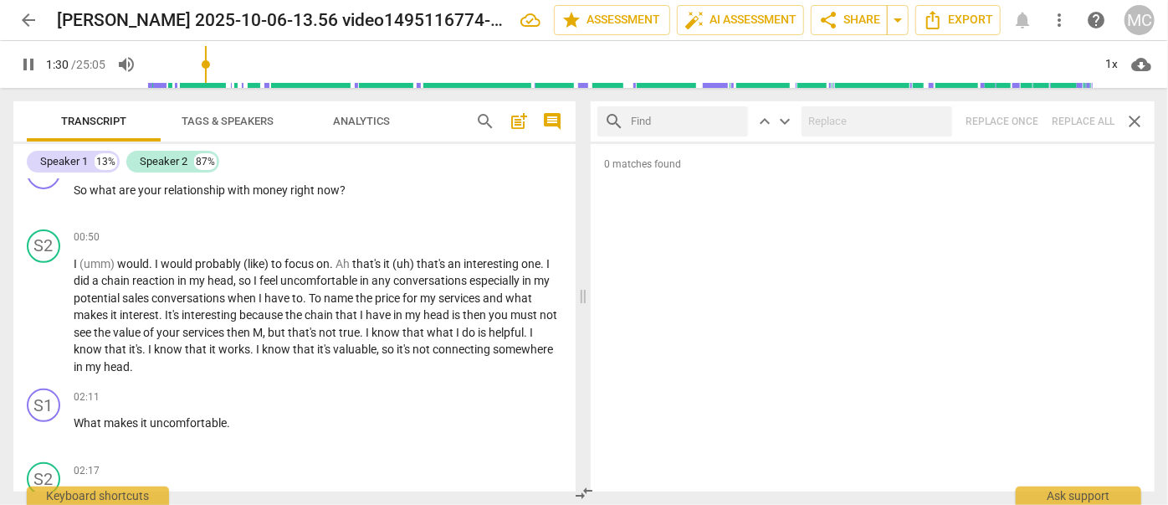
click at [687, 118] on input "text" at bounding box center [686, 121] width 110 height 27
click at [1084, 115] on div "search ? Because close keyboard_arrow_up keyboard_arrow_down Replace once Repla…" at bounding box center [873, 121] width 564 height 40
click at [731, 122] on span "close" at bounding box center [731, 122] width 18 height 18
click at [711, 123] on input "text" at bounding box center [686, 121] width 110 height 27
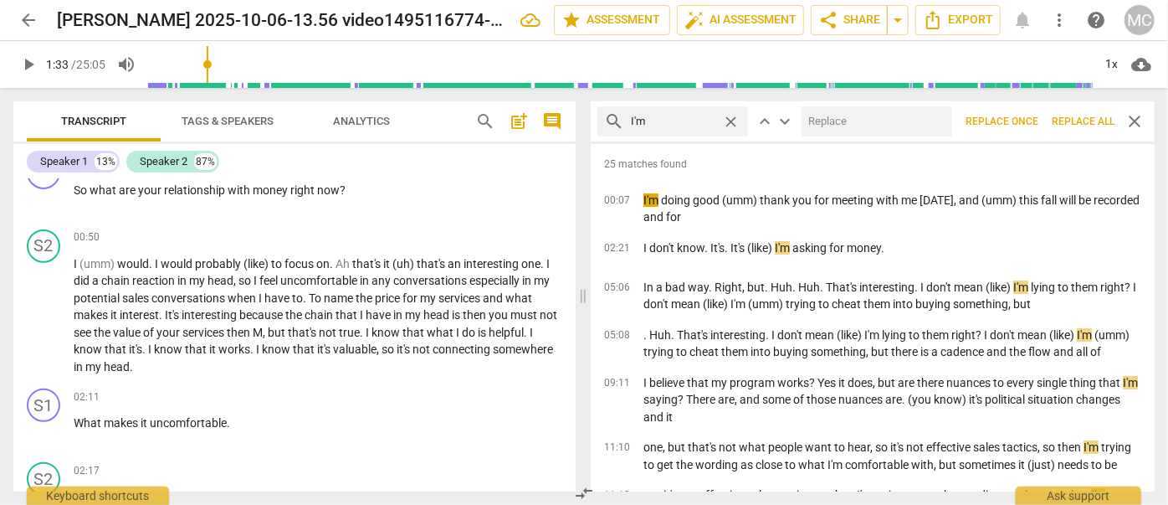
click at [843, 126] on input "text" at bounding box center [874, 121] width 144 height 27
click at [1082, 120] on span "Replace all" at bounding box center [1083, 122] width 63 height 14
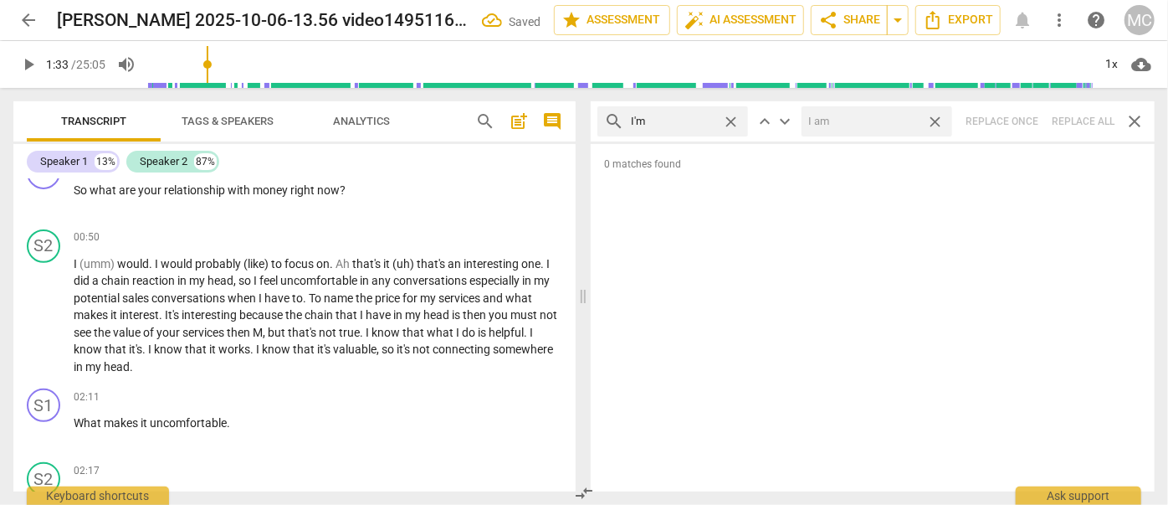
click at [941, 122] on span "close" at bounding box center [935, 122] width 18 height 18
click at [734, 120] on span "close" at bounding box center [731, 122] width 18 height 18
click at [694, 118] on input "text" at bounding box center [686, 121] width 110 height 27
click at [862, 126] on input "text" at bounding box center [874, 121] width 144 height 27
click at [1087, 126] on span "Replace all" at bounding box center [1083, 122] width 63 height 14
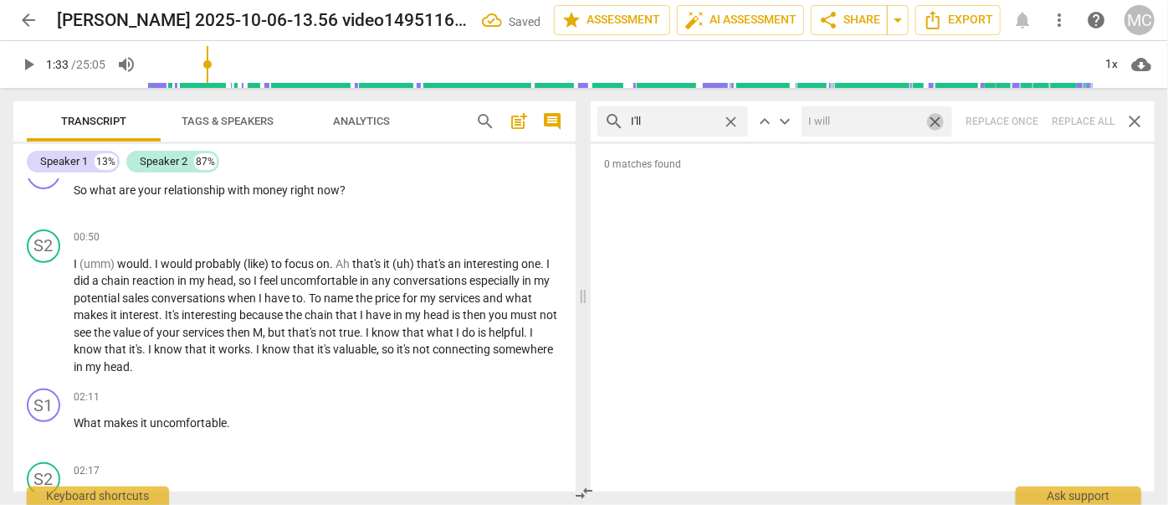
drag, startPoint x: 938, startPoint y: 122, endPoint x: 790, endPoint y: 135, distance: 148.6
click at [938, 122] on span "close" at bounding box center [935, 122] width 18 height 18
click at [735, 122] on span "close" at bounding box center [731, 122] width 18 height 18
click at [695, 122] on input "text" at bounding box center [673, 121] width 85 height 27
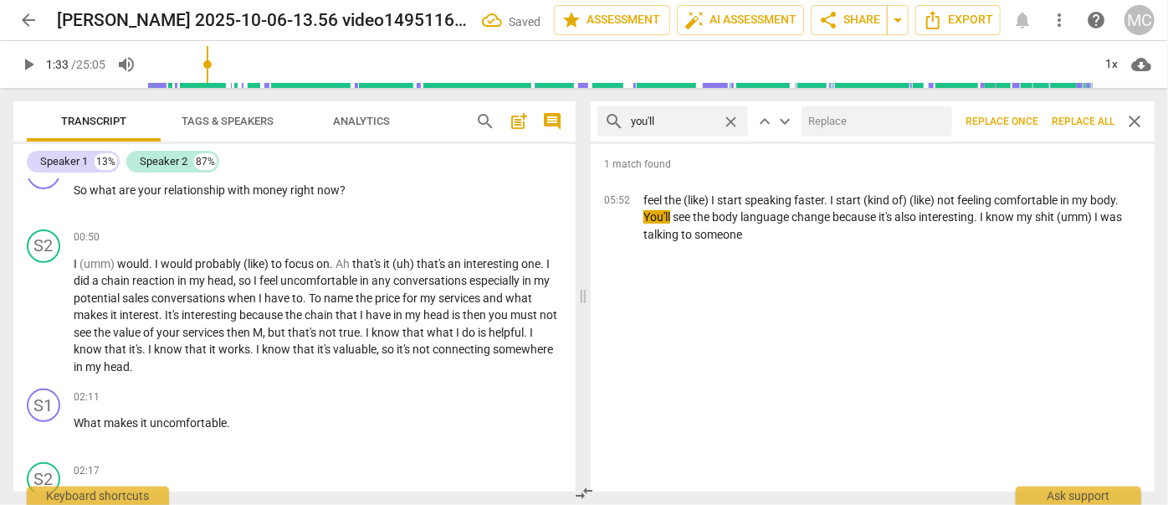
click at [851, 124] on input "text" at bounding box center [874, 121] width 144 height 27
click at [1064, 118] on span "Replace all" at bounding box center [1083, 122] width 63 height 14
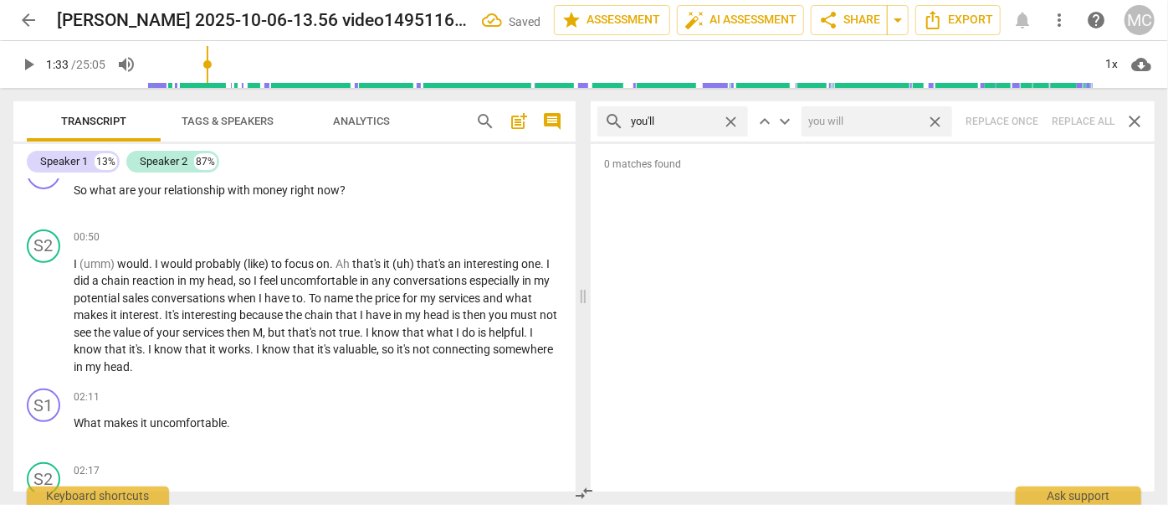
click at [934, 120] on span "close" at bounding box center [935, 122] width 18 height 18
drag, startPoint x: 727, startPoint y: 120, endPoint x: 704, endPoint y: 121, distance: 23.4
click at [727, 120] on span "close" at bounding box center [731, 122] width 18 height 18
click at [680, 121] on input "text" at bounding box center [686, 121] width 110 height 27
click at [1086, 121] on div "search he'll close keyboard_arrow_up keyboard_arrow_down Replace once Replace a…" at bounding box center [873, 121] width 564 height 40
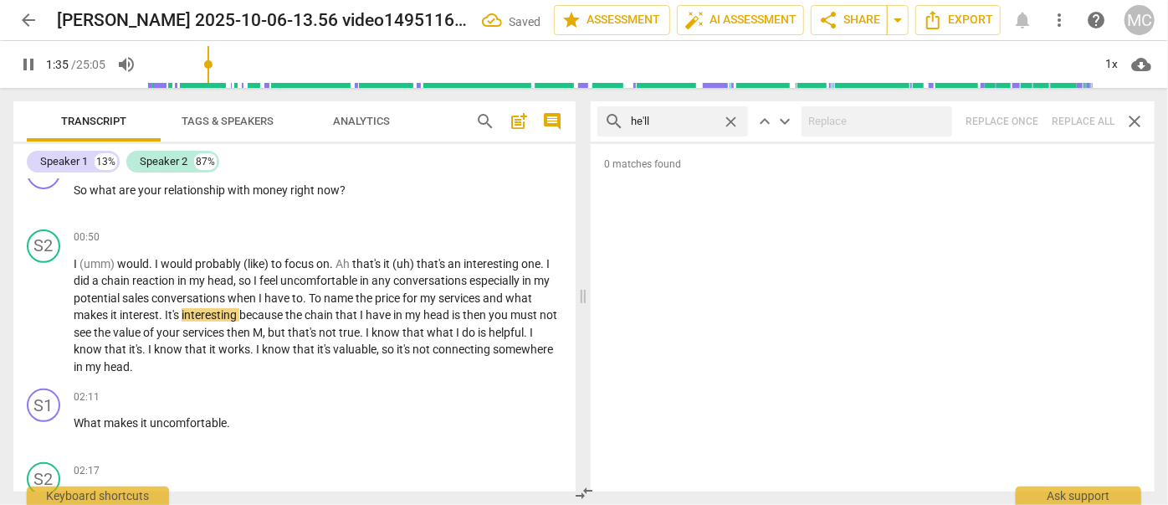
drag, startPoint x: 727, startPoint y: 121, endPoint x: 700, endPoint y: 122, distance: 26.8
click at [727, 121] on span "close" at bounding box center [731, 122] width 18 height 18
click at [690, 122] on input "text" at bounding box center [686, 121] width 110 height 27
click at [1089, 115] on div "search she'll close keyboard_arrow_up keyboard_arrow_down Replace once Replace …" at bounding box center [873, 121] width 564 height 40
click at [731, 118] on span "close" at bounding box center [731, 122] width 18 height 18
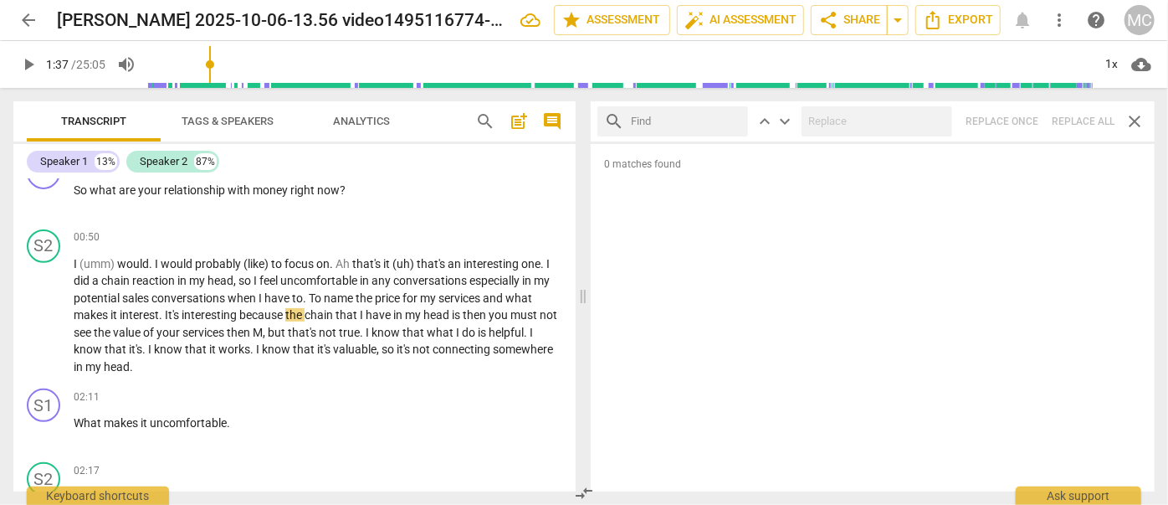
click at [696, 118] on input "text" at bounding box center [686, 121] width 110 height 27
click at [1082, 120] on div "search it'll close keyboard_arrow_up keyboard_arrow_down Replace once Replace a…" at bounding box center [873, 121] width 564 height 40
click at [731, 118] on span "close" at bounding box center [731, 122] width 18 height 18
click at [696, 118] on input "text" at bounding box center [686, 121] width 110 height 27
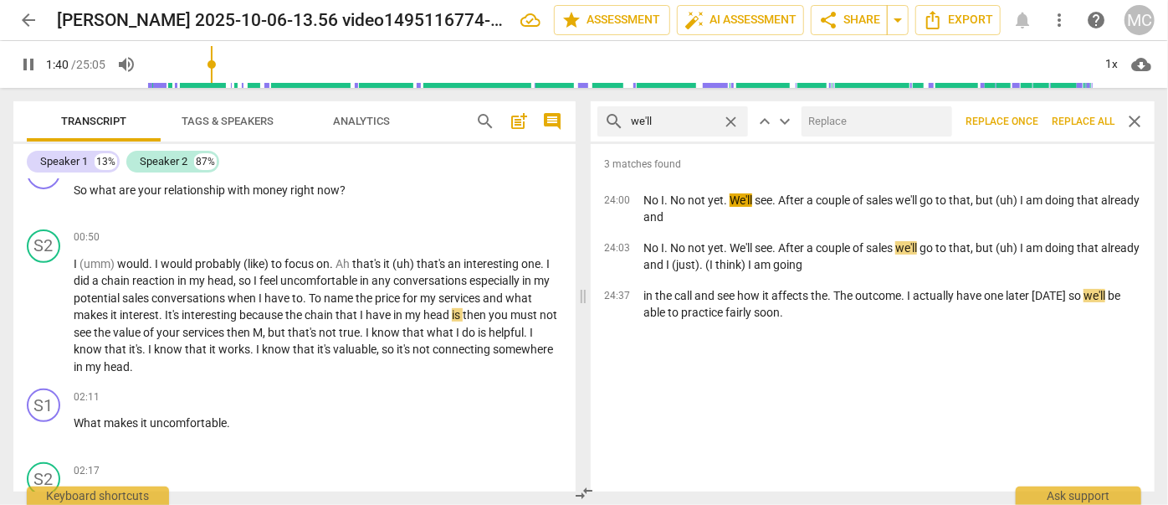
click at [825, 117] on input "text" at bounding box center [874, 121] width 144 height 27
click at [1081, 120] on span "Replace all" at bounding box center [1083, 122] width 63 height 14
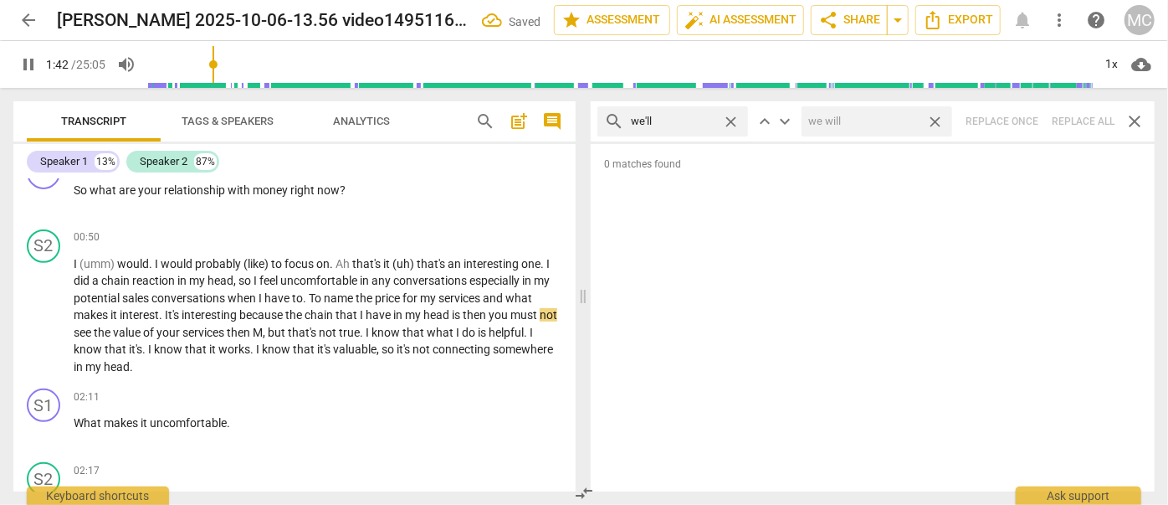
drag, startPoint x: 941, startPoint y: 120, endPoint x: 924, endPoint y: 120, distance: 17.6
click at [941, 120] on span "close" at bounding box center [935, 122] width 18 height 18
click at [736, 122] on span "close" at bounding box center [731, 122] width 18 height 18
click at [690, 123] on input "text" at bounding box center [686, 121] width 110 height 27
click at [1088, 122] on div "search they'll close keyboard_arrow_up keyboard_arrow_down Replace once Replace…" at bounding box center [873, 121] width 564 height 40
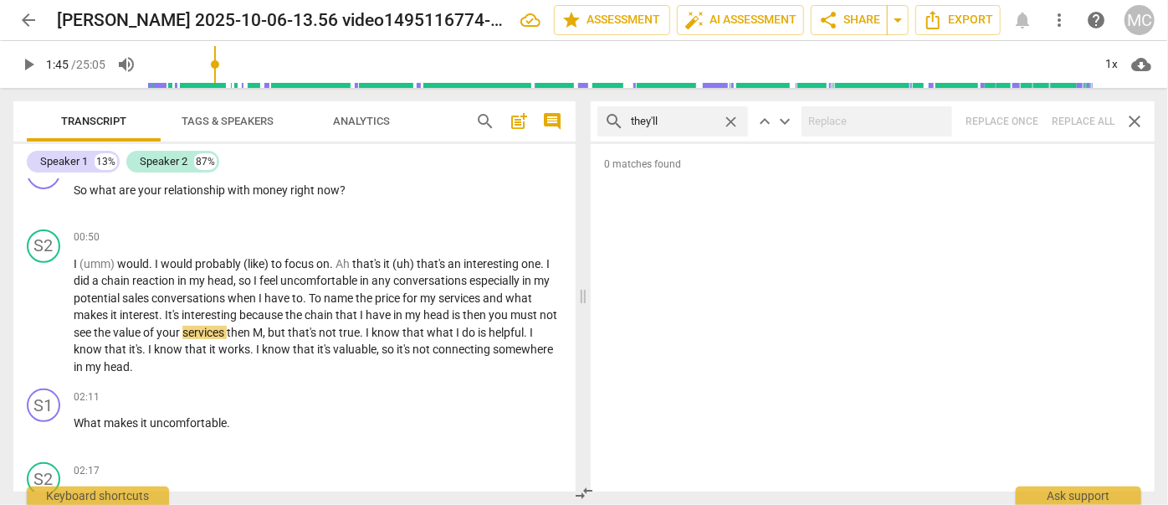
click at [730, 120] on span "close" at bounding box center [731, 122] width 18 height 18
click at [707, 122] on input "text" at bounding box center [686, 121] width 110 height 27
click at [1088, 120] on div "search that'll close keyboard_arrow_up keyboard_arrow_down Replace once Replace…" at bounding box center [873, 121] width 564 height 40
click at [739, 120] on span "close" at bounding box center [731, 122] width 18 height 18
click at [701, 120] on input "text" at bounding box center [686, 121] width 110 height 27
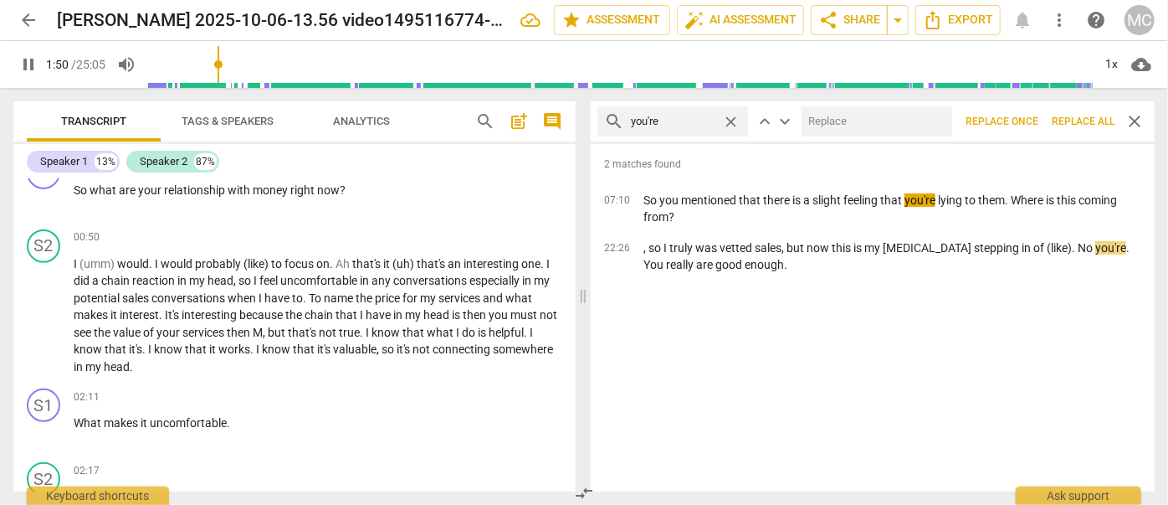
click at [865, 130] on input "text" at bounding box center [874, 121] width 144 height 27
click at [1084, 124] on span "Replace all" at bounding box center [1083, 122] width 63 height 14
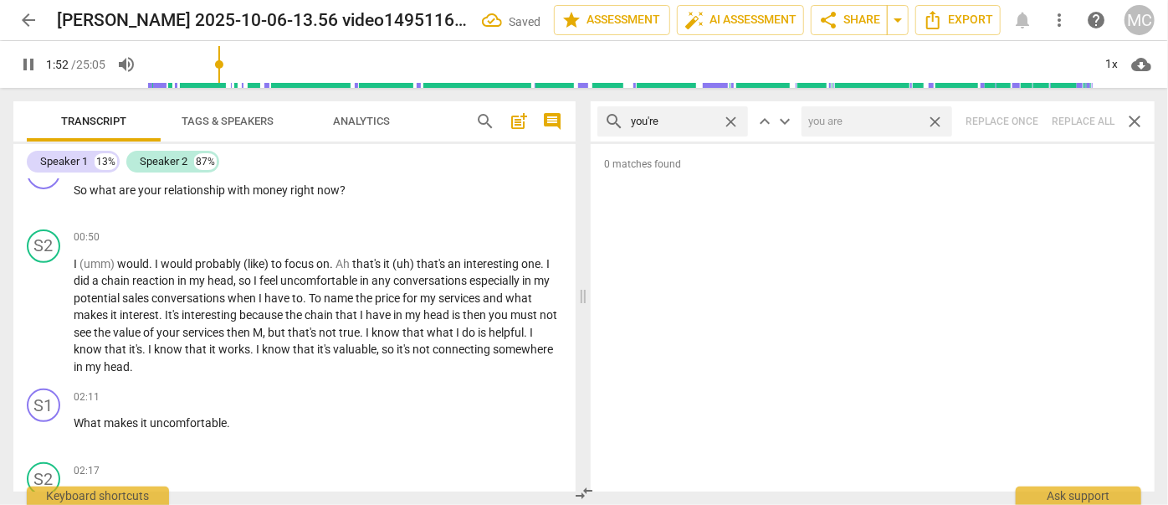
drag, startPoint x: 935, startPoint y: 122, endPoint x: 778, endPoint y: 136, distance: 157.0
click at [935, 122] on span "close" at bounding box center [935, 122] width 18 height 18
click at [732, 120] on span "close" at bounding box center [731, 122] width 18 height 18
click at [678, 120] on input "text" at bounding box center [686, 121] width 110 height 27
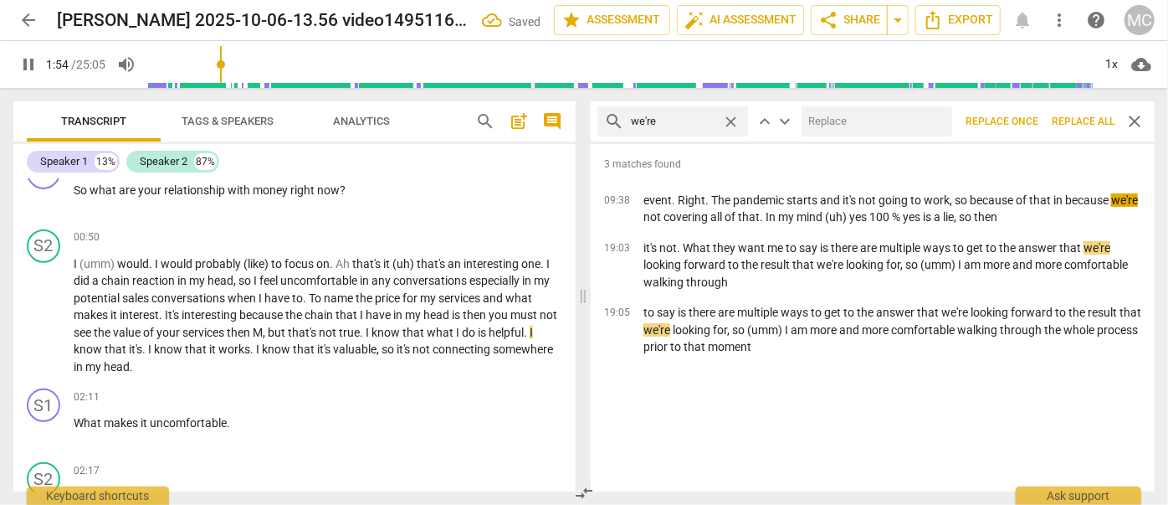
click at [868, 119] on input "text" at bounding box center [874, 121] width 144 height 27
click at [1088, 125] on span "Replace all" at bounding box center [1083, 122] width 63 height 14
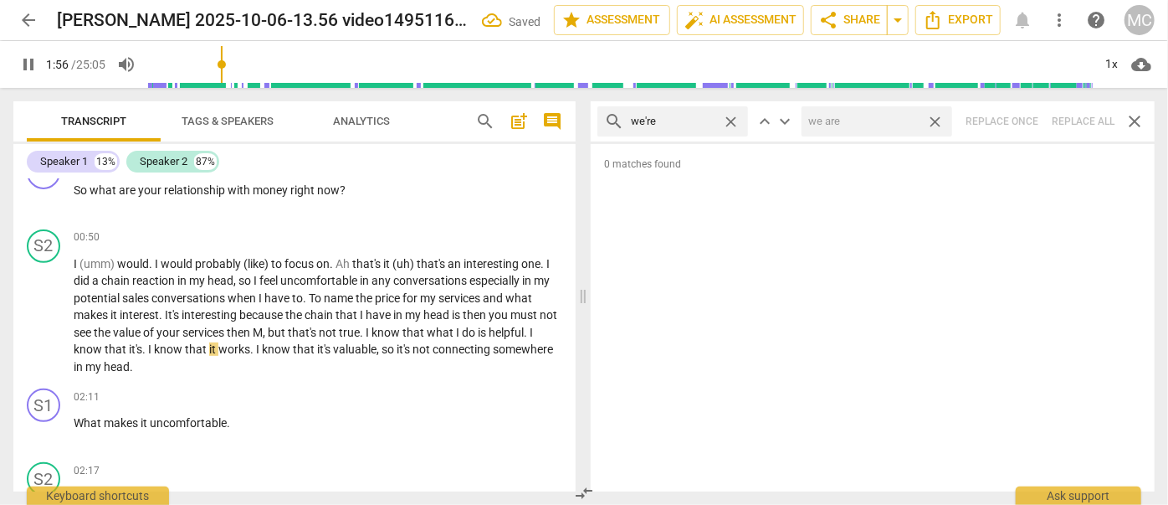
drag, startPoint x: 939, startPoint y: 123, endPoint x: 800, endPoint y: 120, distance: 138.9
click at [939, 123] on span "close" at bounding box center [935, 122] width 18 height 18
click at [735, 120] on span "close" at bounding box center [731, 122] width 18 height 18
click at [689, 118] on input "text" at bounding box center [686, 121] width 110 height 27
click at [1084, 123] on div "search they're close keyboard_arrow_up keyboard_arrow_down Replace once Replace…" at bounding box center [873, 121] width 564 height 40
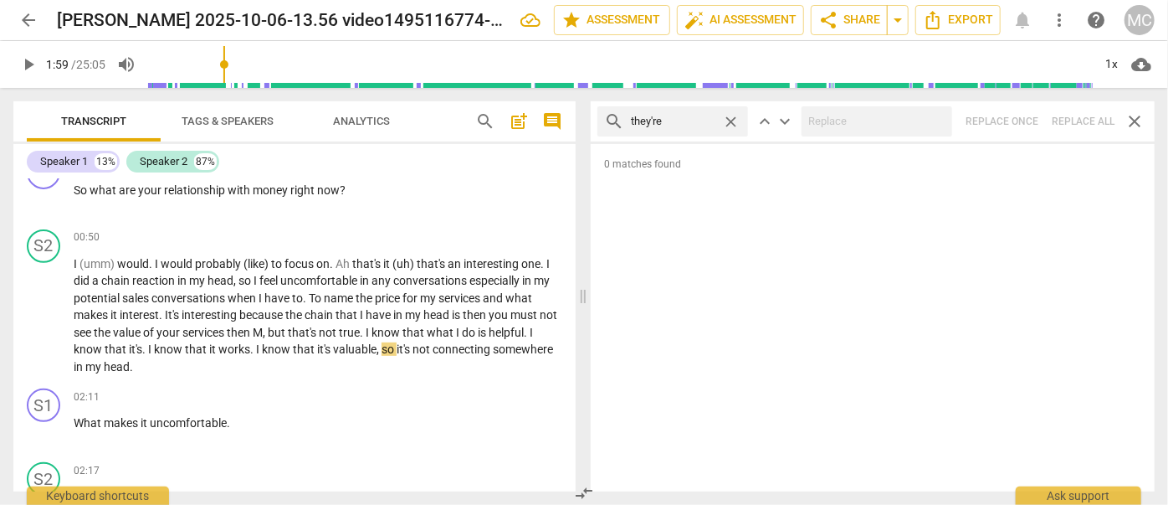
drag, startPoint x: 731, startPoint y: 120, endPoint x: 717, endPoint y: 123, distance: 14.4
click at [731, 120] on span "close" at bounding box center [731, 122] width 18 height 18
click at [687, 123] on input "text" at bounding box center [686, 121] width 110 height 27
drag, startPoint x: 1079, startPoint y: 122, endPoint x: 997, endPoint y: 121, distance: 82.0
click at [1079, 122] on div "search aren't close keyboard_arrow_up keyboard_arrow_down Replace once Replace …" at bounding box center [873, 121] width 564 height 40
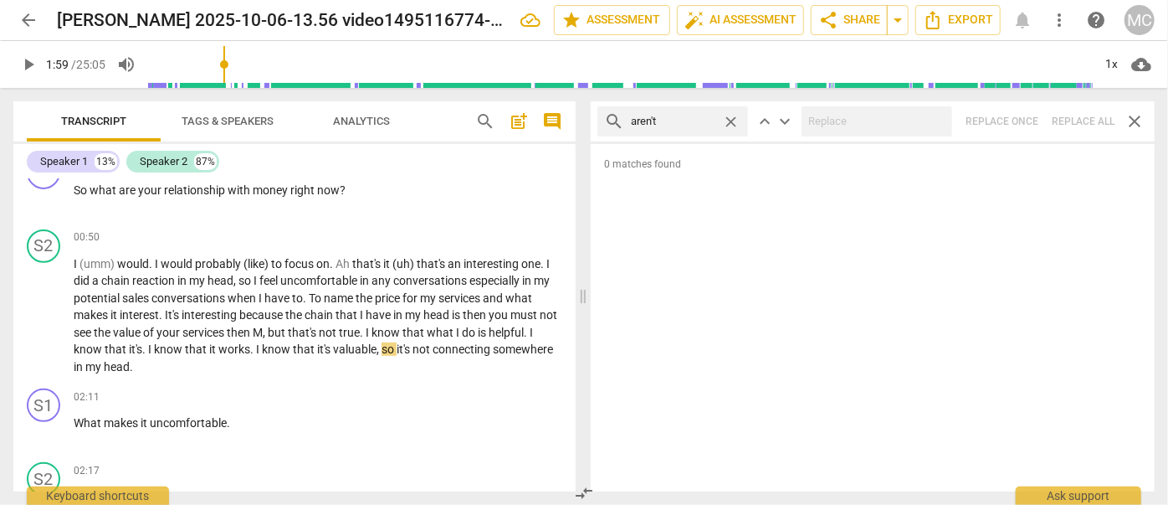
click at [736, 120] on span "close" at bounding box center [731, 122] width 18 height 18
click at [705, 119] on input "text" at bounding box center [686, 121] width 110 height 27
click at [1082, 120] on div "search isn't close keyboard_arrow_up keyboard_arrow_down Replace once Replace a…" at bounding box center [873, 121] width 564 height 40
drag, startPoint x: 730, startPoint y: 121, endPoint x: 706, endPoint y: 121, distance: 23.4
click at [730, 121] on span "close" at bounding box center [731, 122] width 18 height 18
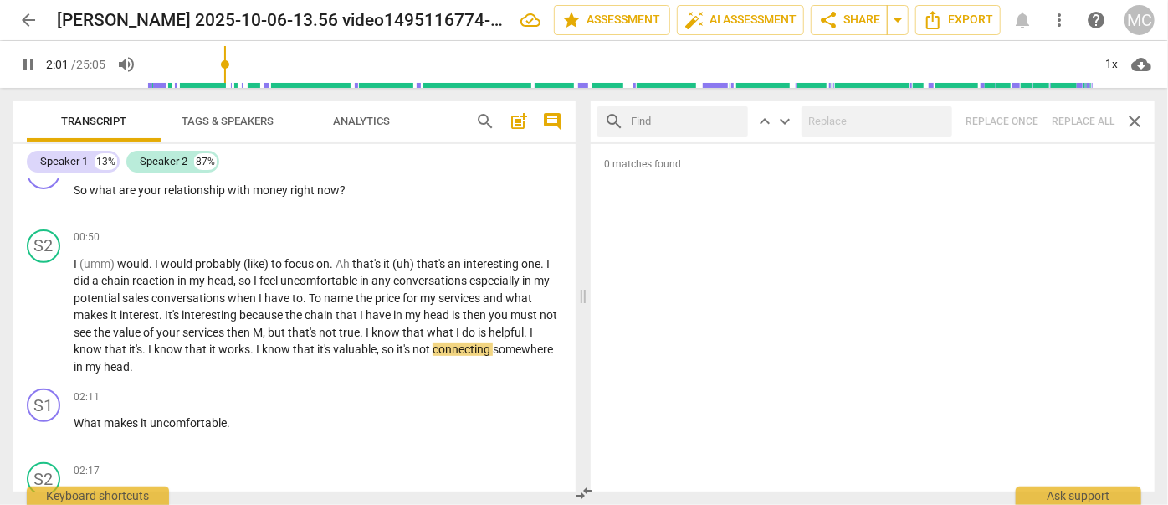
click at [694, 121] on input "text" at bounding box center [686, 121] width 110 height 27
click at [1086, 119] on div "search wasn't close keyboard_arrow_up keyboard_arrow_down Replace once Replace …" at bounding box center [873, 121] width 564 height 40
click at [732, 117] on span "close" at bounding box center [731, 122] width 18 height 18
click at [666, 120] on input "text" at bounding box center [686, 121] width 110 height 27
click at [1078, 120] on div "search weren't close keyboard_arrow_up keyboard_arrow_down Replace once Replace…" at bounding box center [873, 121] width 564 height 40
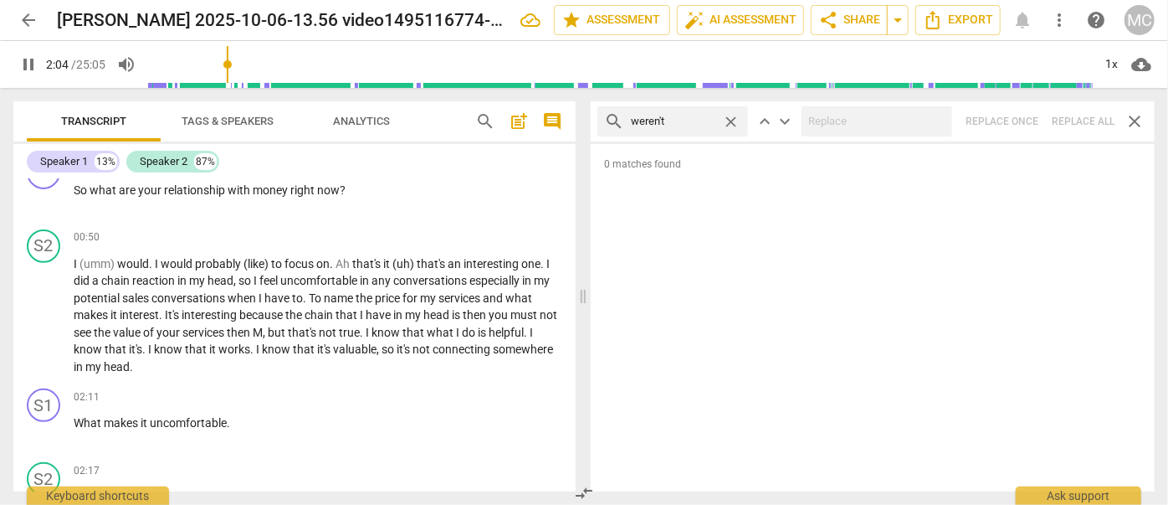
click at [727, 114] on span "close" at bounding box center [731, 122] width 18 height 18
click at [700, 120] on input "text" at bounding box center [686, 121] width 110 height 27
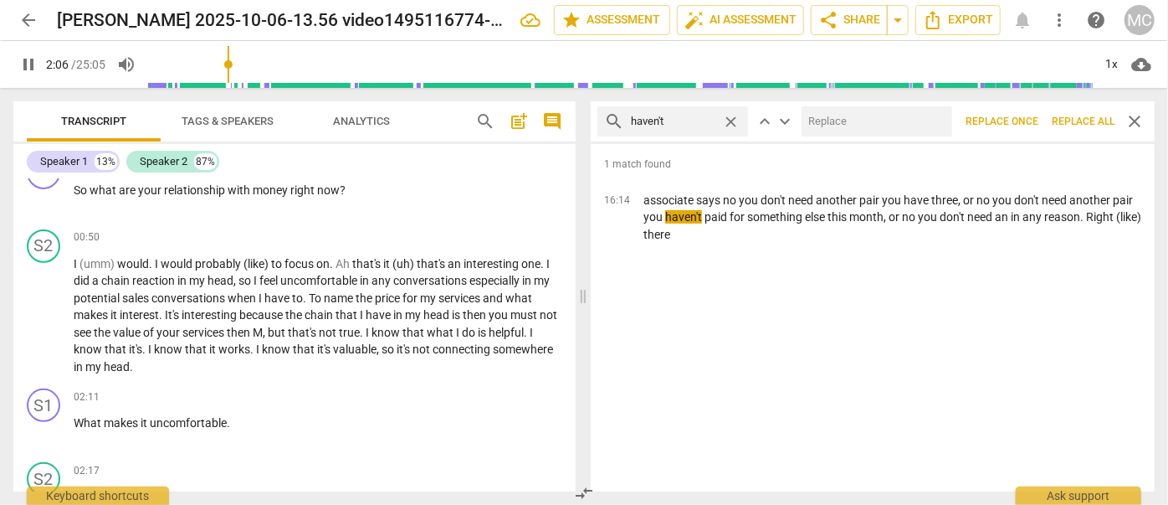
click at [868, 114] on input "text" at bounding box center [874, 121] width 144 height 27
click at [1090, 117] on span "Replace all" at bounding box center [1083, 122] width 63 height 14
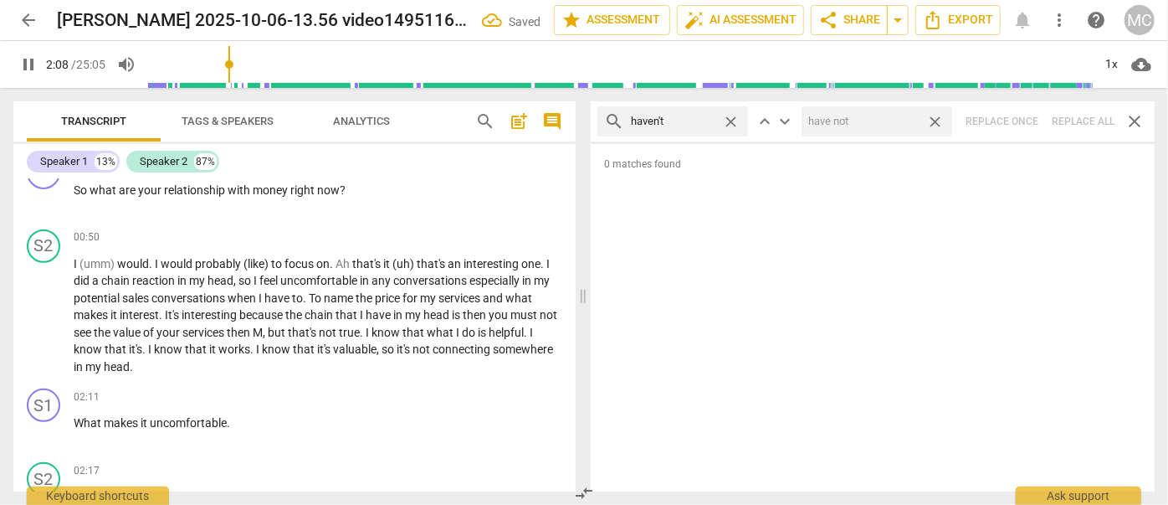
drag, startPoint x: 932, startPoint y: 121, endPoint x: 738, endPoint y: 113, distance: 194.3
click at [932, 121] on span "close" at bounding box center [935, 122] width 18 height 18
click at [728, 117] on span "close" at bounding box center [731, 122] width 18 height 18
click at [686, 120] on input "text" at bounding box center [686, 121] width 110 height 27
click at [864, 136] on div at bounding box center [877, 121] width 151 height 30
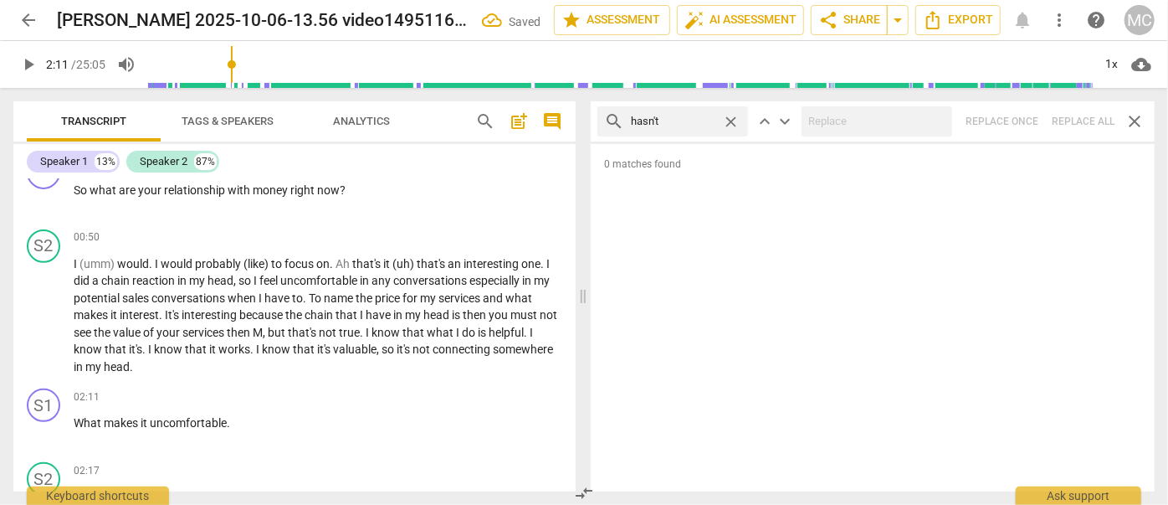
drag, startPoint x: 1071, startPoint y: 119, endPoint x: 966, endPoint y: 130, distance: 106.0
click at [1071, 119] on div "search hasn't close keyboard_arrow_up keyboard_arrow_down Replace once Replace …" at bounding box center [873, 121] width 564 height 40
click at [731, 120] on span "close" at bounding box center [731, 122] width 18 height 18
click at [710, 120] on input "text" at bounding box center [686, 121] width 110 height 27
click at [1084, 111] on div "search hadn't close keyboard_arrow_up keyboard_arrow_down Replace once Replace …" at bounding box center [873, 121] width 564 height 40
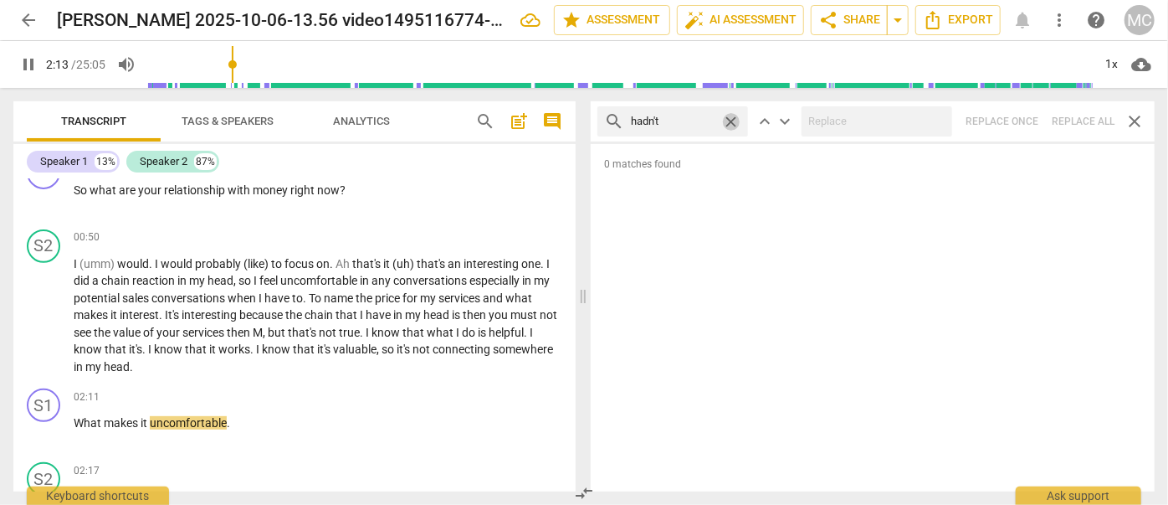
drag, startPoint x: 736, startPoint y: 122, endPoint x: 725, endPoint y: 123, distance: 10.9
click at [736, 122] on span "close" at bounding box center [731, 122] width 18 height 18
click at [683, 120] on input "text" at bounding box center [686, 121] width 110 height 27
drag, startPoint x: 1087, startPoint y: 121, endPoint x: 1069, endPoint y: 126, distance: 18.3
click at [1087, 121] on div "search doesn't close keyboard_arrow_up keyboard_arrow_down Replace once Replace…" at bounding box center [873, 121] width 564 height 40
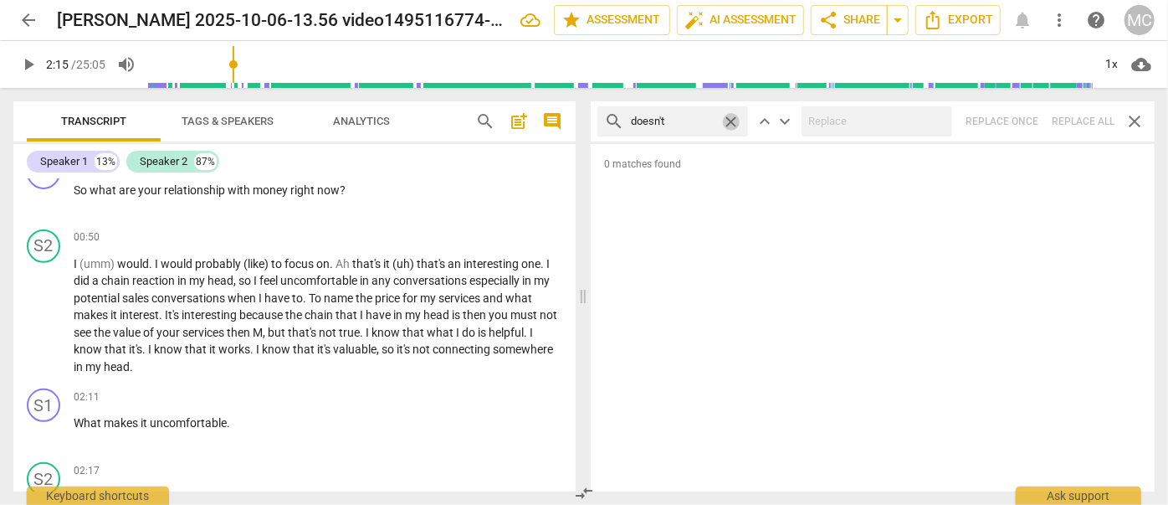
drag, startPoint x: 731, startPoint y: 115, endPoint x: 706, endPoint y: 120, distance: 25.6
click at [731, 115] on span "close" at bounding box center [731, 122] width 18 height 18
click at [687, 124] on input "text" at bounding box center [686, 121] width 110 height 27
click at [1093, 121] on div "search didn't close keyboard_arrow_up keyboard_arrow_down Replace once Replace …" at bounding box center [873, 121] width 564 height 40
click at [732, 116] on span "close" at bounding box center [731, 122] width 18 height 18
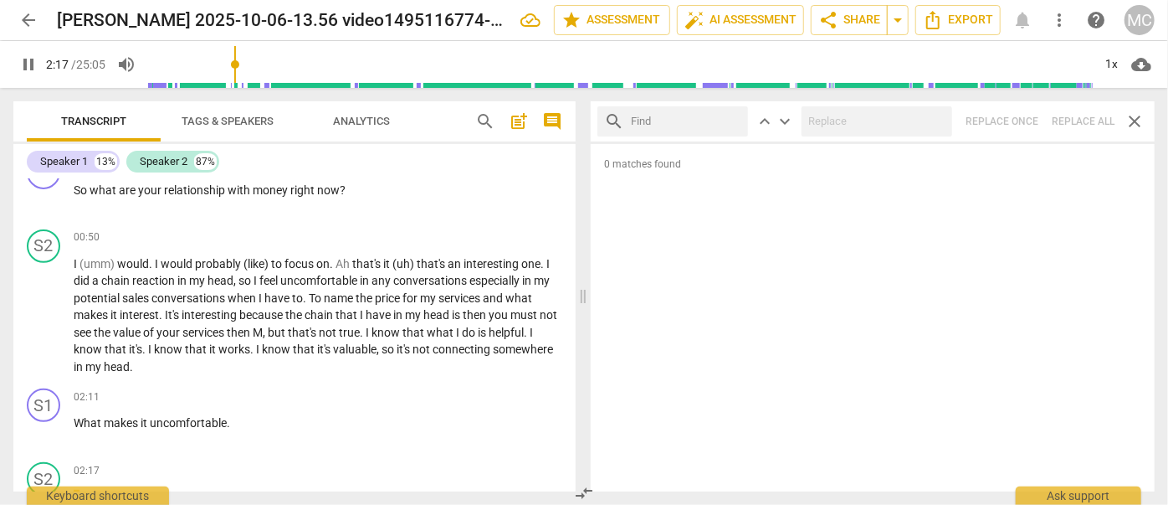
click at [710, 120] on input "text" at bounding box center [686, 121] width 110 height 27
click at [1113, 129] on div "search wouldn't close keyboard_arrow_up keyboard_arrow_down Replace once Replac…" at bounding box center [873, 121] width 564 height 40
click at [735, 120] on span "close" at bounding box center [731, 122] width 18 height 18
click at [723, 119] on input "text" at bounding box center [686, 121] width 110 height 27
click at [1075, 122] on div "search shouldn't close keyboard_arrow_up keyboard_arrow_down Replace once Repla…" at bounding box center [873, 121] width 564 height 40
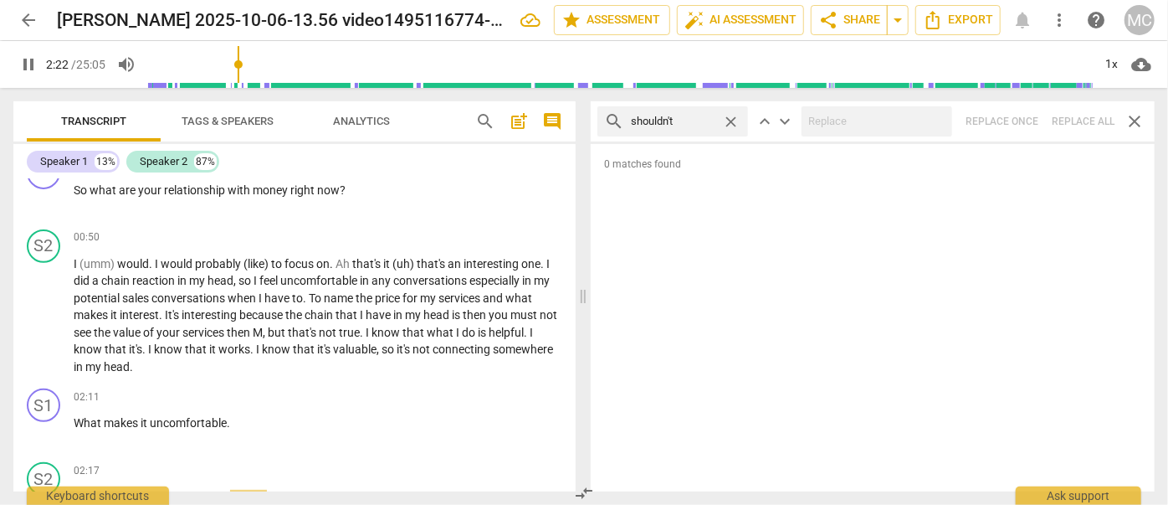
drag, startPoint x: 734, startPoint y: 120, endPoint x: 700, endPoint y: 120, distance: 33.5
click at [734, 120] on span "close" at bounding box center [731, 122] width 18 height 18
click at [684, 117] on input "text" at bounding box center [686, 121] width 110 height 27
click at [1078, 119] on div "search couldn't close keyboard_arrow_up keyboard_arrow_down Replace once Replac…" at bounding box center [873, 121] width 564 height 40
click at [736, 124] on span "close" at bounding box center [731, 122] width 18 height 18
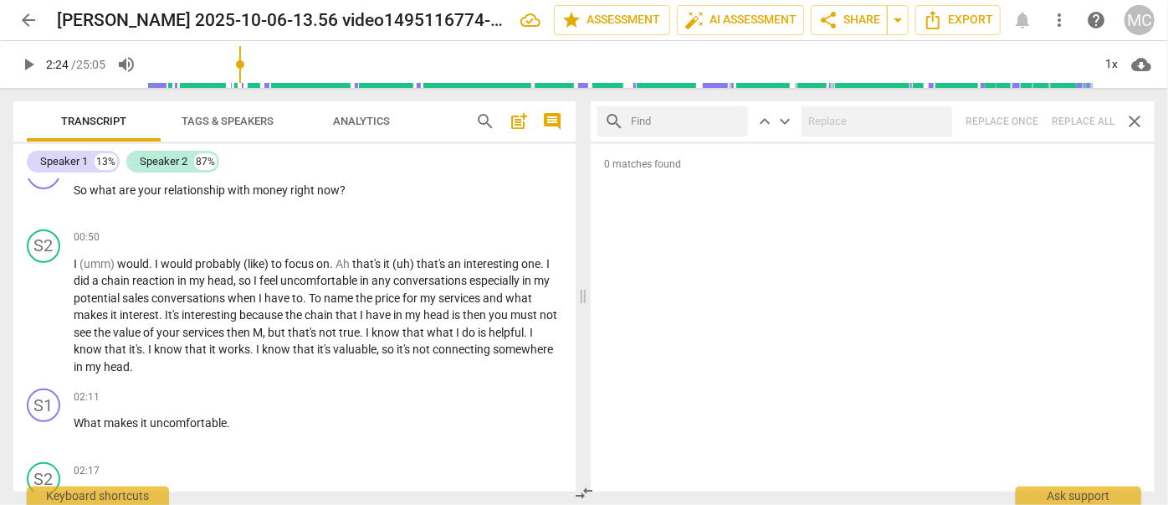
click at [702, 122] on input "text" at bounding box center [686, 121] width 110 height 27
click at [1098, 127] on div "search won't close keyboard_arrow_up keyboard_arrow_down Replace once Replace a…" at bounding box center [873, 121] width 564 height 40
click at [738, 117] on span "close" at bounding box center [731, 122] width 18 height 18
click at [680, 131] on input "text" at bounding box center [686, 121] width 110 height 27
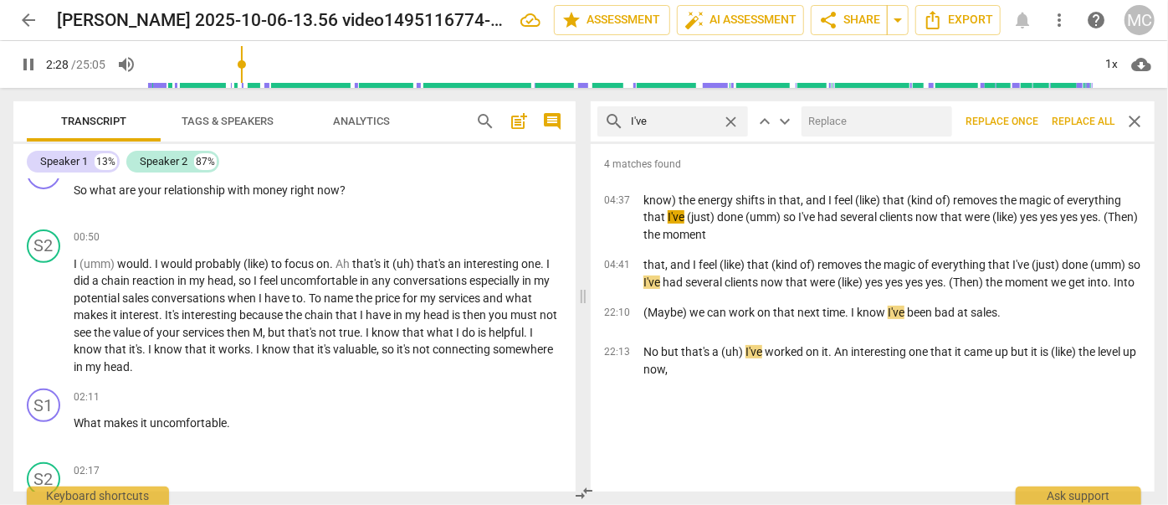
click at [828, 129] on input "text" at bounding box center [874, 121] width 144 height 27
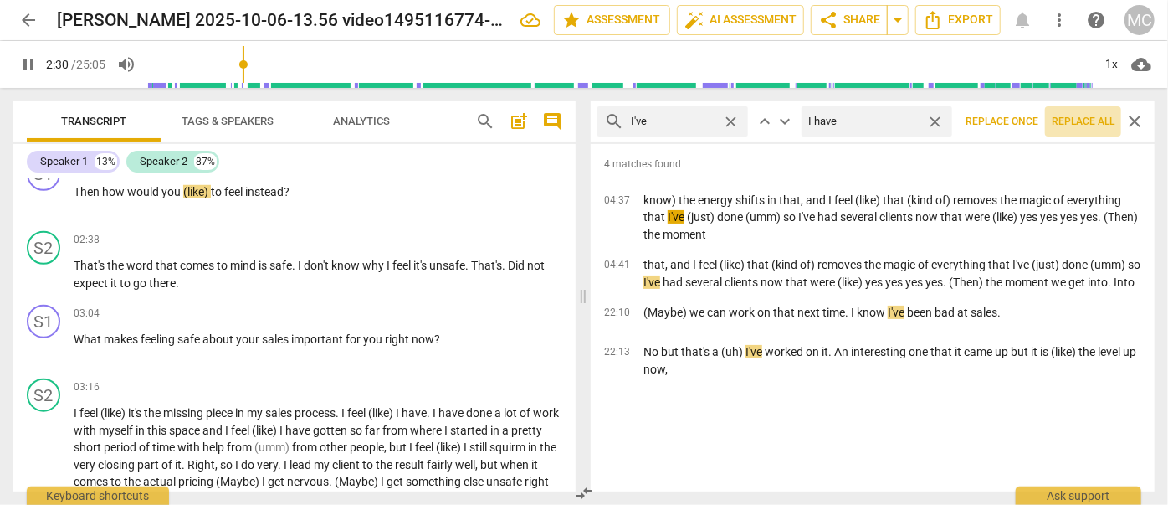
click at [1064, 116] on span "Replace all" at bounding box center [1083, 122] width 63 height 14
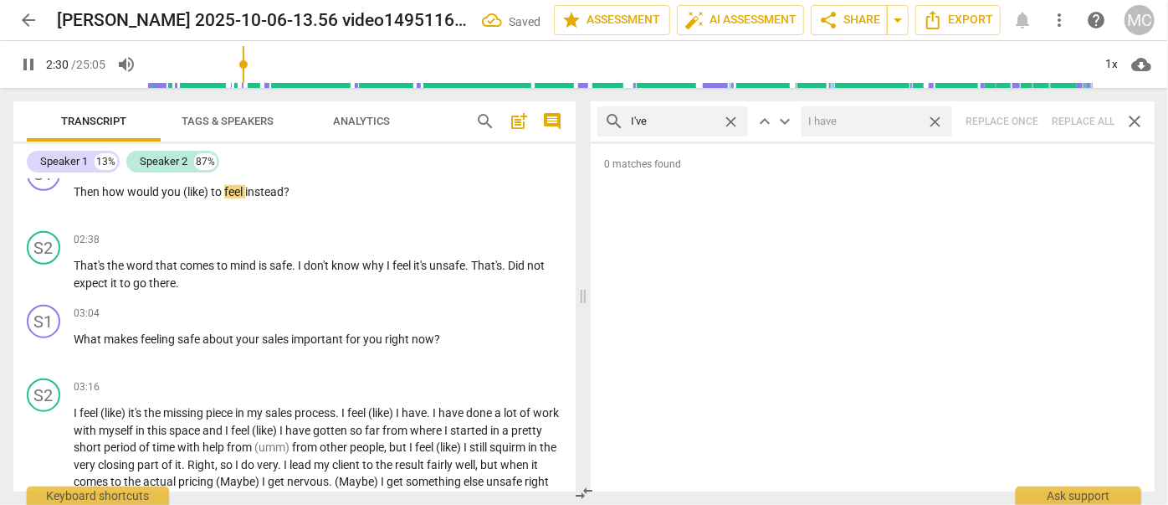
drag, startPoint x: 938, startPoint y: 122, endPoint x: 740, endPoint y: 120, distance: 198.3
click at [938, 122] on span "close" at bounding box center [935, 122] width 18 height 18
click at [731, 120] on span "close" at bounding box center [731, 122] width 18 height 18
click at [669, 121] on input "text" at bounding box center [686, 121] width 110 height 27
click at [1081, 126] on div "search you've close keyboard_arrow_up keyboard_arrow_down Replace once Replace …" at bounding box center [873, 121] width 564 height 40
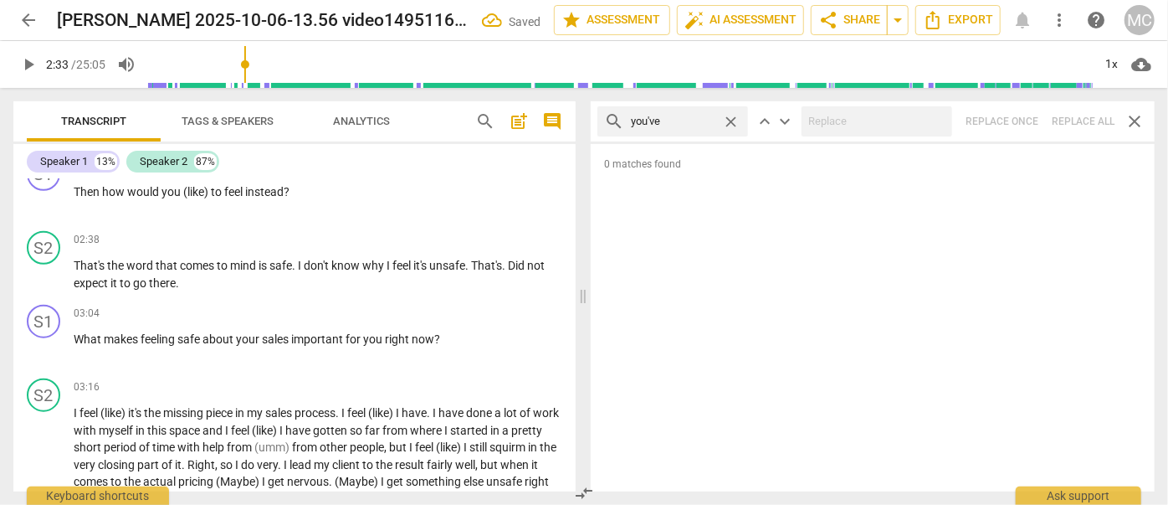
click at [734, 120] on span "close" at bounding box center [731, 122] width 18 height 18
click at [689, 125] on input "text" at bounding box center [686, 121] width 110 height 27
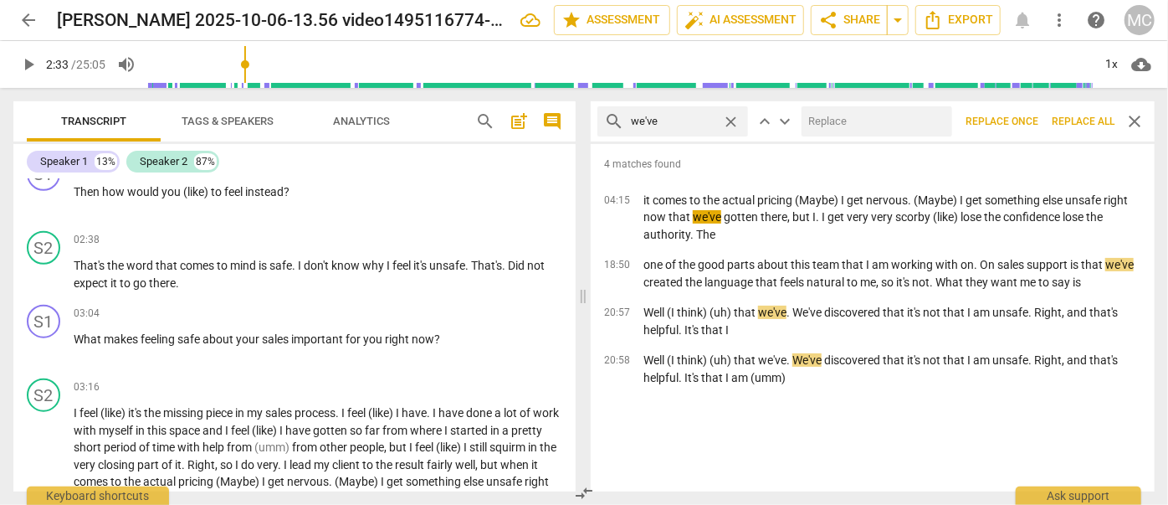
click at [817, 124] on input "text" at bounding box center [874, 121] width 144 height 27
drag, startPoint x: 1084, startPoint y: 110, endPoint x: 1018, endPoint y: 117, distance: 66.5
click at [1084, 110] on button "Replace all" at bounding box center [1083, 121] width 76 height 30
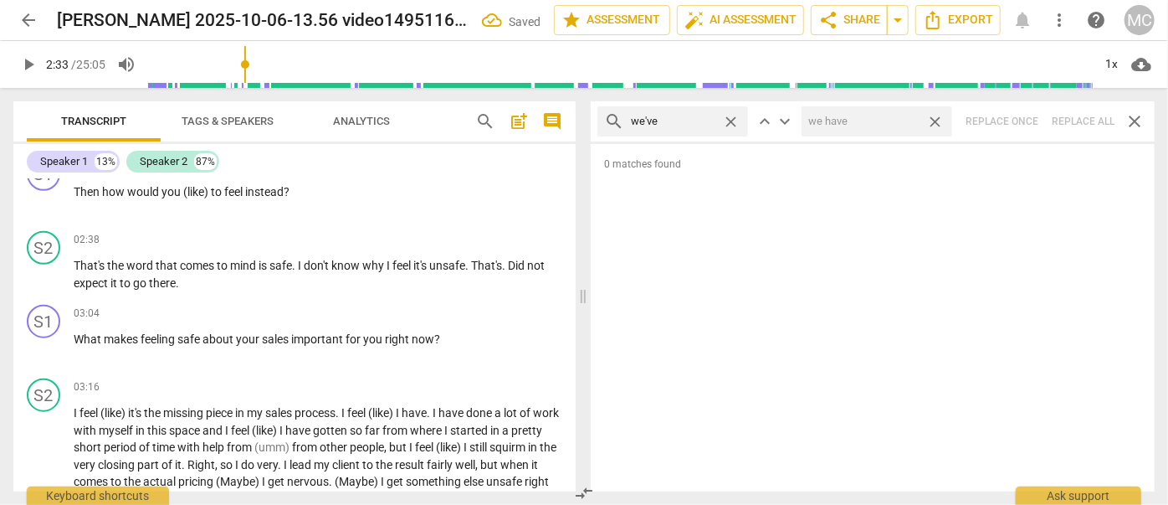
click at [938, 120] on span "close" at bounding box center [935, 122] width 18 height 18
click at [734, 120] on span "close" at bounding box center [731, 122] width 18 height 18
click at [714, 122] on input "text" at bounding box center [673, 121] width 85 height 27
drag, startPoint x: 1089, startPoint y: 118, endPoint x: 1033, endPoint y: 105, distance: 56.8
click at [1089, 118] on div "search they've close keyboard_arrow_up keyboard_arrow_down Replace once Replace…" at bounding box center [873, 121] width 564 height 40
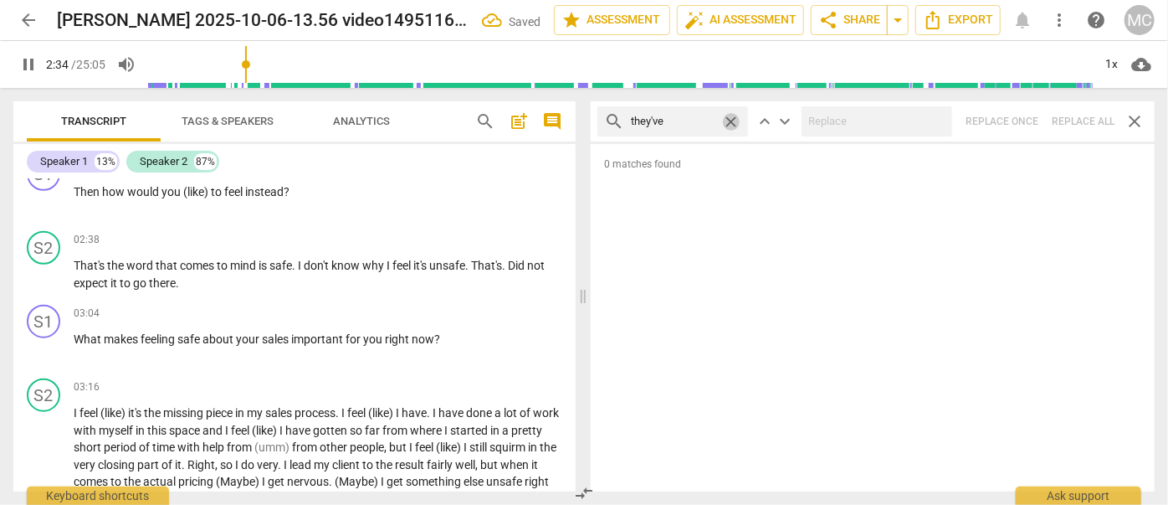
click at [731, 121] on span "close" at bounding box center [731, 122] width 18 height 18
click at [715, 122] on input "text" at bounding box center [673, 121] width 85 height 27
click at [1071, 120] on div "search have got close keyboard_arrow_up keyboard_arrow_down Replace once Replac…" at bounding box center [873, 121] width 564 height 40
click at [733, 120] on span "close" at bounding box center [731, 122] width 18 height 18
click at [692, 124] on input "text" at bounding box center [686, 121] width 110 height 27
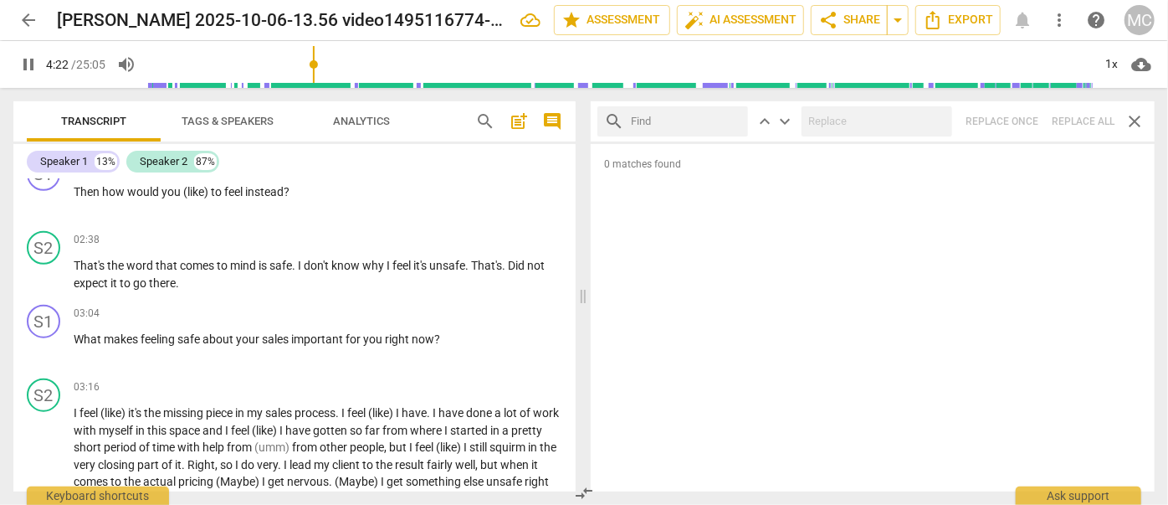
click at [24, 64] on span "pause" at bounding box center [28, 64] width 20 height 20
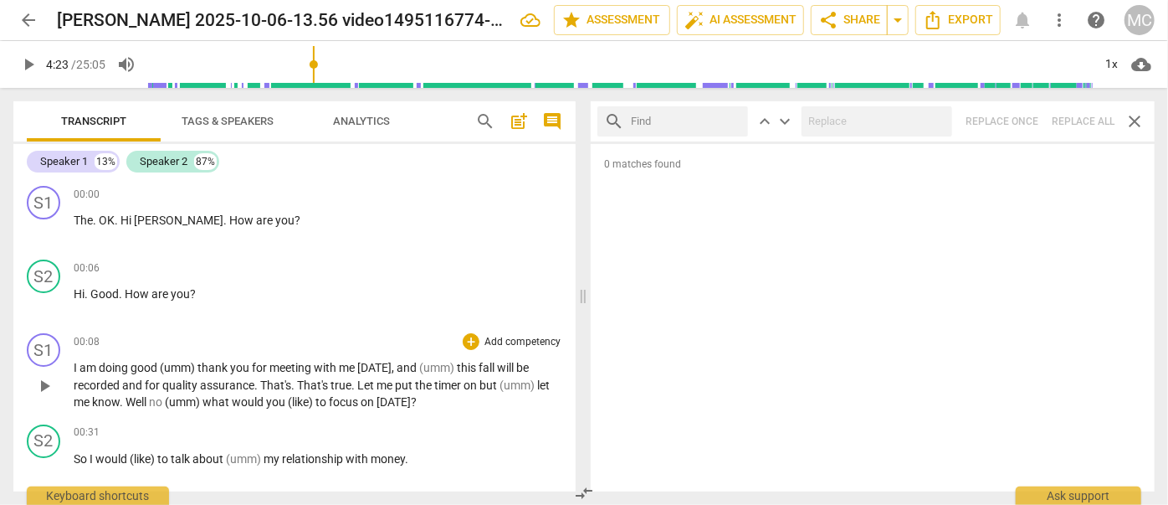
scroll to position [0, 0]
click at [236, 122] on span "Tags & Speakers" at bounding box center [228, 121] width 92 height 13
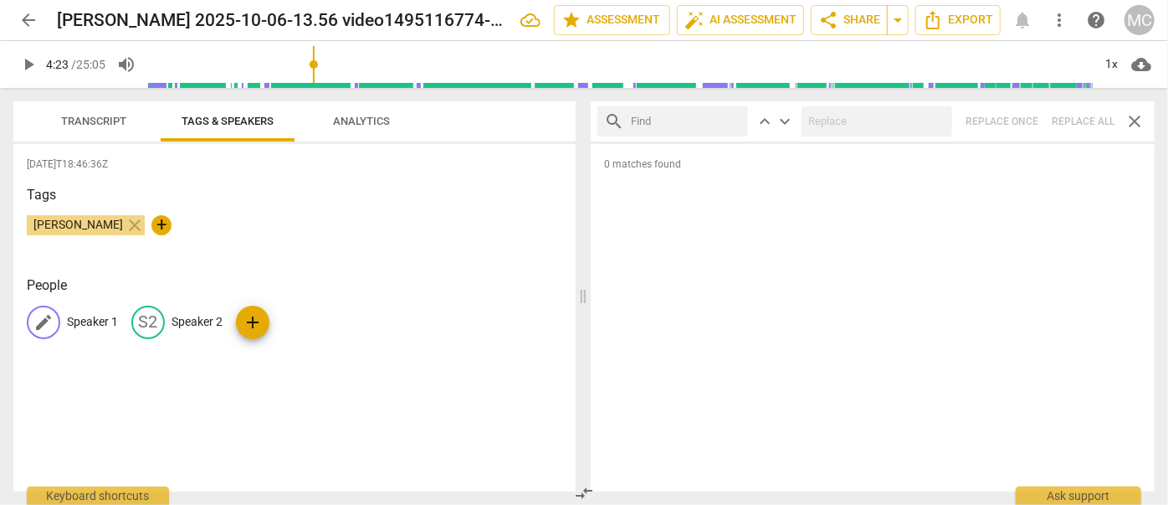
click at [86, 333] on div "edit Speaker 1" at bounding box center [72, 321] width 91 height 33
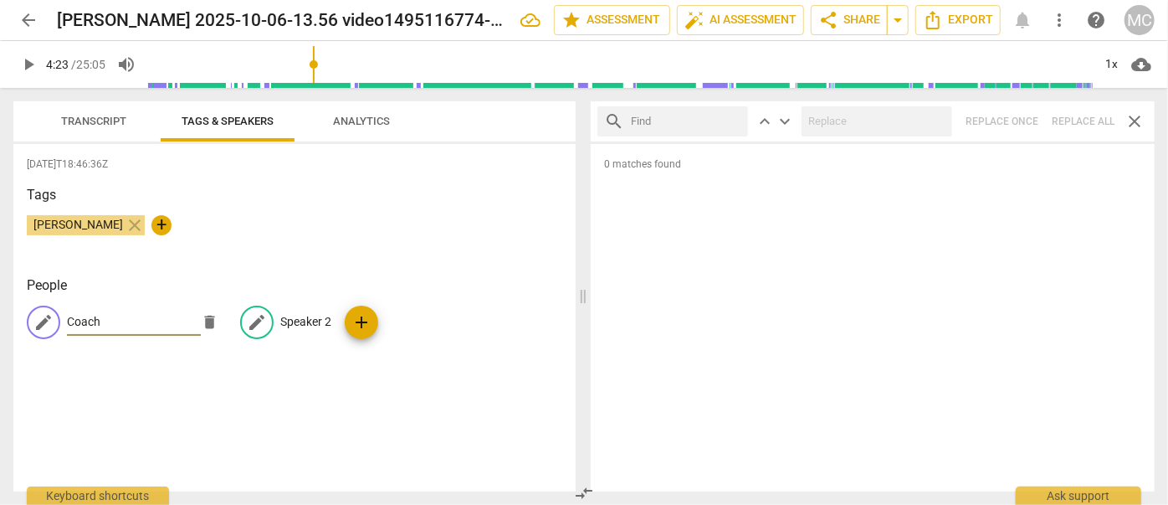
click at [292, 320] on p "Speaker 2" at bounding box center [305, 322] width 51 height 18
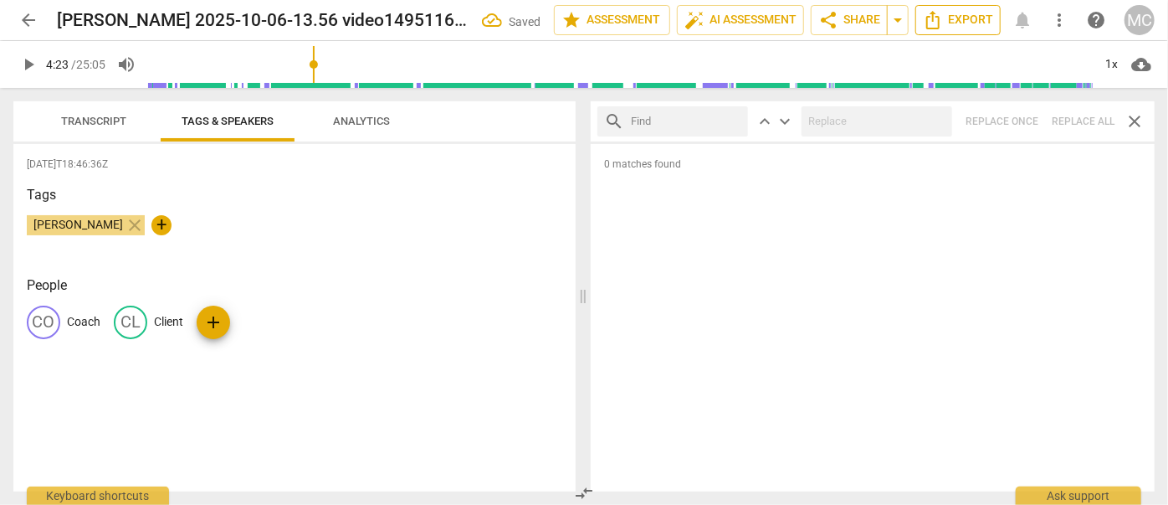
click at [959, 16] on span "Export" at bounding box center [958, 20] width 70 height 20
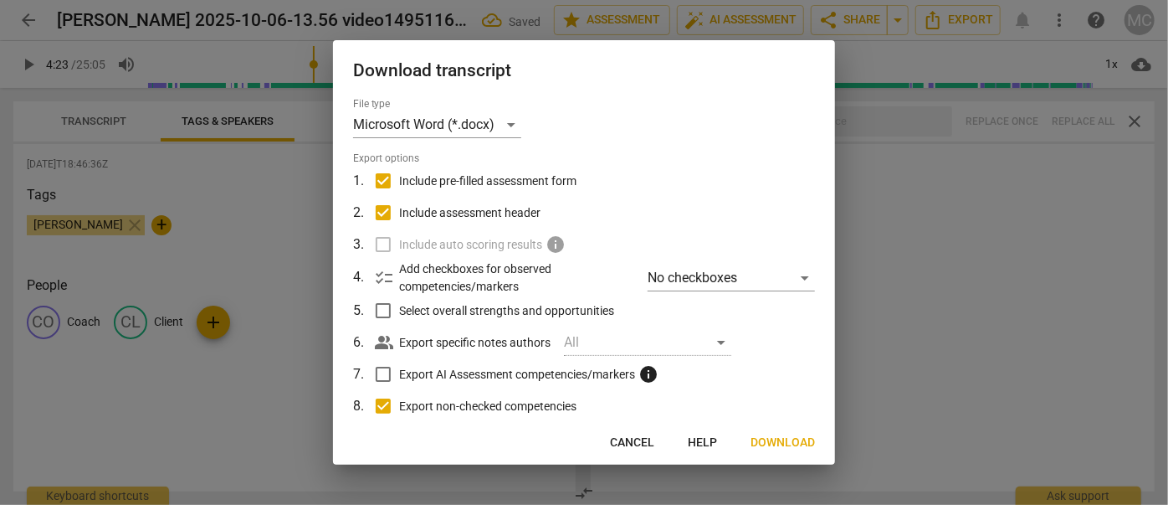
click at [738, 449] on button "Download" at bounding box center [782, 443] width 91 height 30
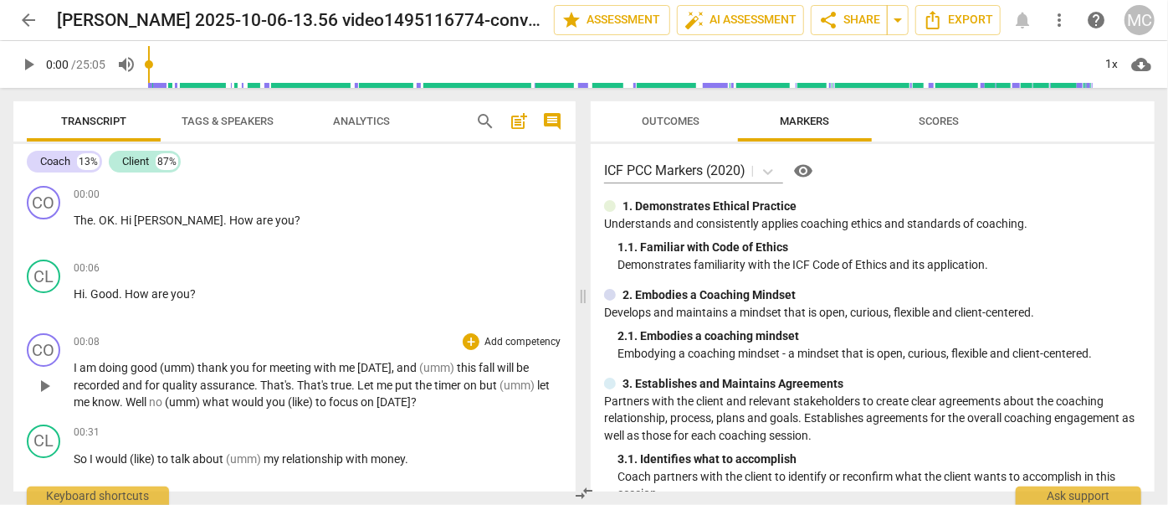
click at [126, 398] on span "Well" at bounding box center [137, 401] width 23 height 13
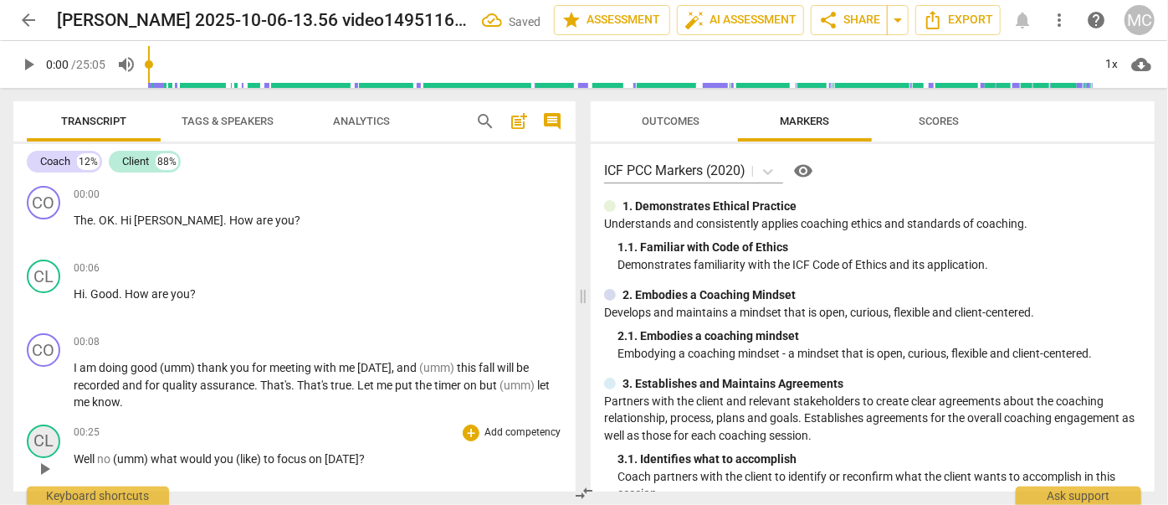
click at [42, 437] on div "CL" at bounding box center [43, 440] width 33 height 33
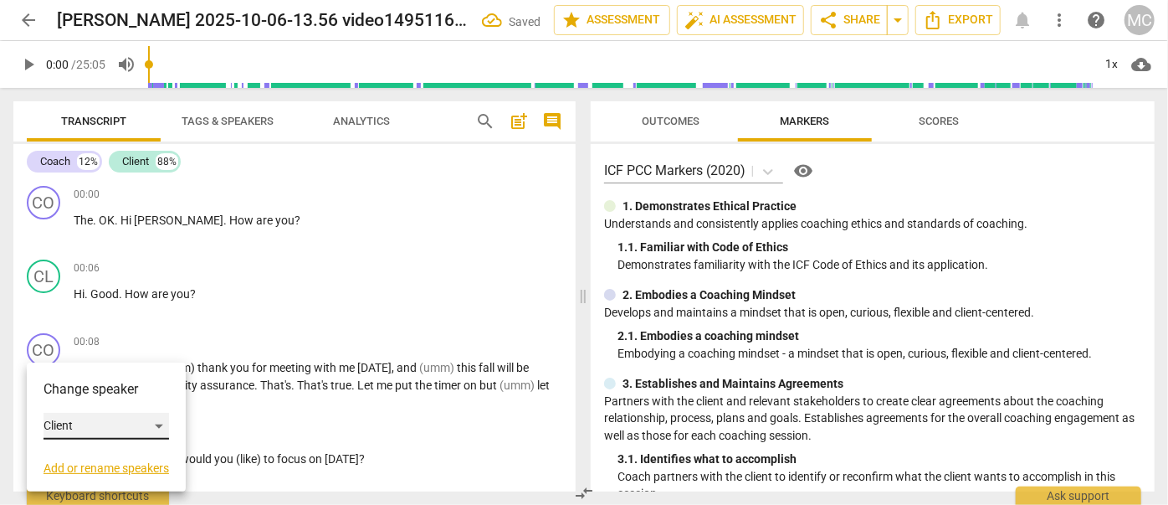
click at [74, 422] on div "Client" at bounding box center [107, 426] width 126 height 27
click at [76, 387] on li "Coach" at bounding box center [107, 394] width 127 height 32
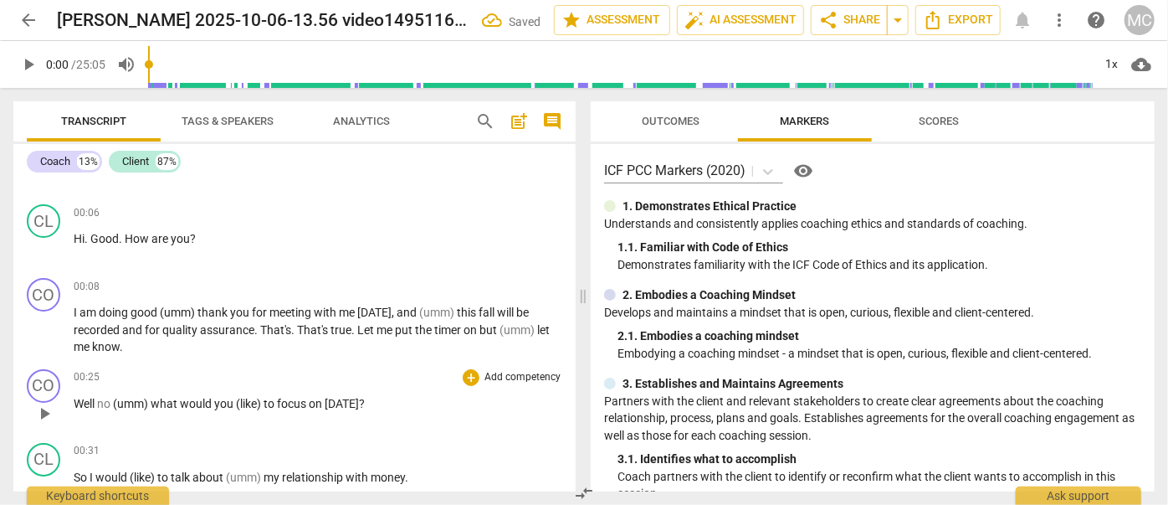
scroll to position [75, 0]
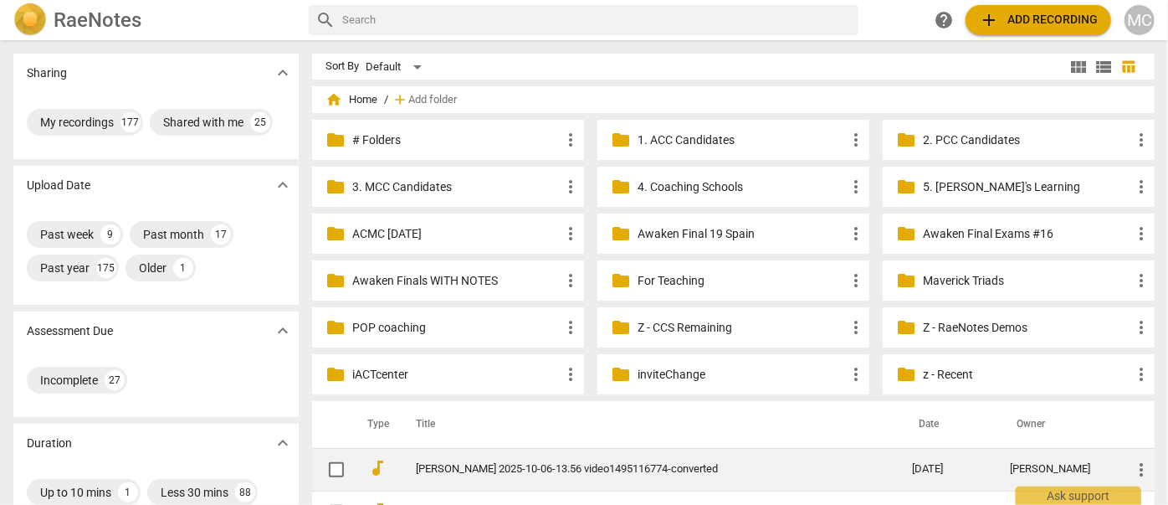
click at [495, 468] on link "[PERSON_NAME] 2025-10-06-13.56 video1495116774-converted" at bounding box center [634, 469] width 437 height 13
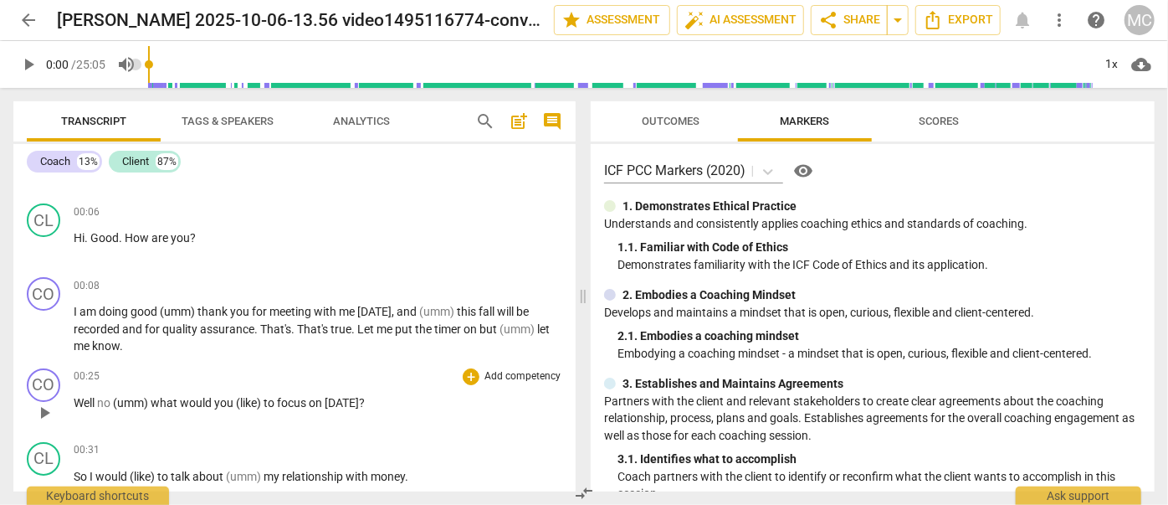
scroll to position [75, 0]
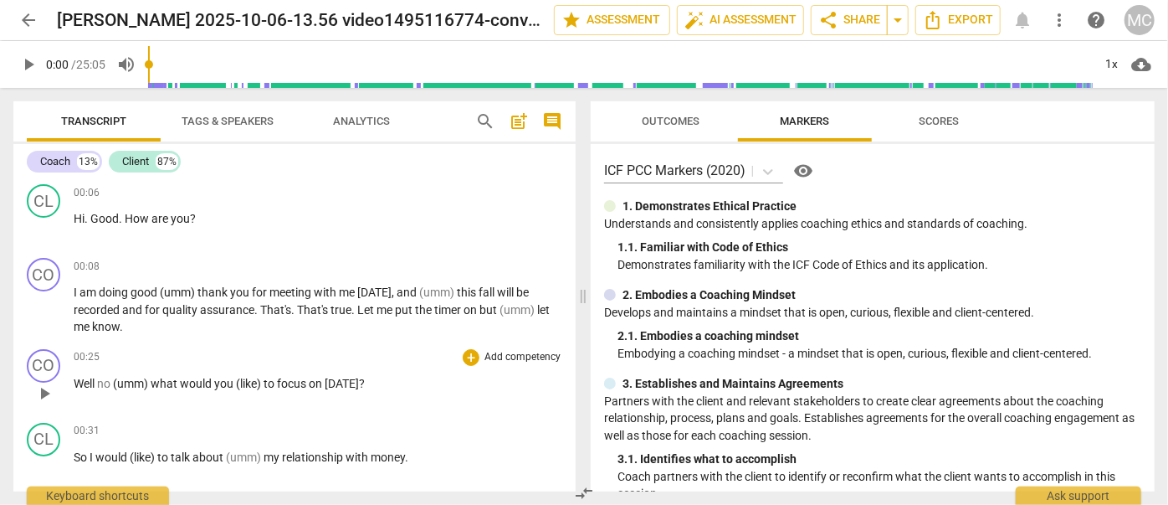
click at [77, 371] on div "00:25 + Add competency keyboard_arrow_right Well no (umm) what would you (like)…" at bounding box center [318, 379] width 489 height 60
click at [84, 385] on span "Well" at bounding box center [85, 383] width 23 height 13
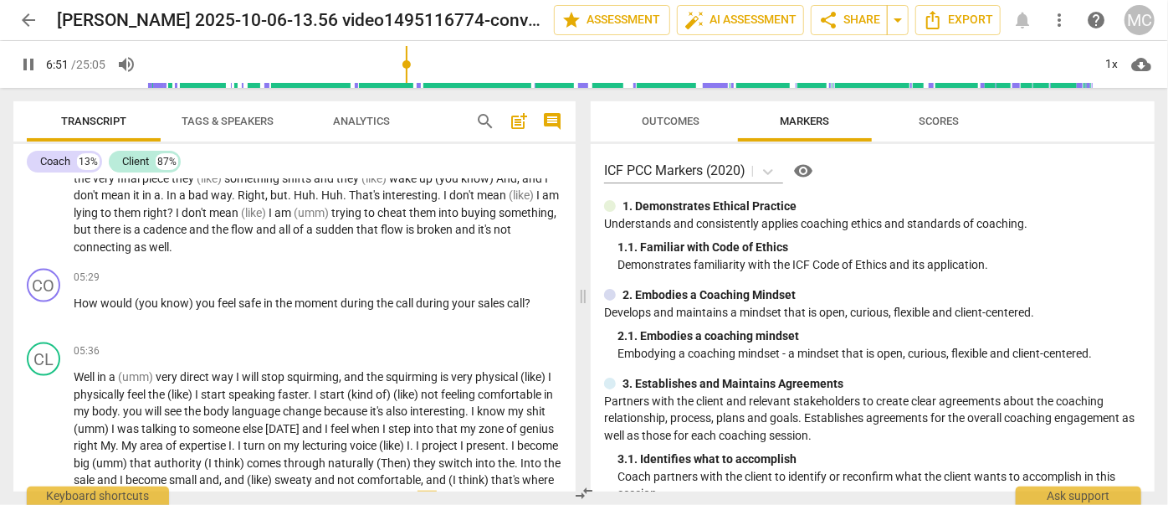
scroll to position [1501, 0]
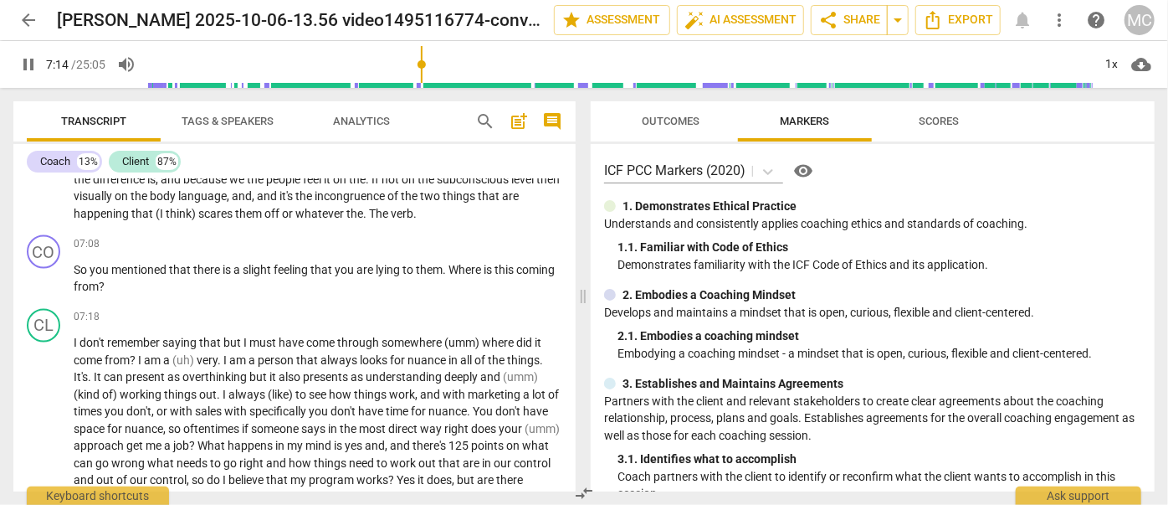
click at [28, 65] on span "pause" at bounding box center [28, 64] width 20 height 20
click at [27, 64] on span "play_arrow" at bounding box center [28, 64] width 20 height 20
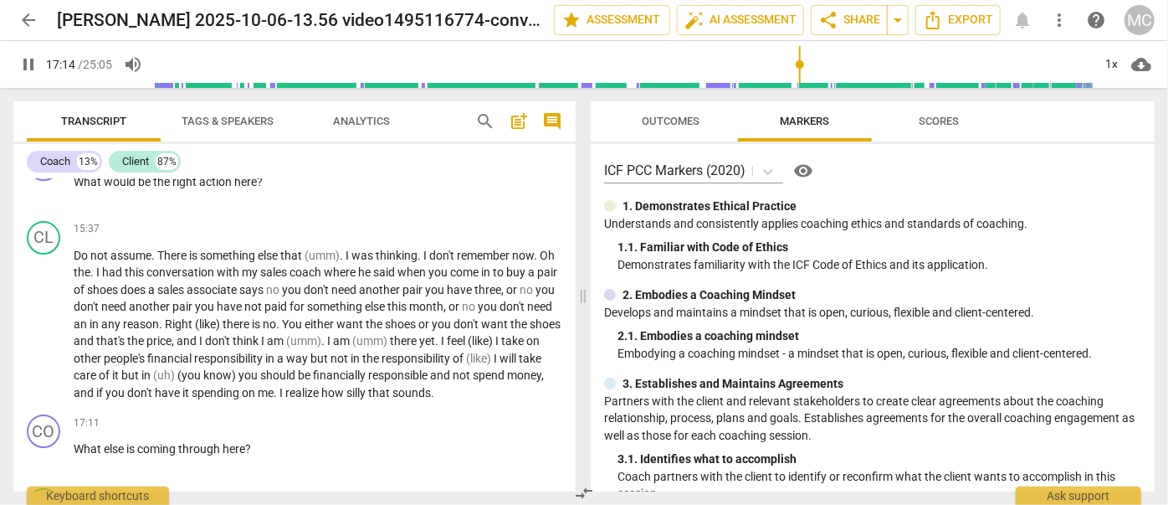
scroll to position [3196, 0]
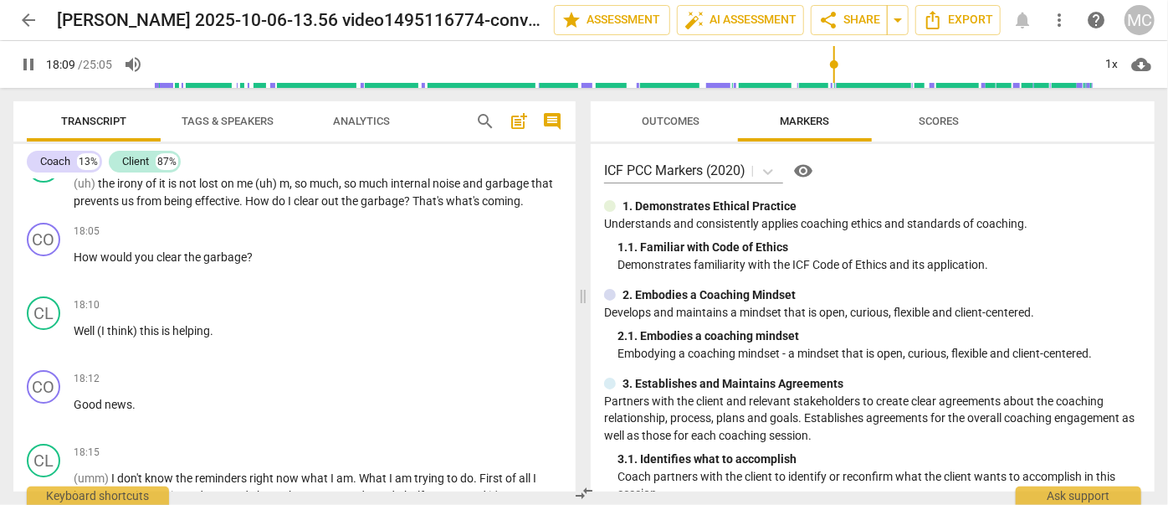
click at [22, 64] on span "pause" at bounding box center [28, 64] width 20 height 20
type input "1089"
